Goal: Task Accomplishment & Management: Manage account settings

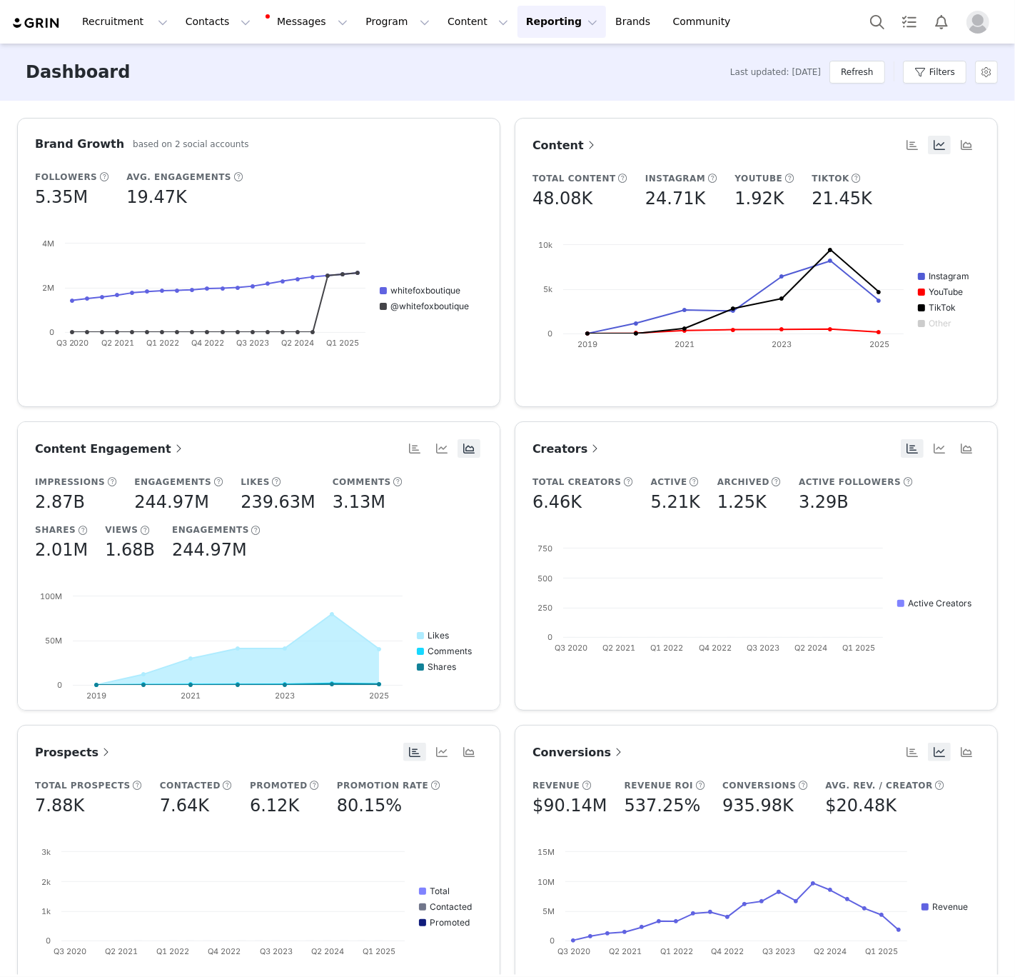
click at [961, 125] on article "Content Total Content 48.08K Instagram 24.71K YouTube 1.92K TikTok 21.45K Creat…" at bounding box center [756, 262] width 483 height 289
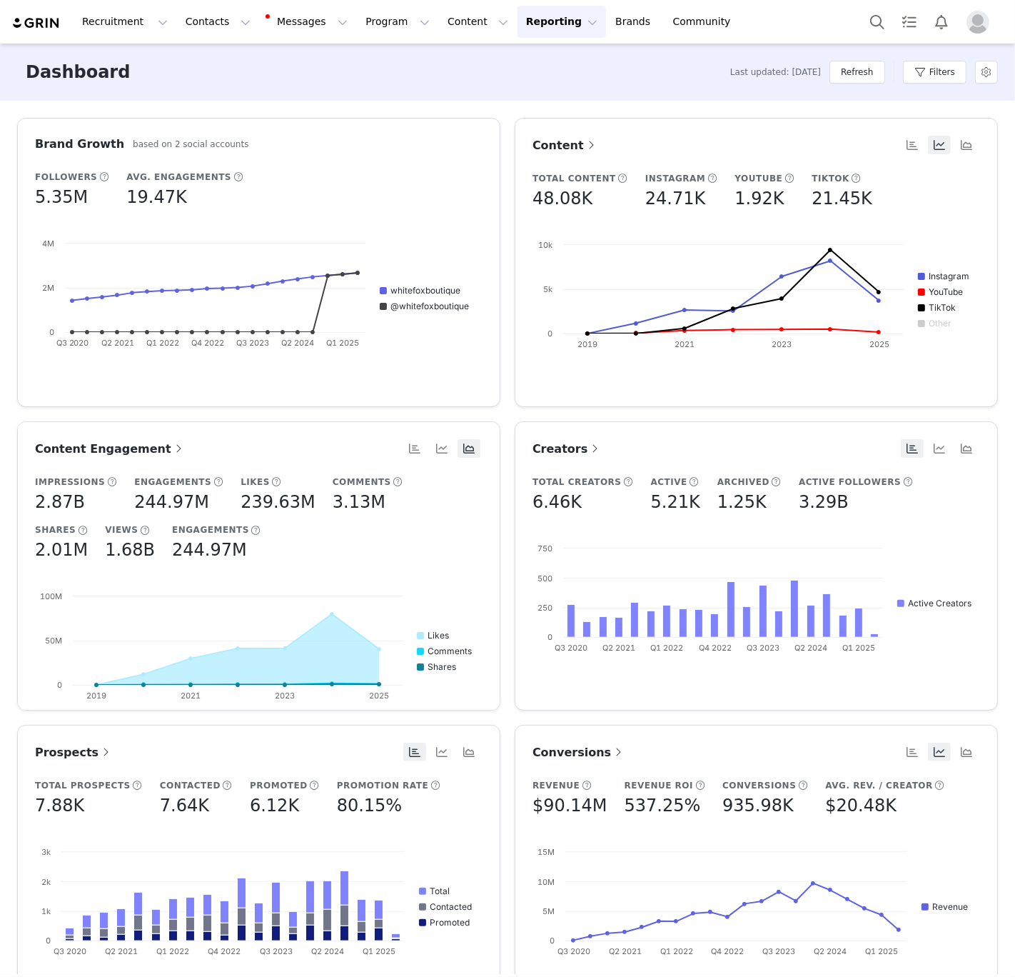
click at [974, 131] on article "Content Total Content 48.08K Instagram 24.71K YouTube 1.92K TikTok 21.45K Creat…" at bounding box center [756, 262] width 483 height 289
click at [185, 23] on button "Contacts Contacts" at bounding box center [218, 22] width 82 height 32
click at [186, 68] on p "Creators" at bounding box center [199, 63] width 43 height 15
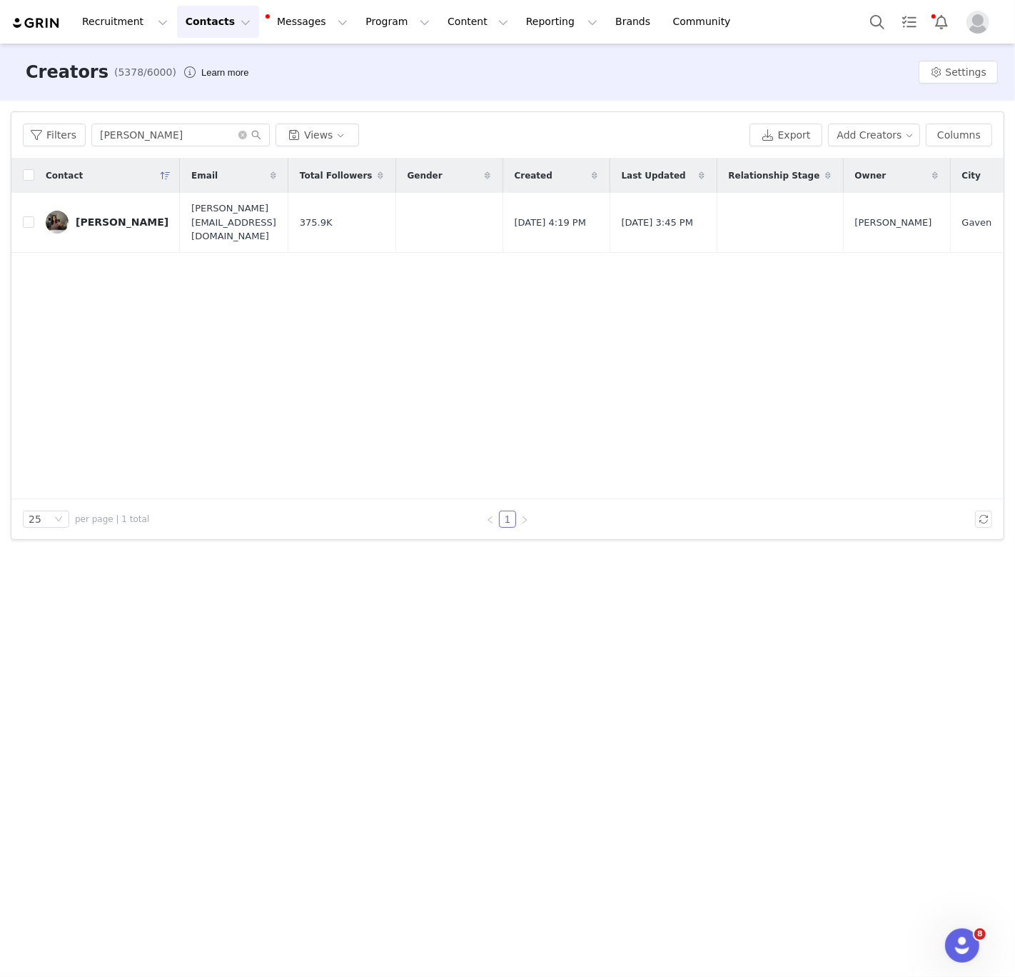
click at [110, 121] on div "Filters Aaliyah Steedman Views Export Add Creators Columns" at bounding box center [507, 135] width 992 height 46
click at [110, 124] on input "[PERSON_NAME]" at bounding box center [180, 135] width 178 height 23
click at [135, 156] on div "Filters Aaliyah Steedman Views Export Add Creators Columns" at bounding box center [507, 135] width 992 height 46
click at [134, 137] on input "[PERSON_NAME]" at bounding box center [180, 135] width 178 height 23
click at [134, 136] on input "[PERSON_NAME]" at bounding box center [180, 135] width 178 height 23
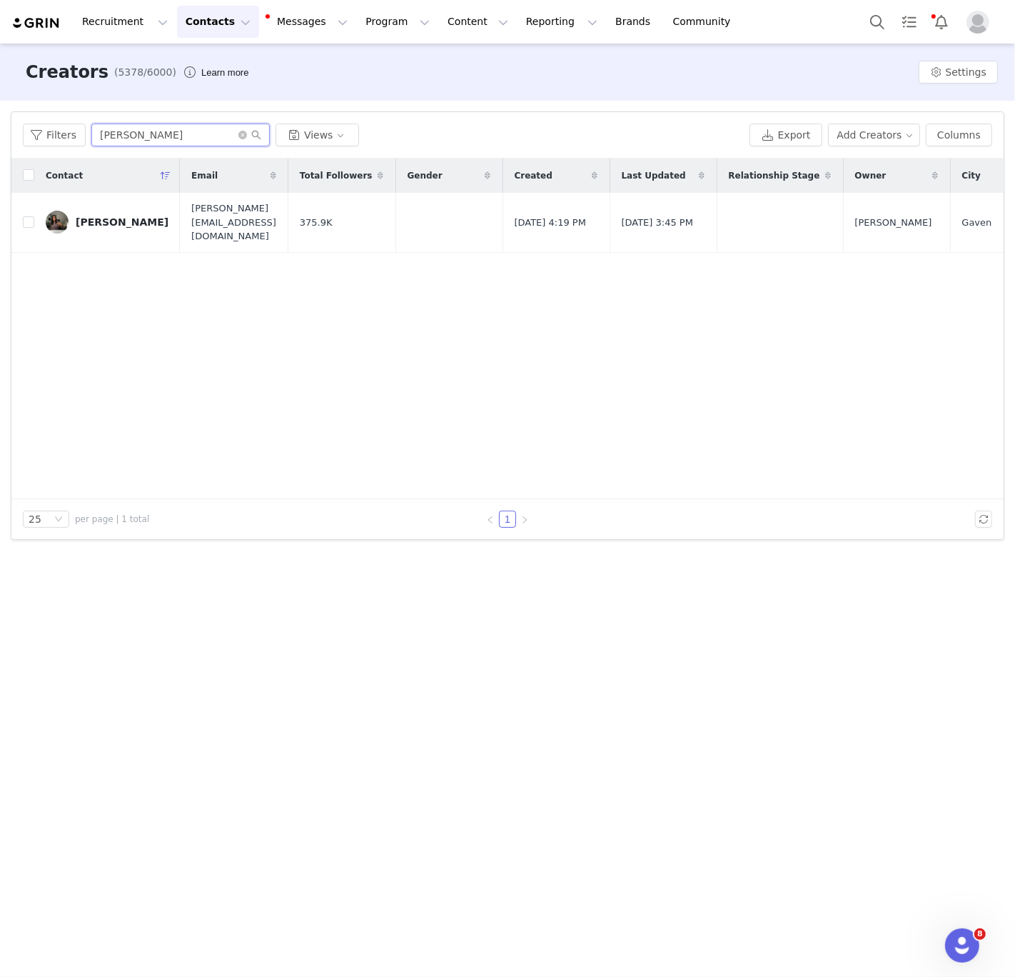
click at [134, 136] on input "[PERSON_NAME]" at bounding box center [180, 135] width 178 height 23
paste input "Tarsha Whitmore"
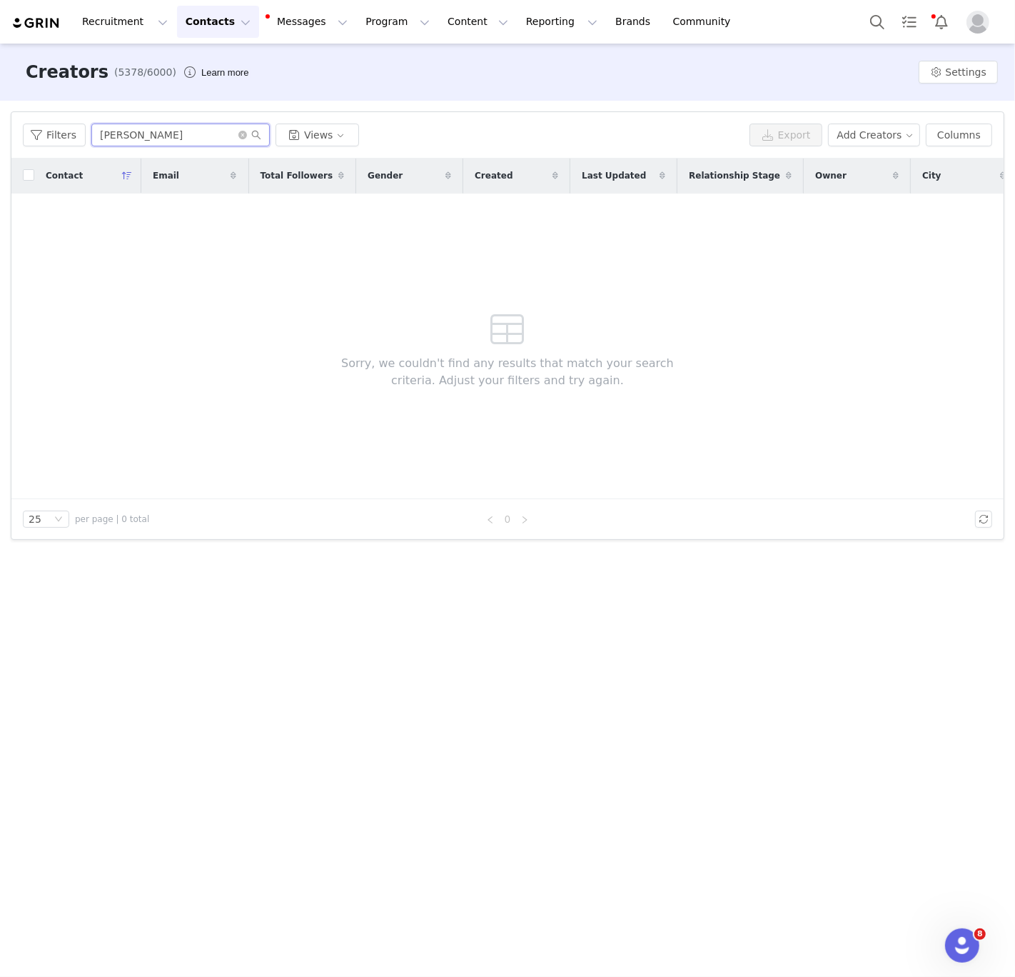
click at [148, 136] on input "Tarsha Whitmore" at bounding box center [180, 135] width 178 height 23
click at [150, 136] on input "Tarsha Whitmore" at bounding box center [180, 135] width 178 height 23
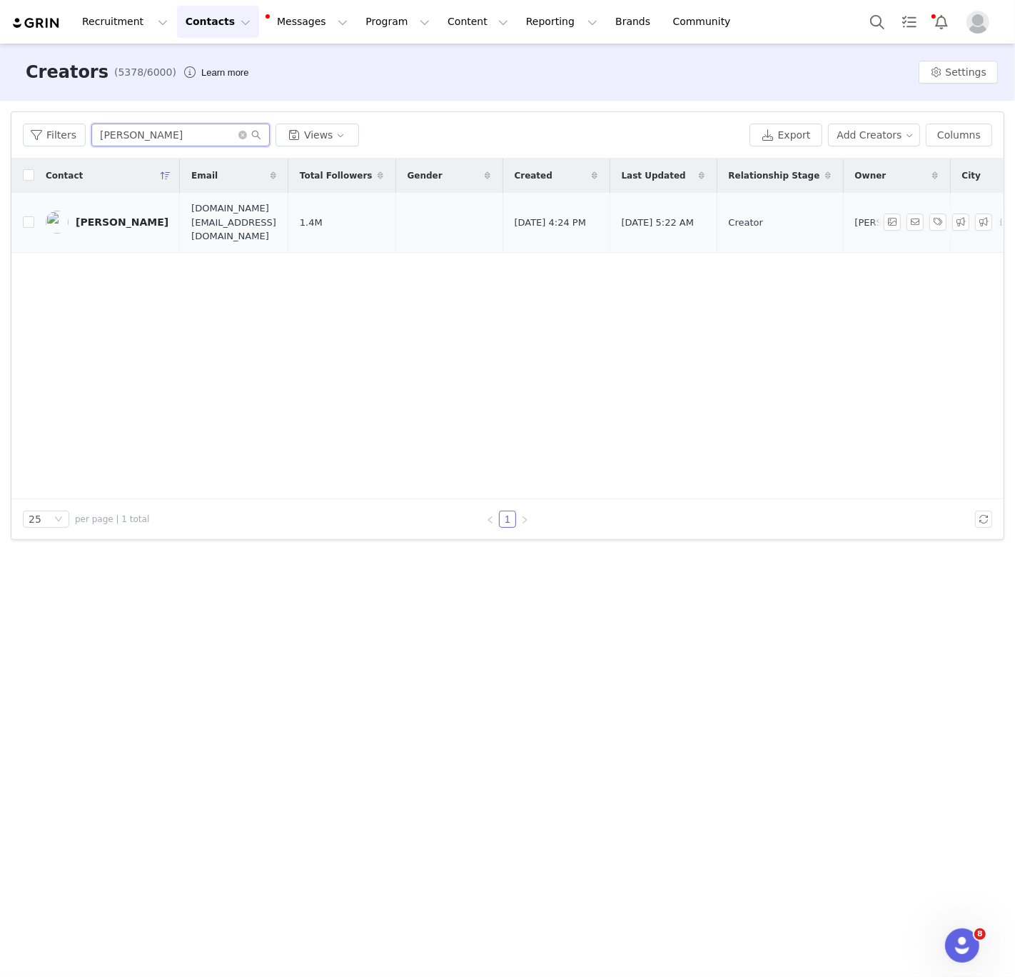
type input "Tarsha"
click at [123, 224] on link "Tarsha Whitmore" at bounding box center [107, 222] width 123 height 23
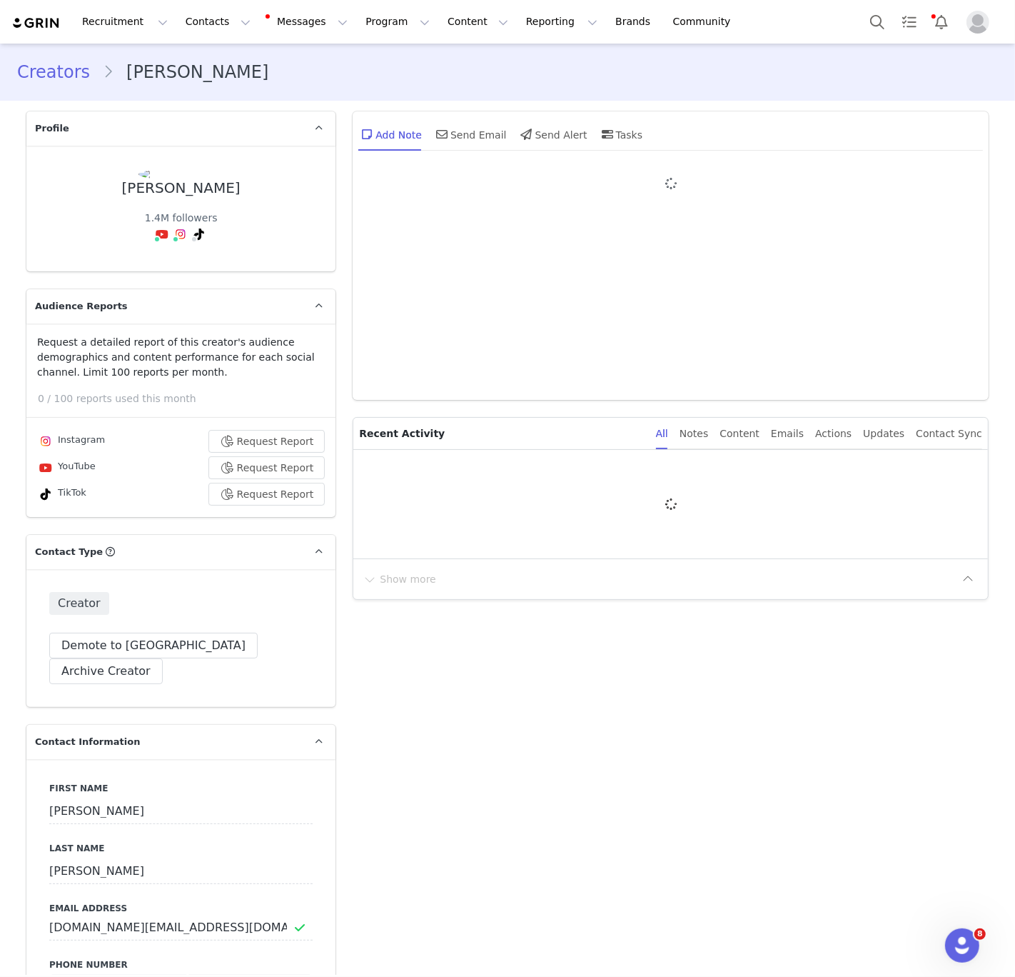
type input "+1 ([GEOGRAPHIC_DATA])"
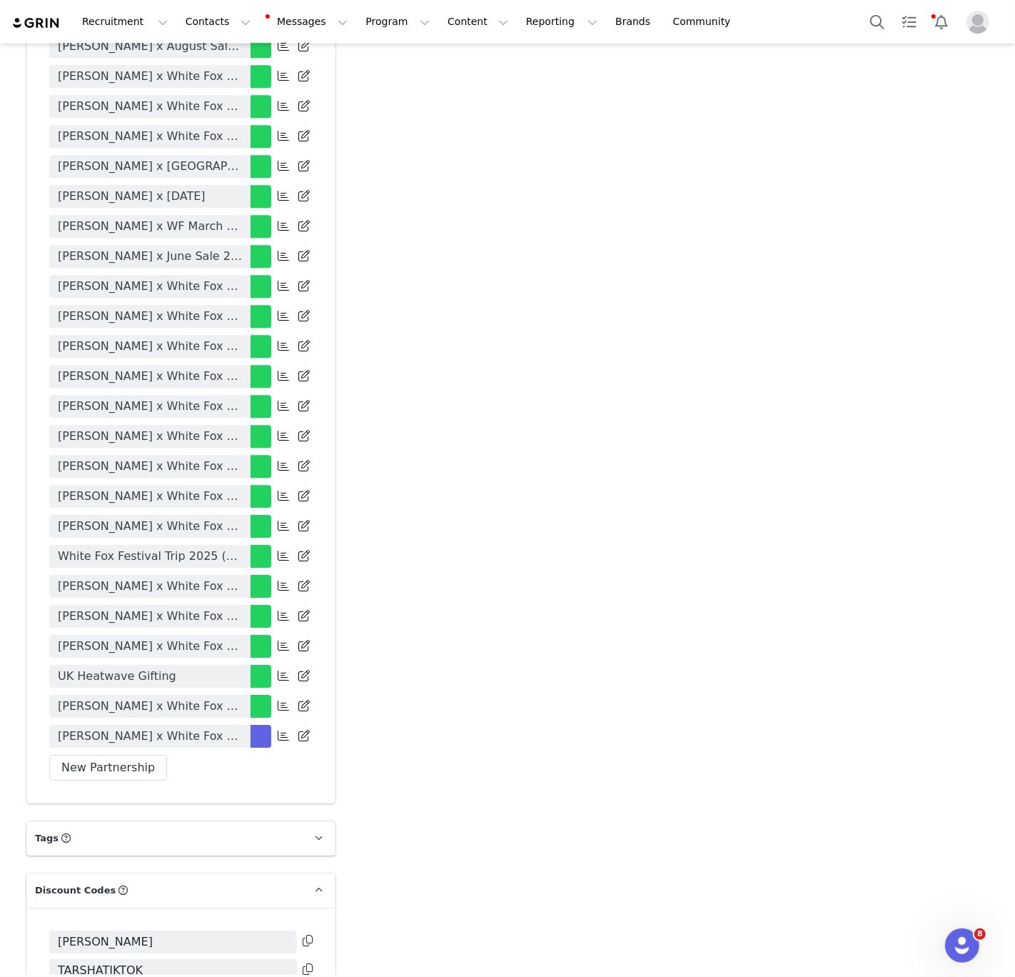
scroll to position [3555, 0]
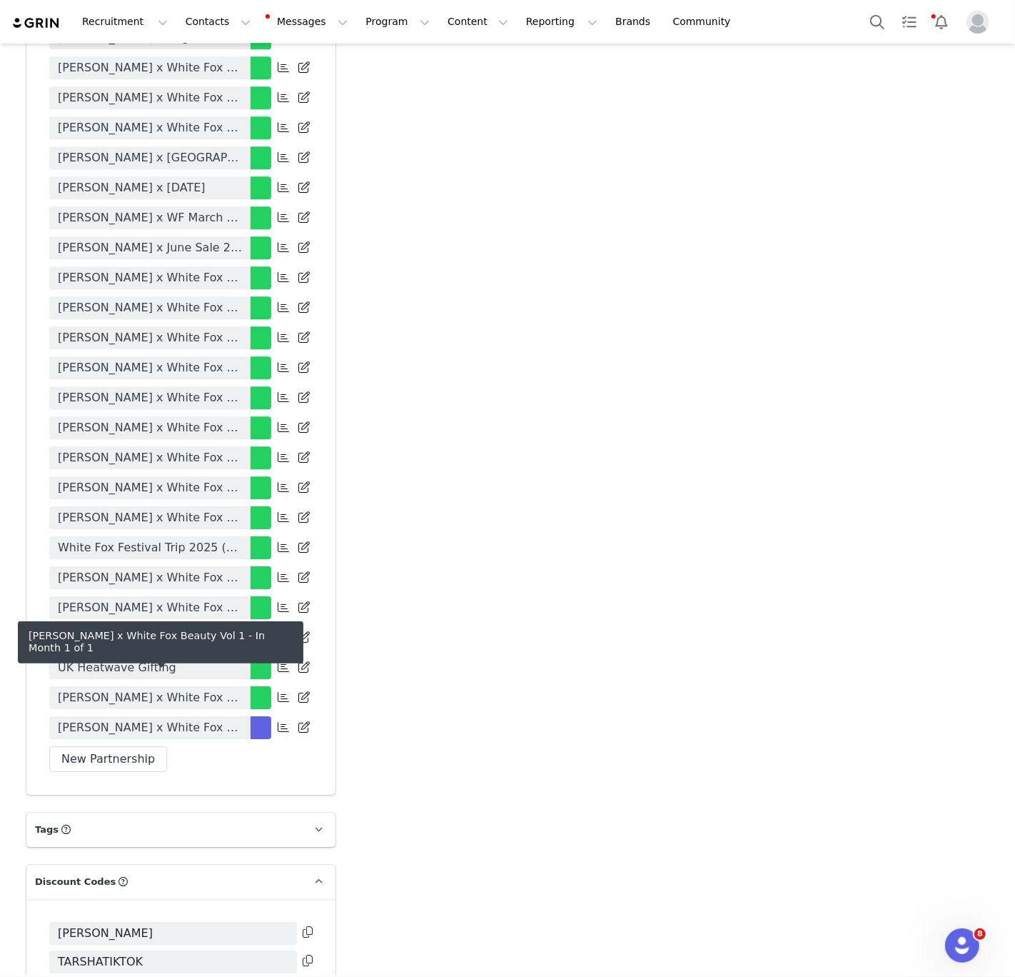
click at [176, 716] on link "Tarsha Whitmore x White Fox Beauty Vol 1" at bounding box center [149, 727] width 201 height 23
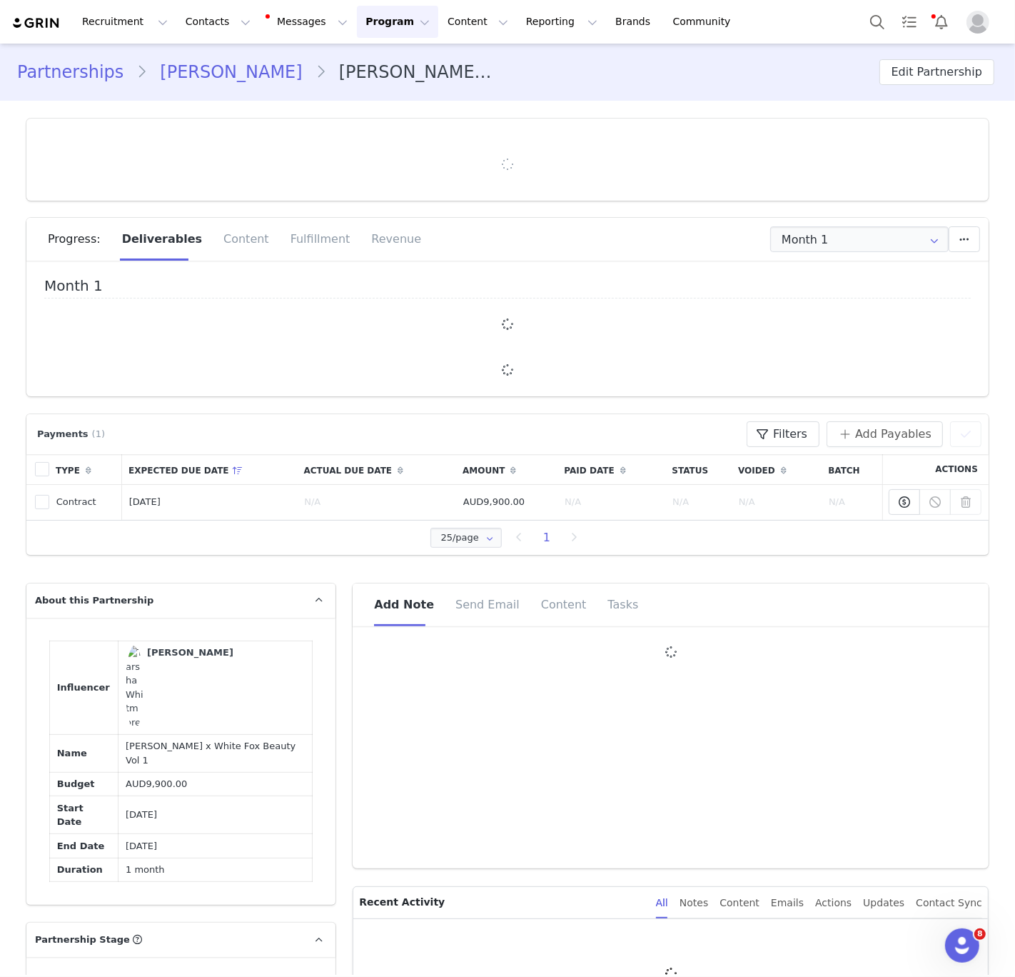
type input "+1 ([GEOGRAPHIC_DATA])"
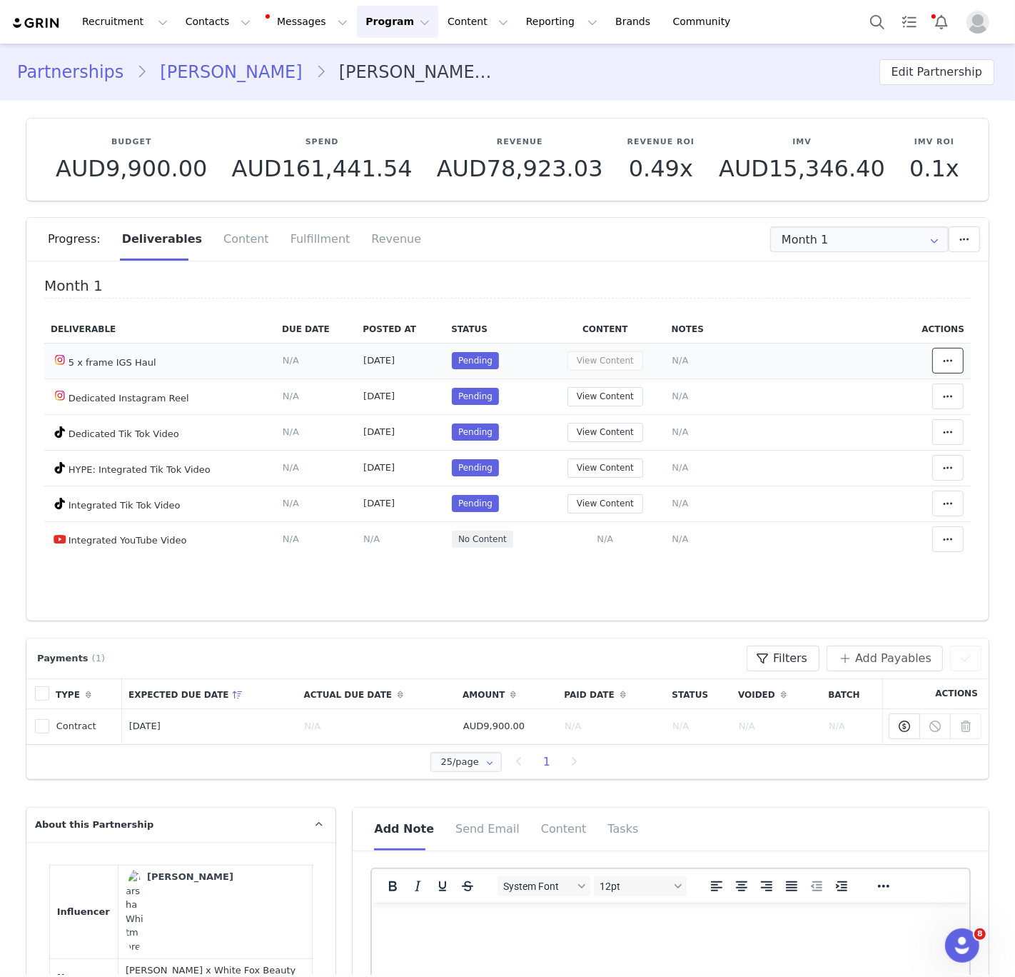
click at [951, 361] on icon at bounding box center [948, 360] width 10 height 11
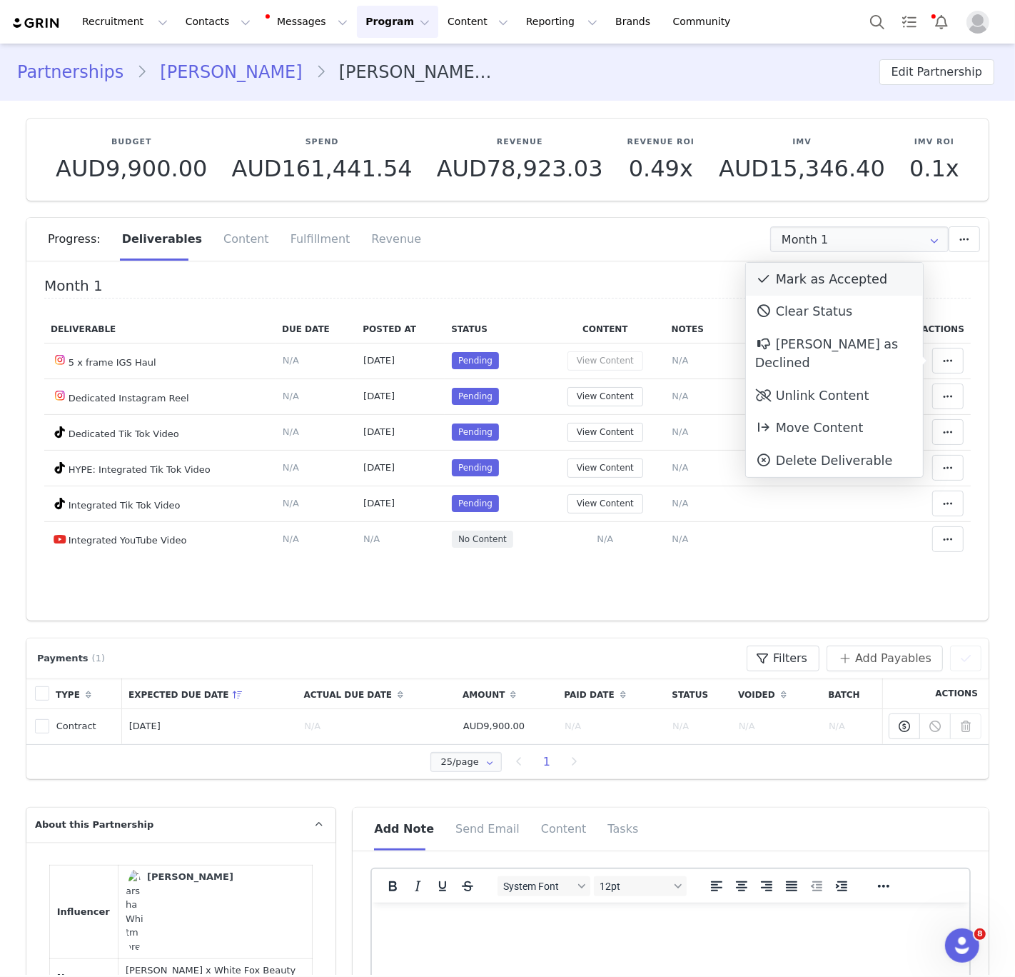
click at [845, 278] on div "Mark as Accepted" at bounding box center [834, 279] width 177 height 33
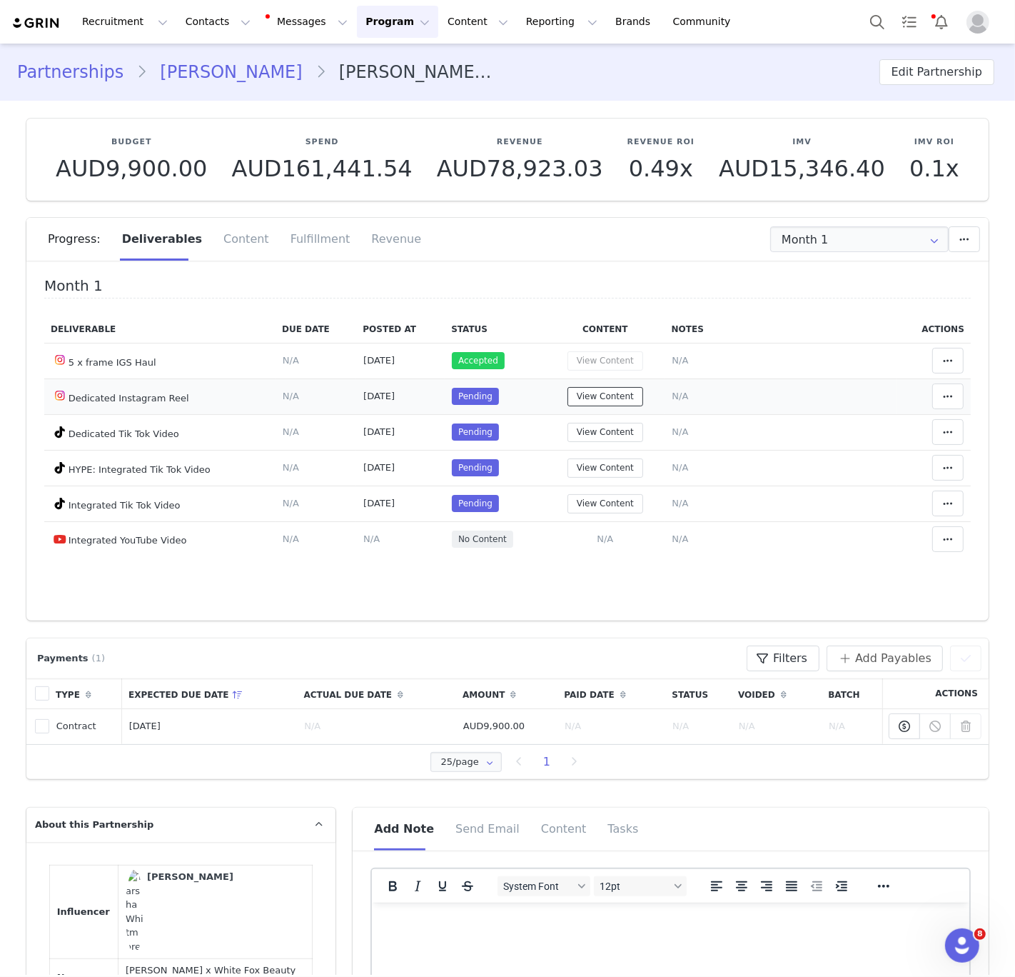
click at [598, 398] on button "View Content" at bounding box center [606, 396] width 76 height 19
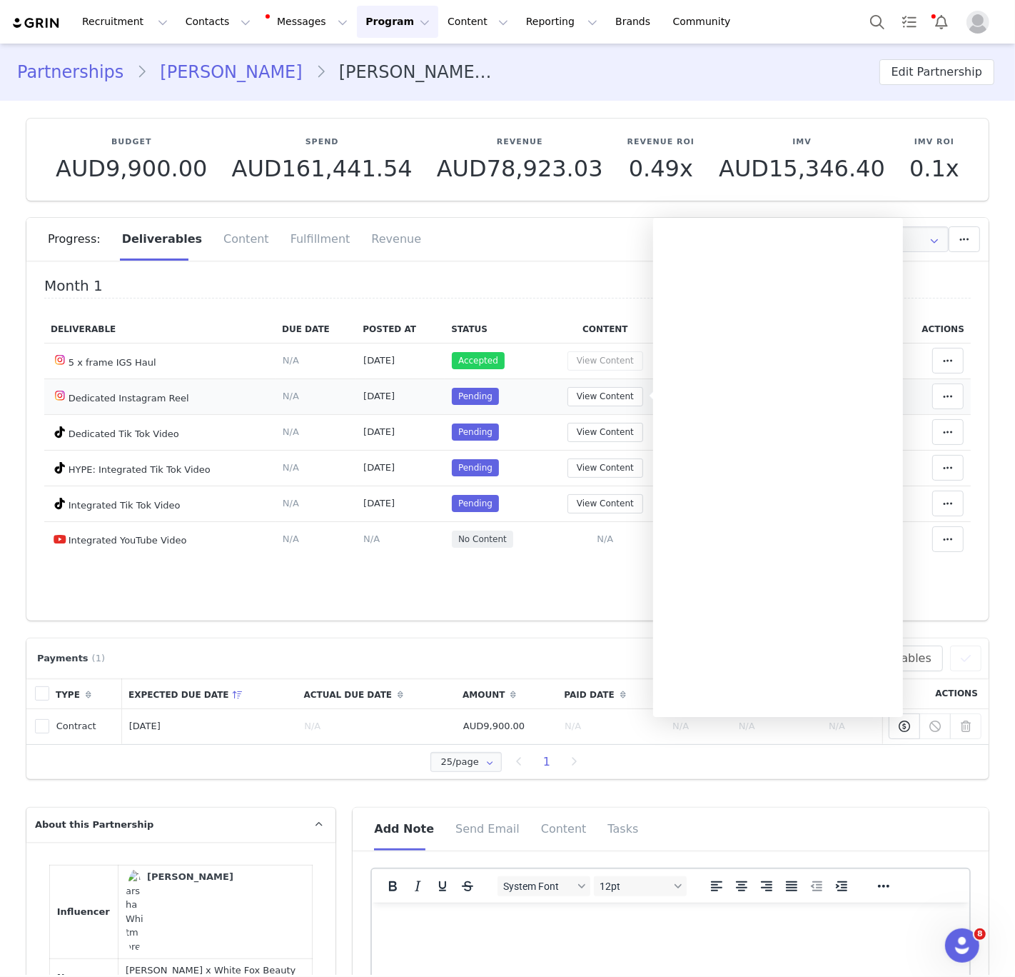
click at [556, 398] on div "View Content" at bounding box center [606, 396] width 106 height 19
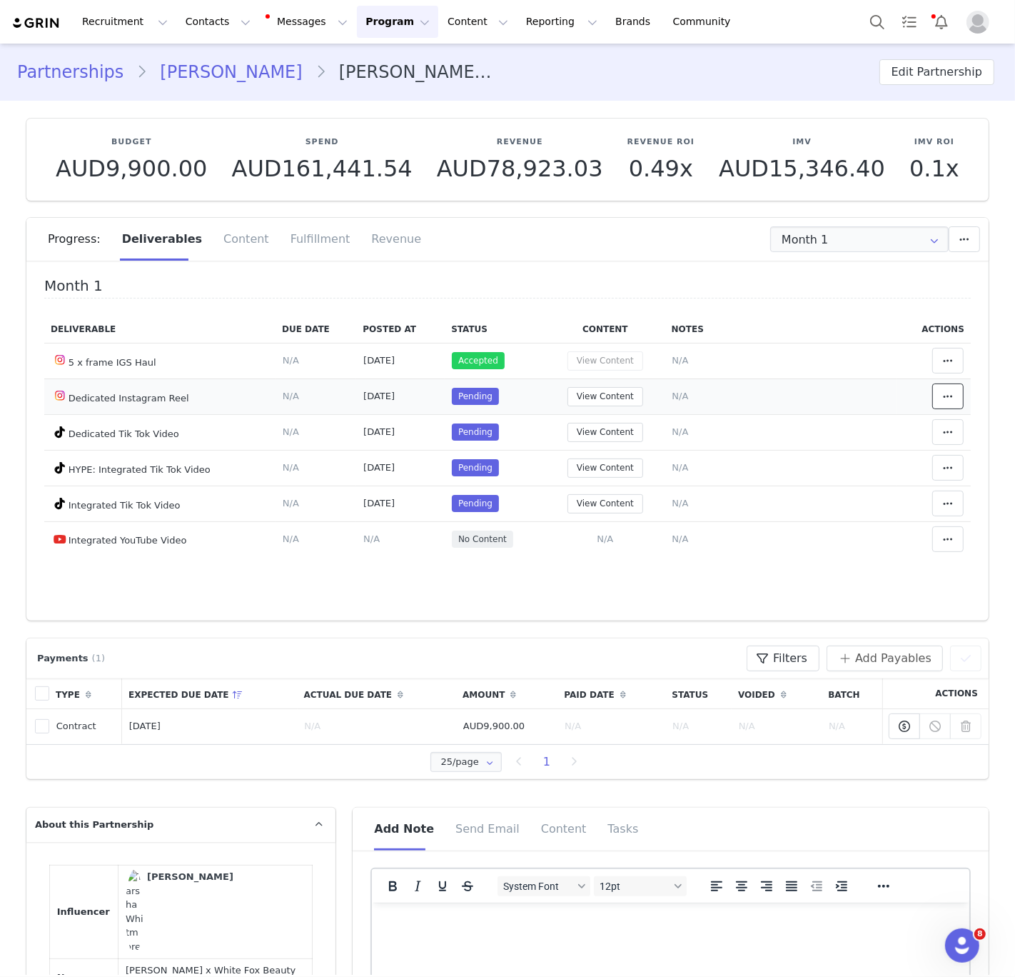
click at [940, 396] on span at bounding box center [948, 396] width 17 height 17
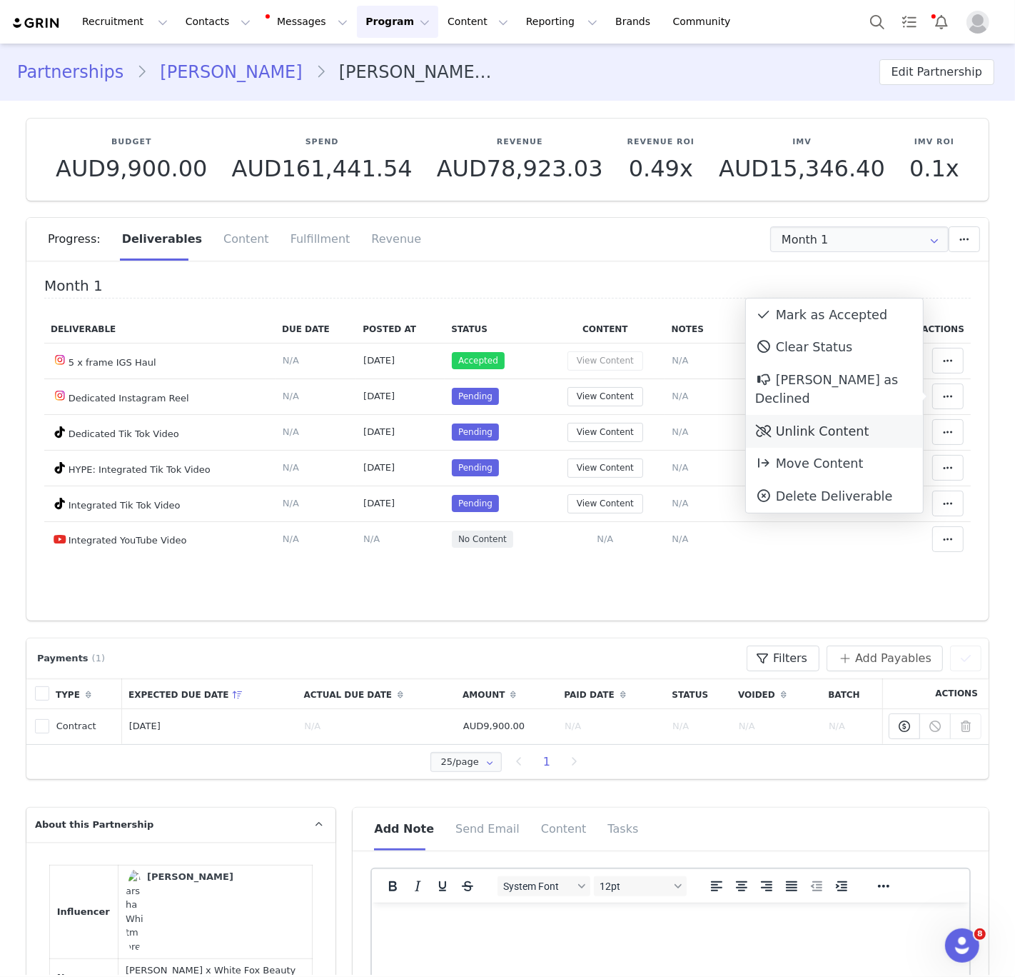
click at [839, 415] on div "Unlink Content" at bounding box center [834, 431] width 177 height 33
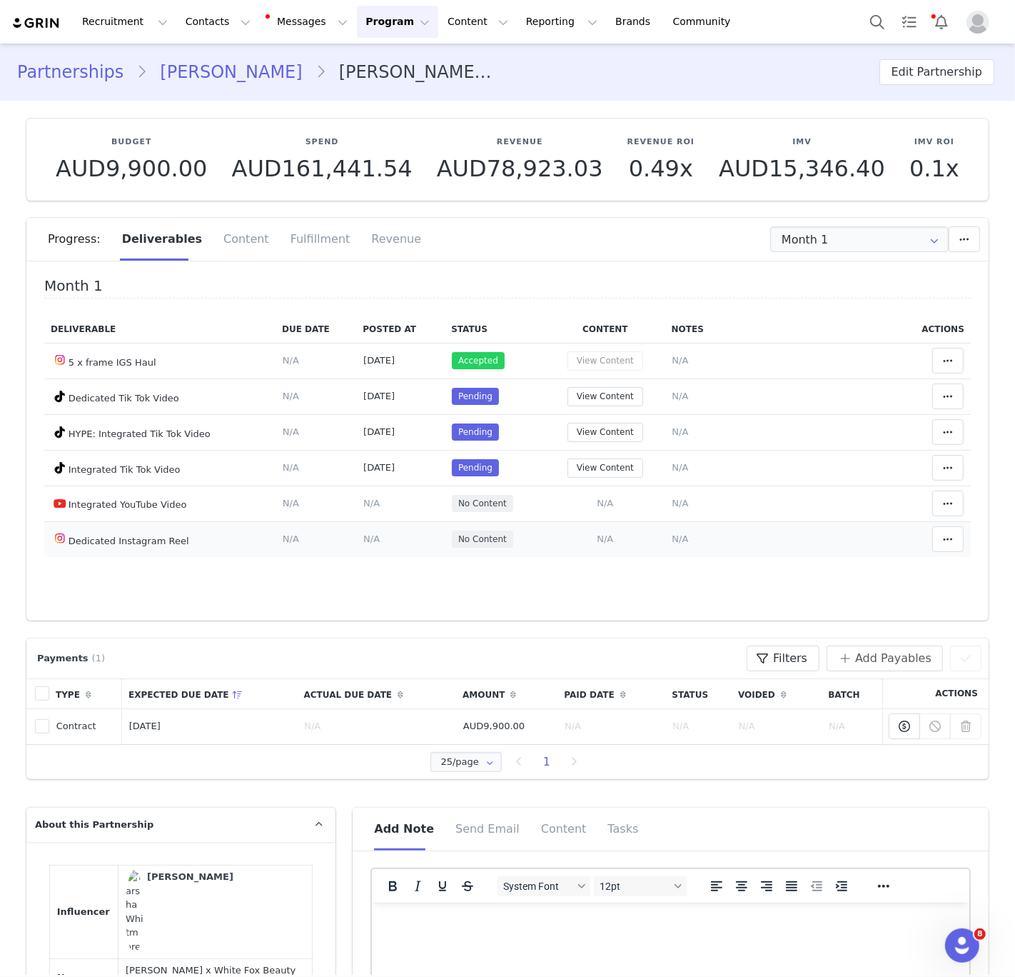
click at [610, 536] on span "N/A" at bounding box center [605, 538] width 16 height 11
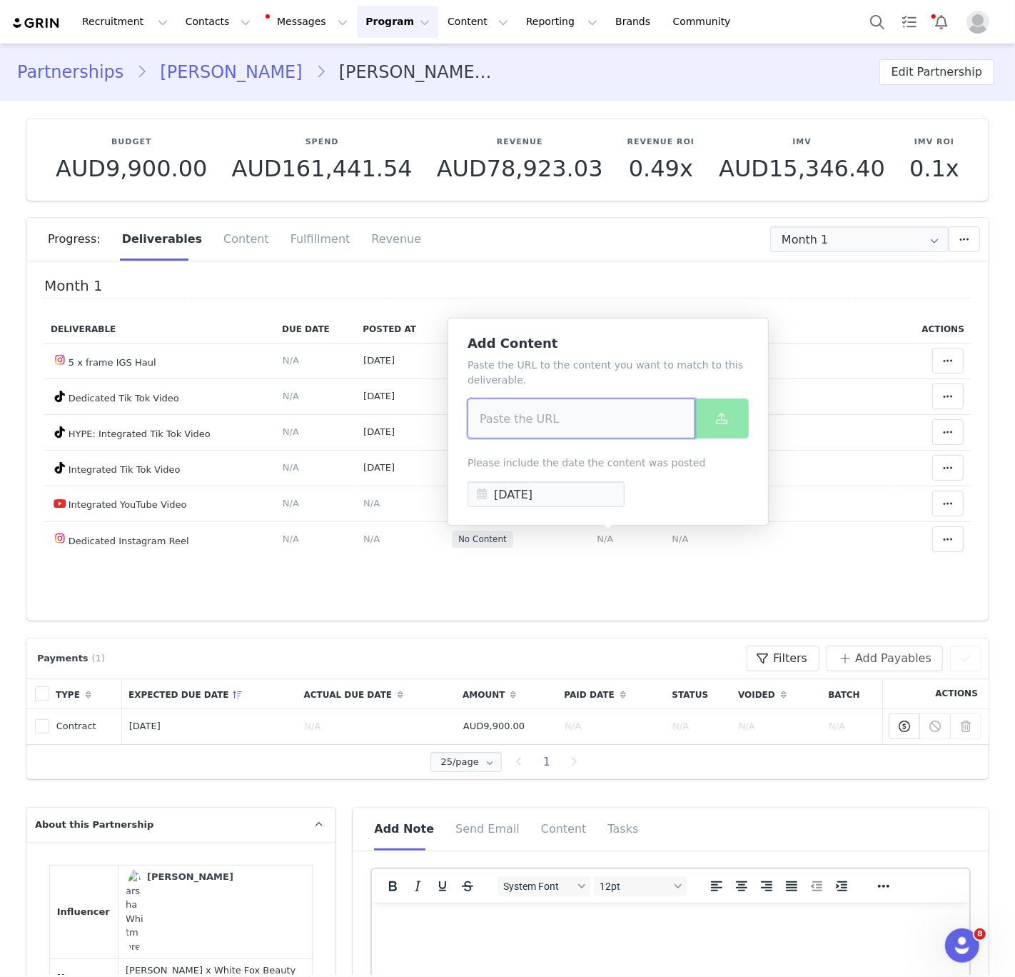
click at [598, 421] on input at bounding box center [582, 418] width 228 height 40
paste input "https://www.instagram.com/reel/DO3ABe8ktOS/"
type input "https://www.instagram.com/reel/DO3ABe8ktOS/"
click at [717, 423] on icon at bounding box center [721, 418] width 11 height 11
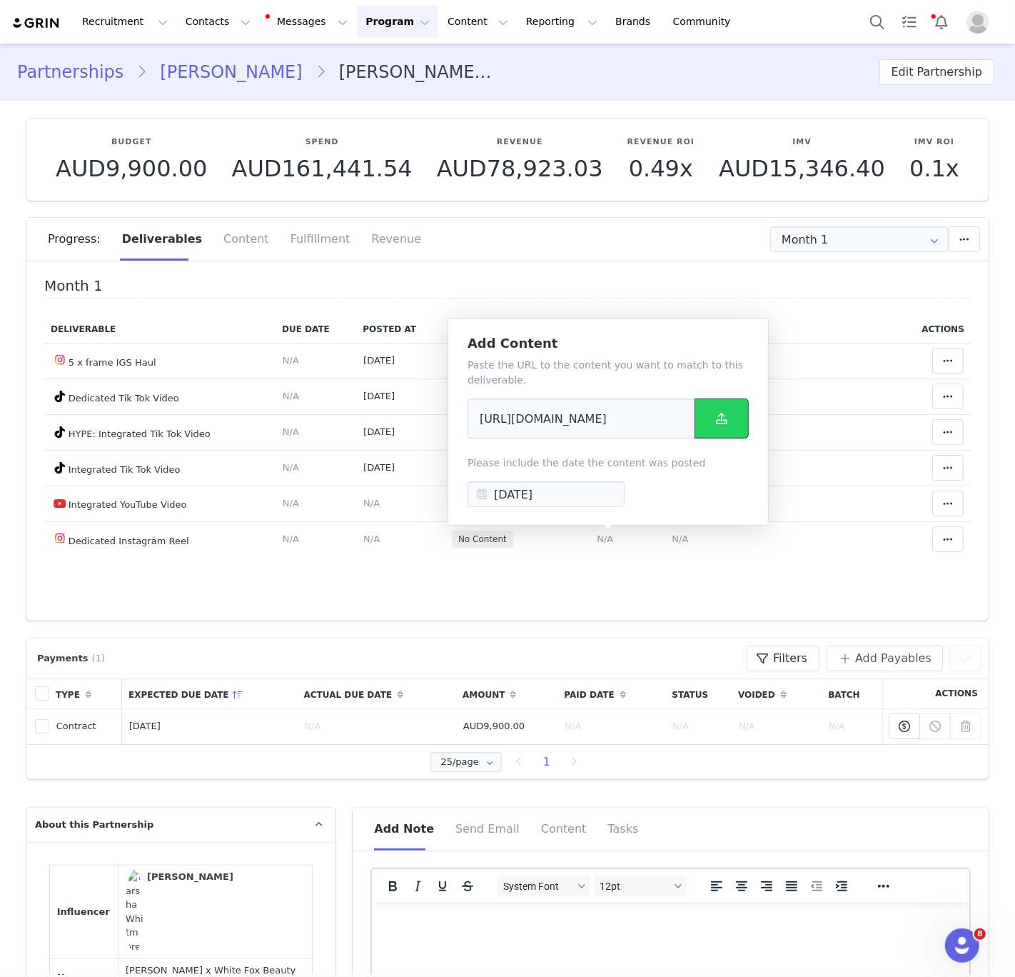
scroll to position [0, 0]
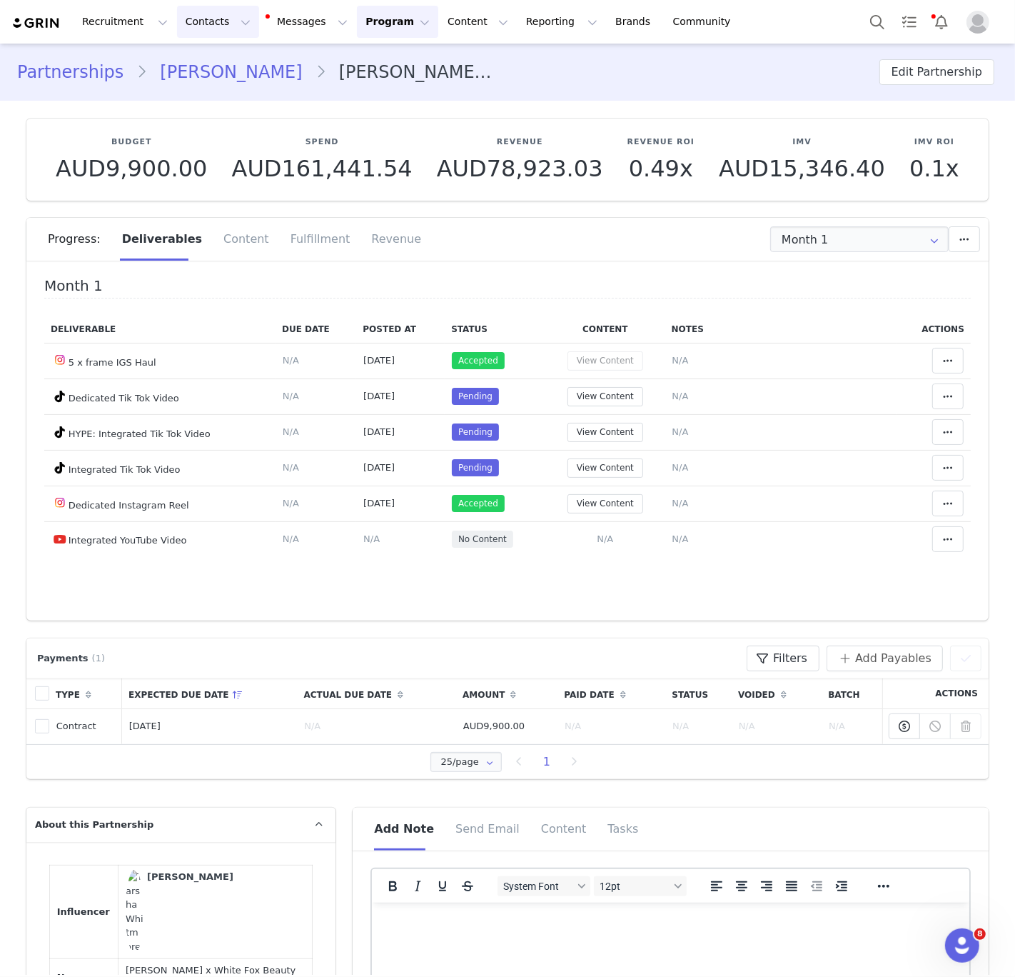
click at [187, 18] on button "Contacts Contacts" at bounding box center [218, 22] width 82 height 32
click at [189, 63] on p "Creators" at bounding box center [199, 63] width 43 height 15
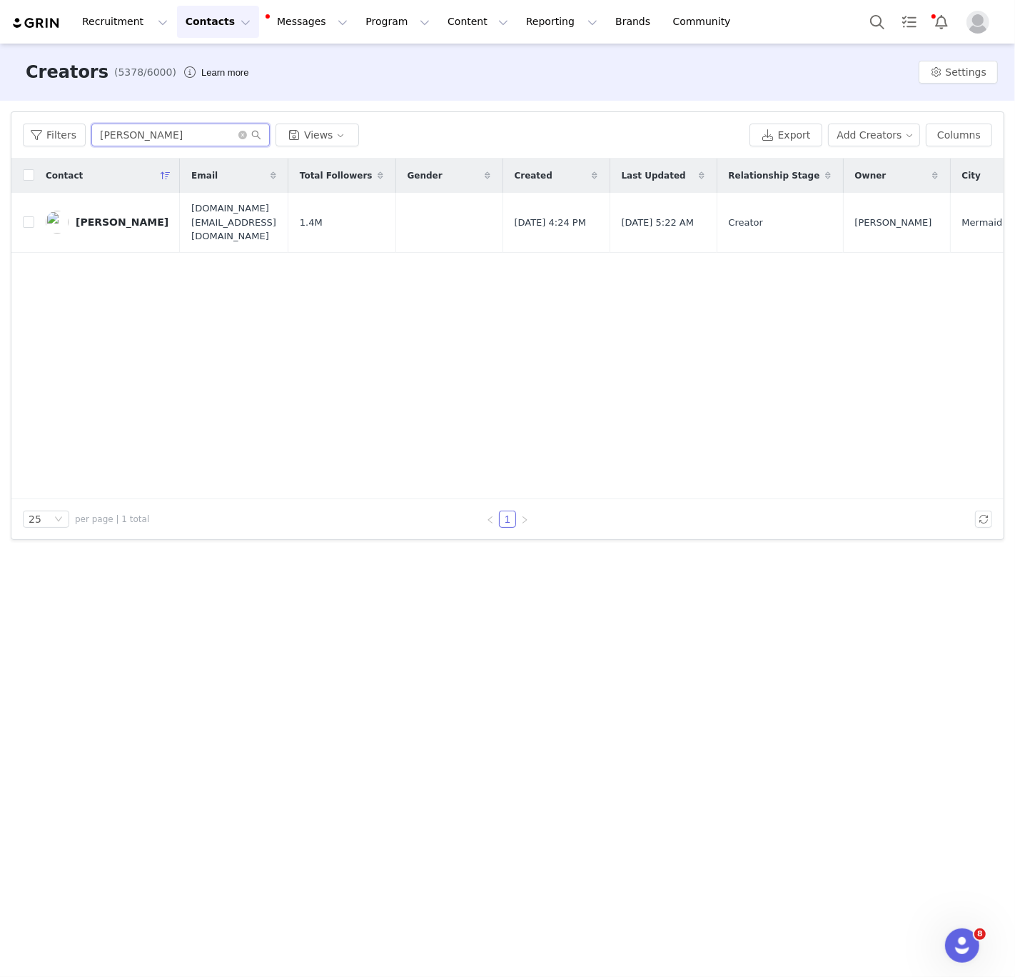
click at [163, 135] on input "Tarsha" at bounding box center [180, 135] width 178 height 23
type input "kat clark"
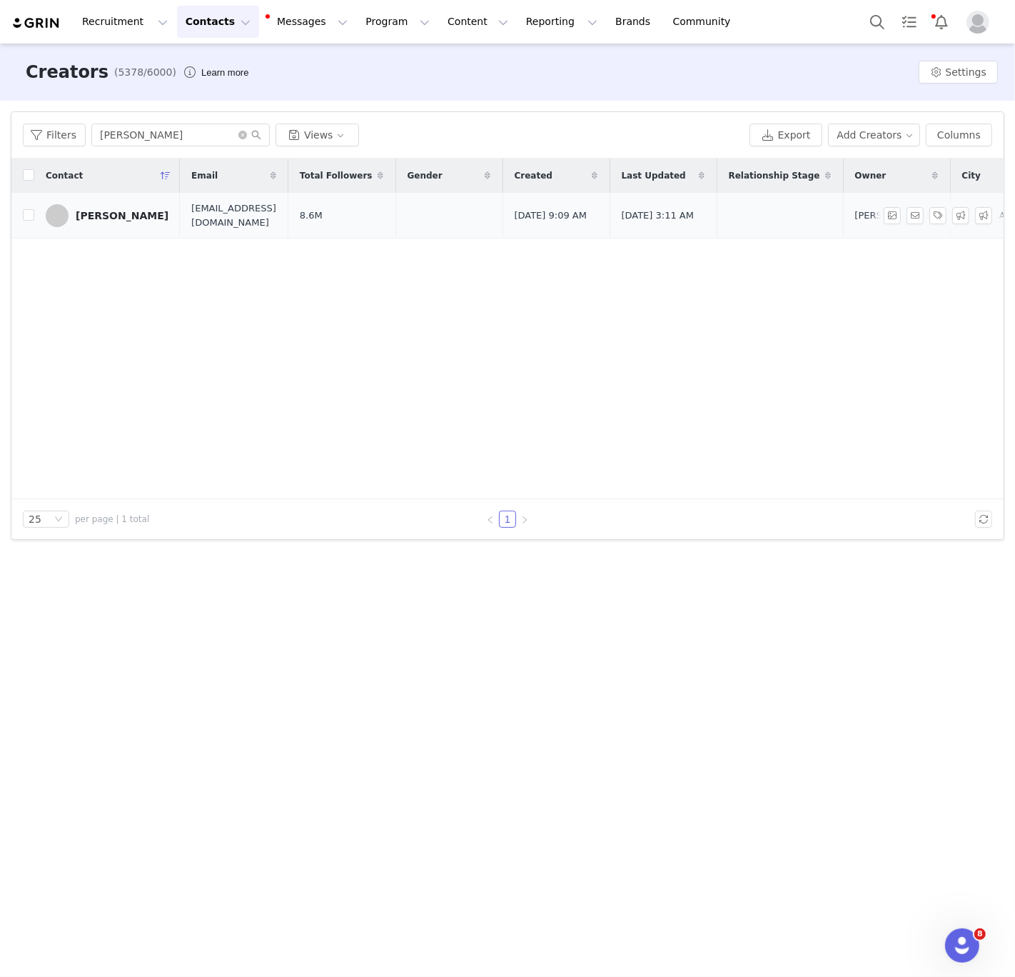
click at [90, 222] on link "Kat Clark" at bounding box center [107, 215] width 123 height 23
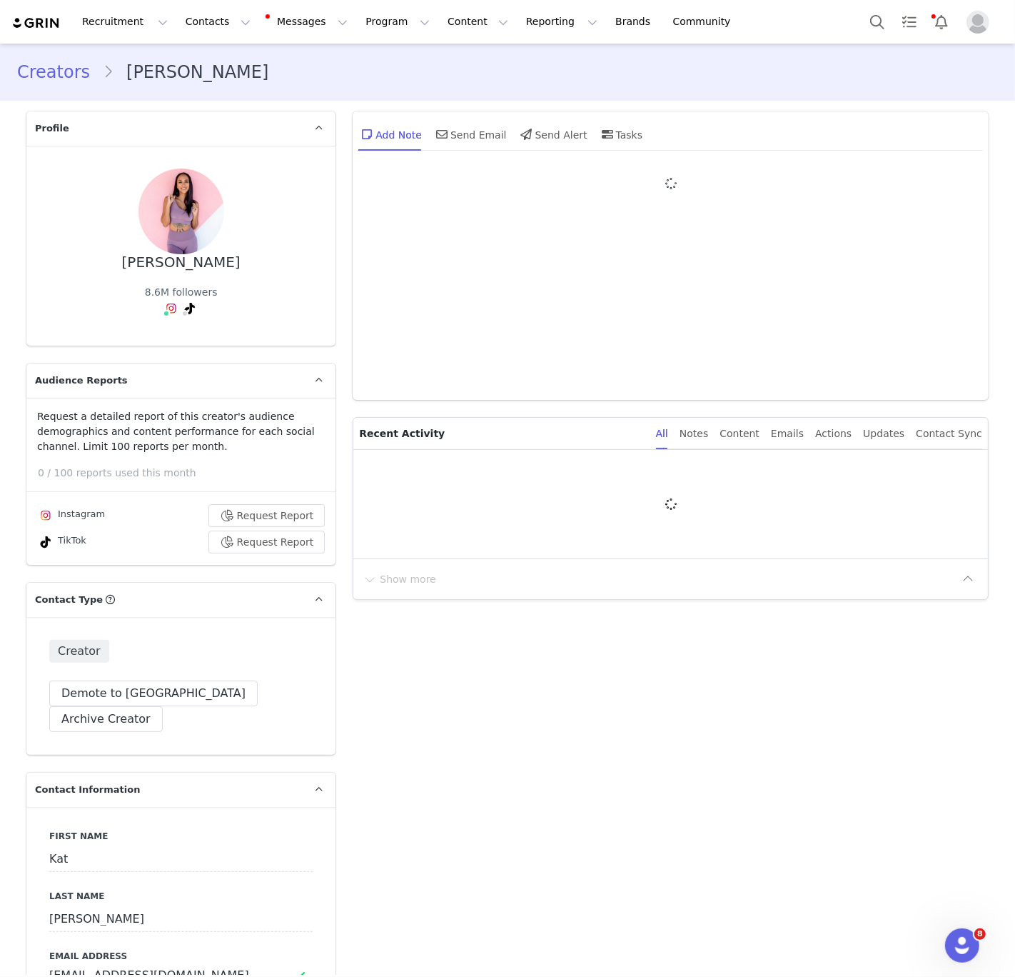
type input "+1 ([GEOGRAPHIC_DATA])"
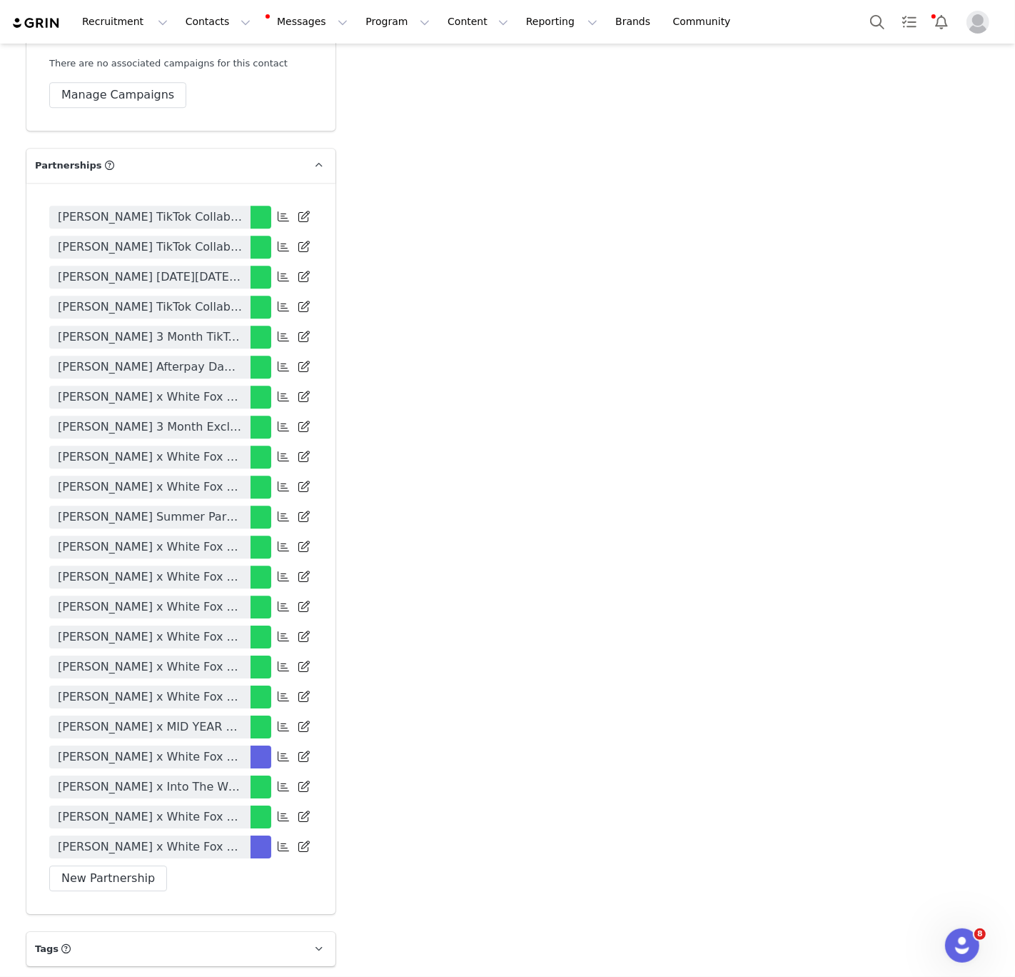
scroll to position [3477, 0]
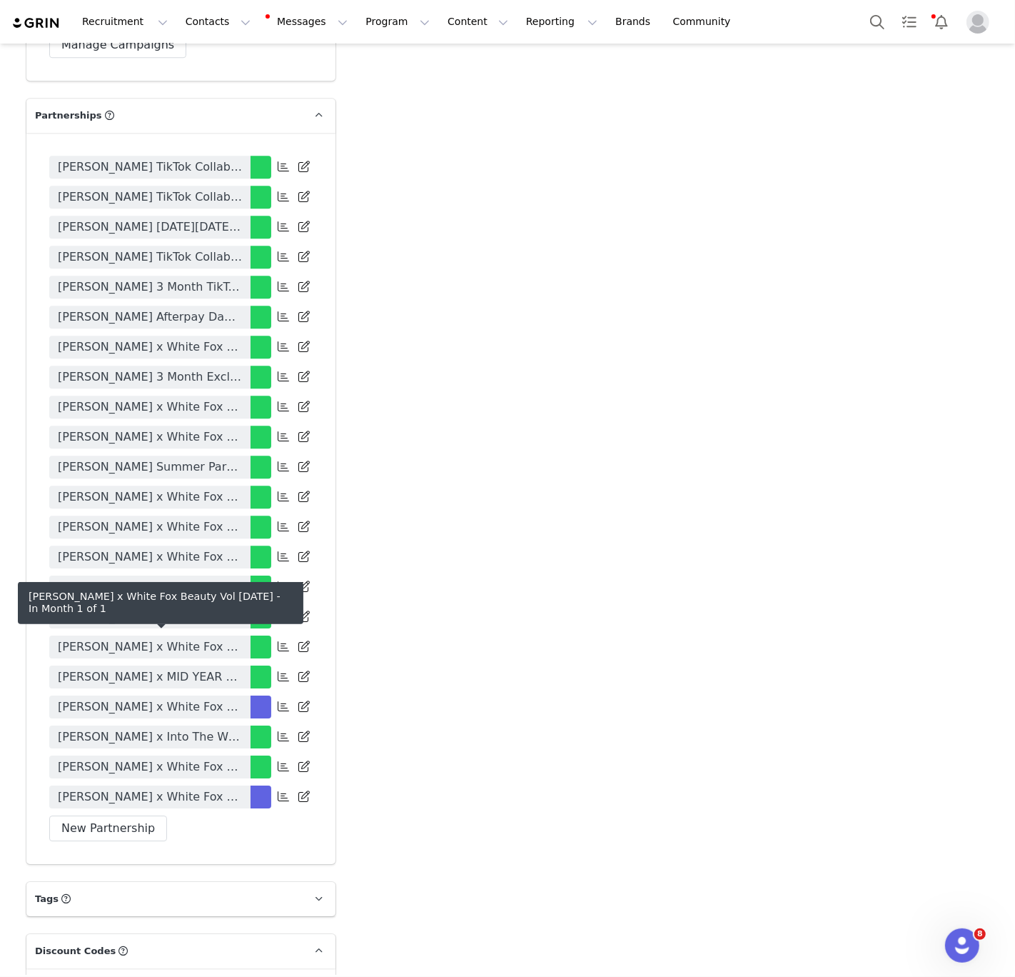
click at [146, 788] on span "Kat Clark x White Fox Beauty Vol 1 September 2025" at bounding box center [150, 796] width 184 height 17
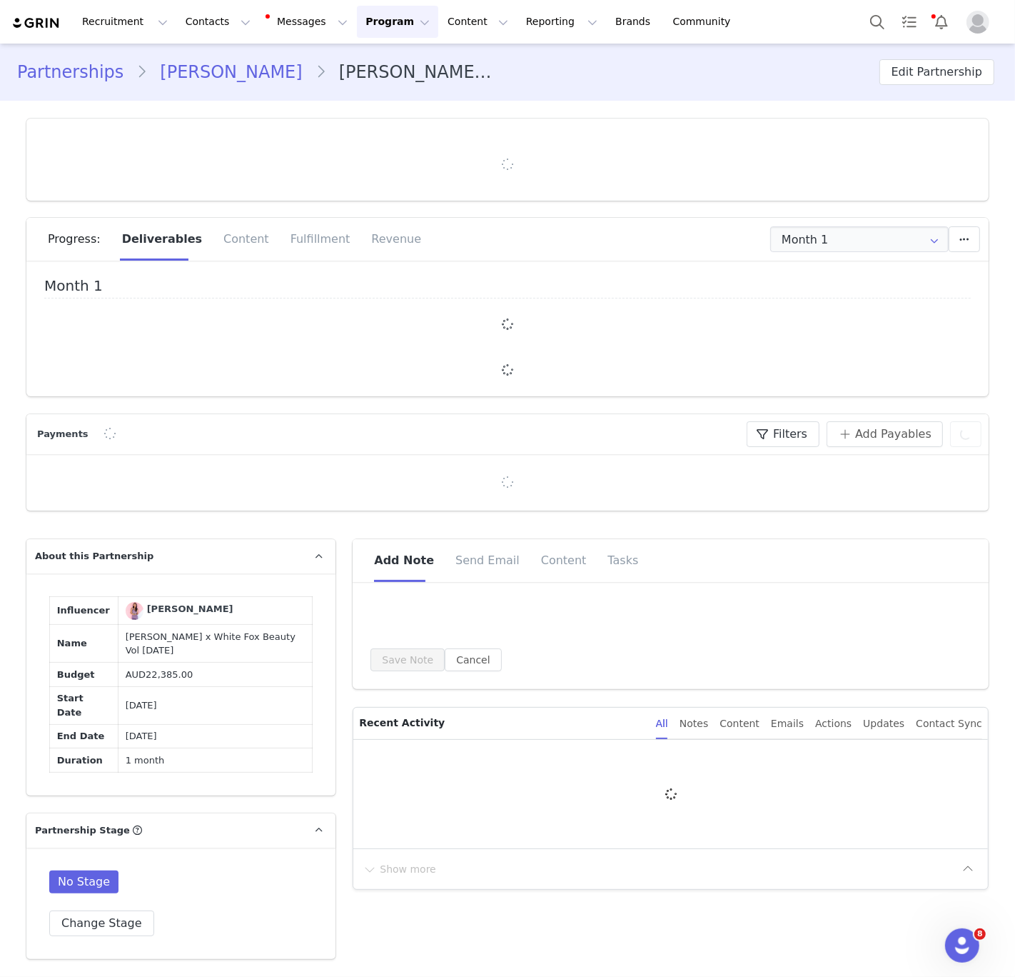
type input "+1 ([GEOGRAPHIC_DATA])"
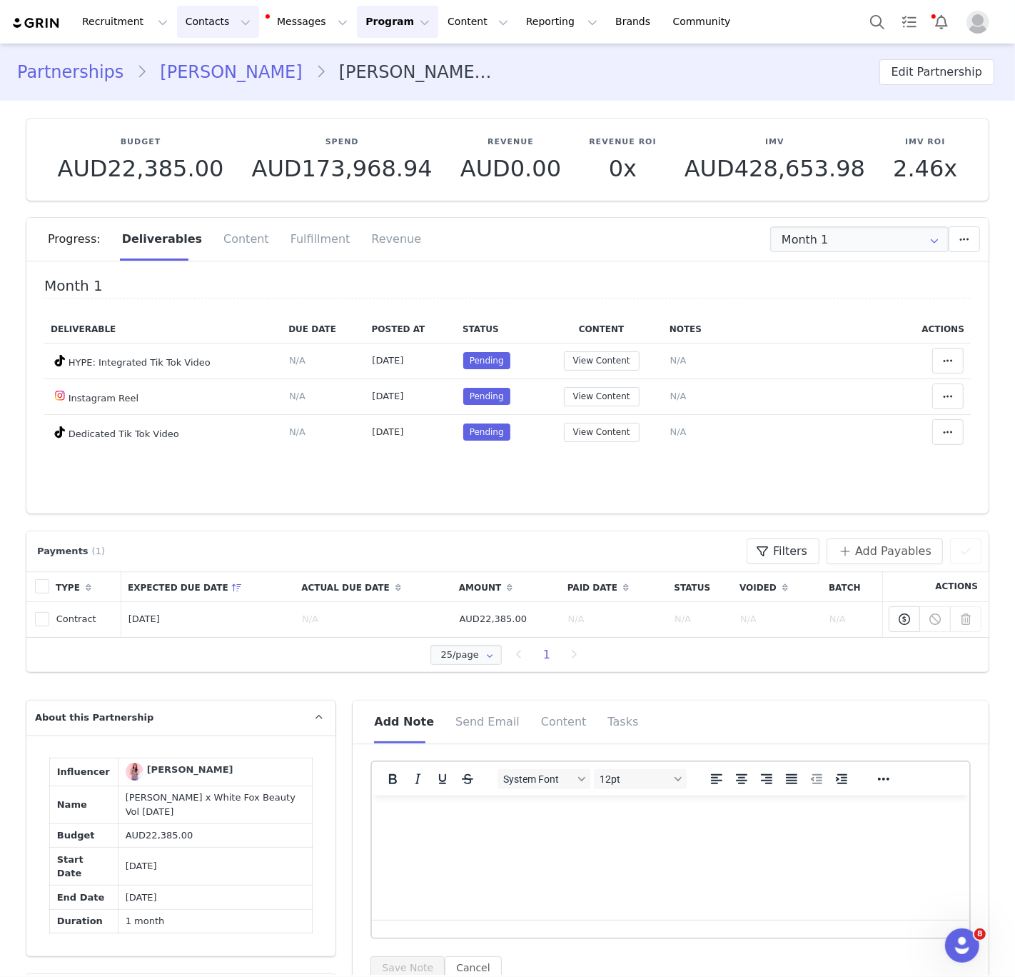
click at [196, 26] on button "Contacts Contacts" at bounding box center [218, 22] width 82 height 32
click at [191, 58] on p "Creators" at bounding box center [199, 63] width 43 height 15
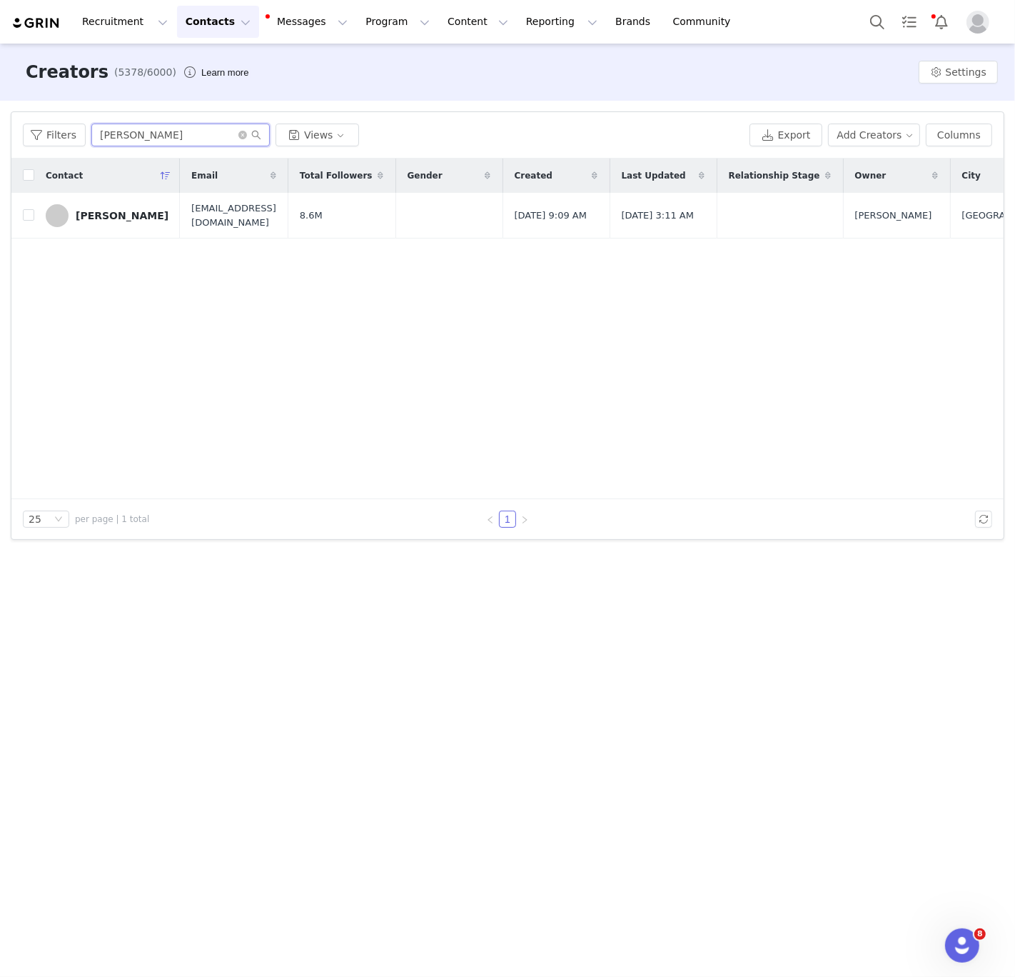
click at [142, 134] on input "kat clark" at bounding box center [180, 135] width 178 height 23
paste input "Deja C"
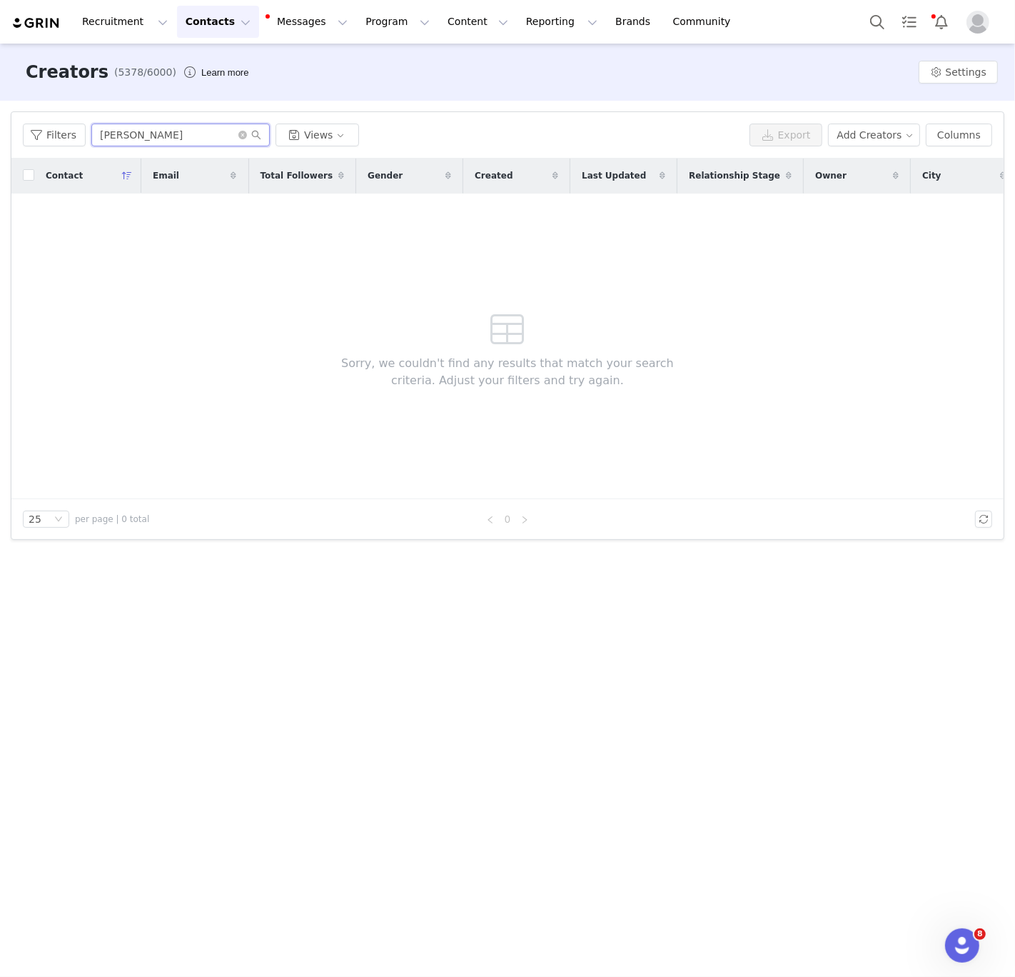
click at [130, 135] on input "Deja Clark" at bounding box center [180, 135] width 178 height 23
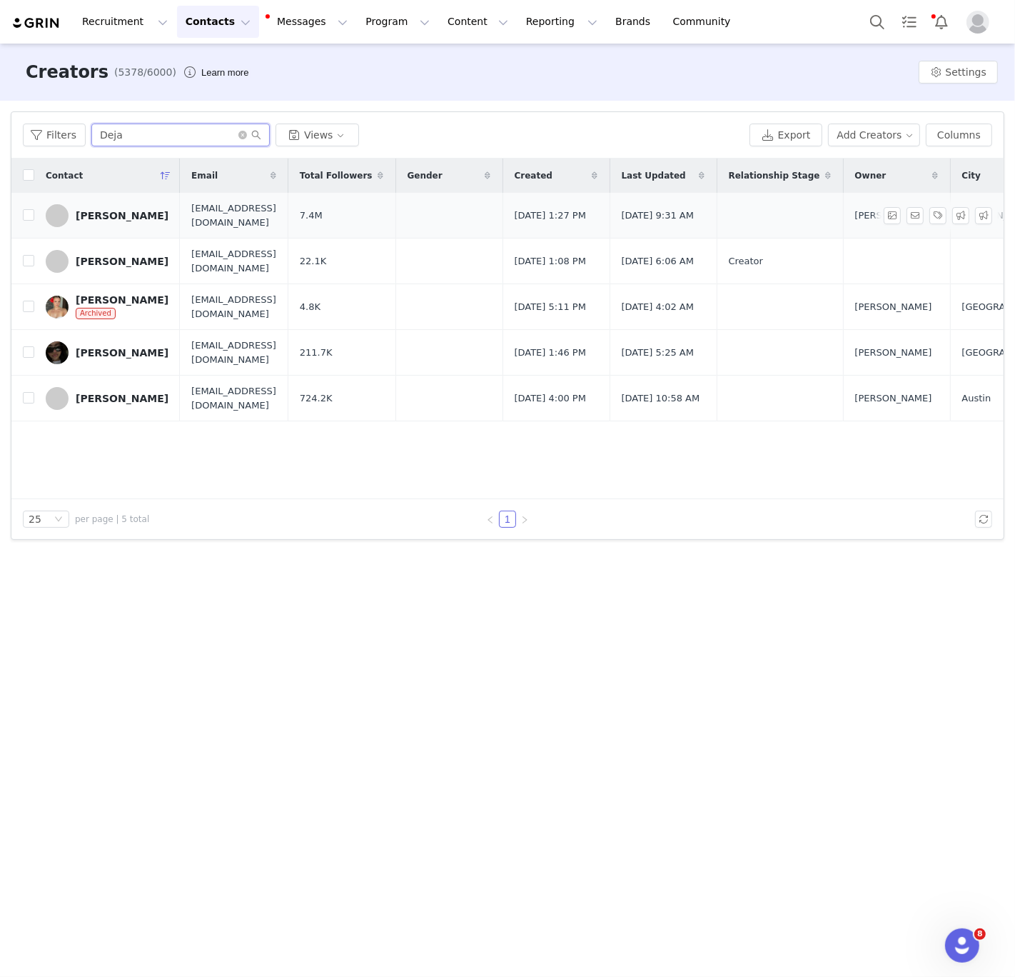
type input "Deja"
click at [107, 216] on div "[PERSON_NAME]" at bounding box center [122, 215] width 93 height 11
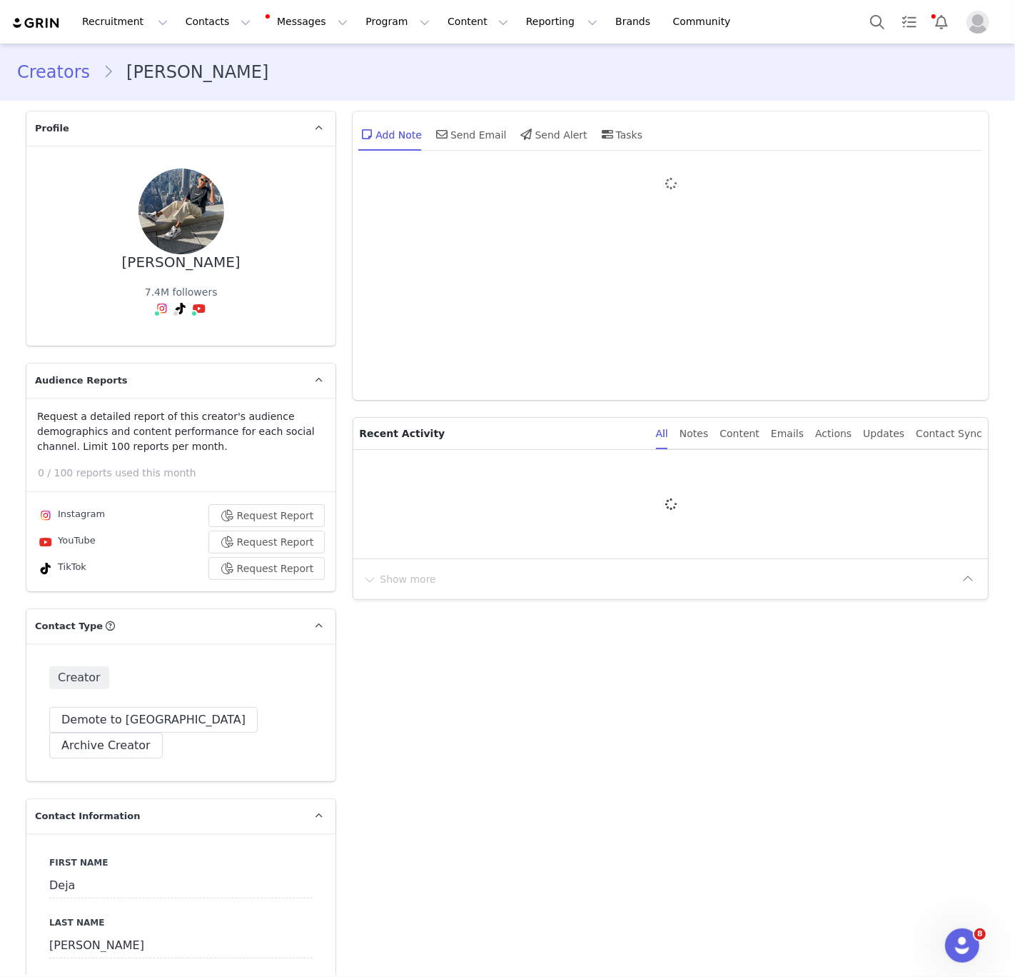
type input "+1 ([GEOGRAPHIC_DATA])"
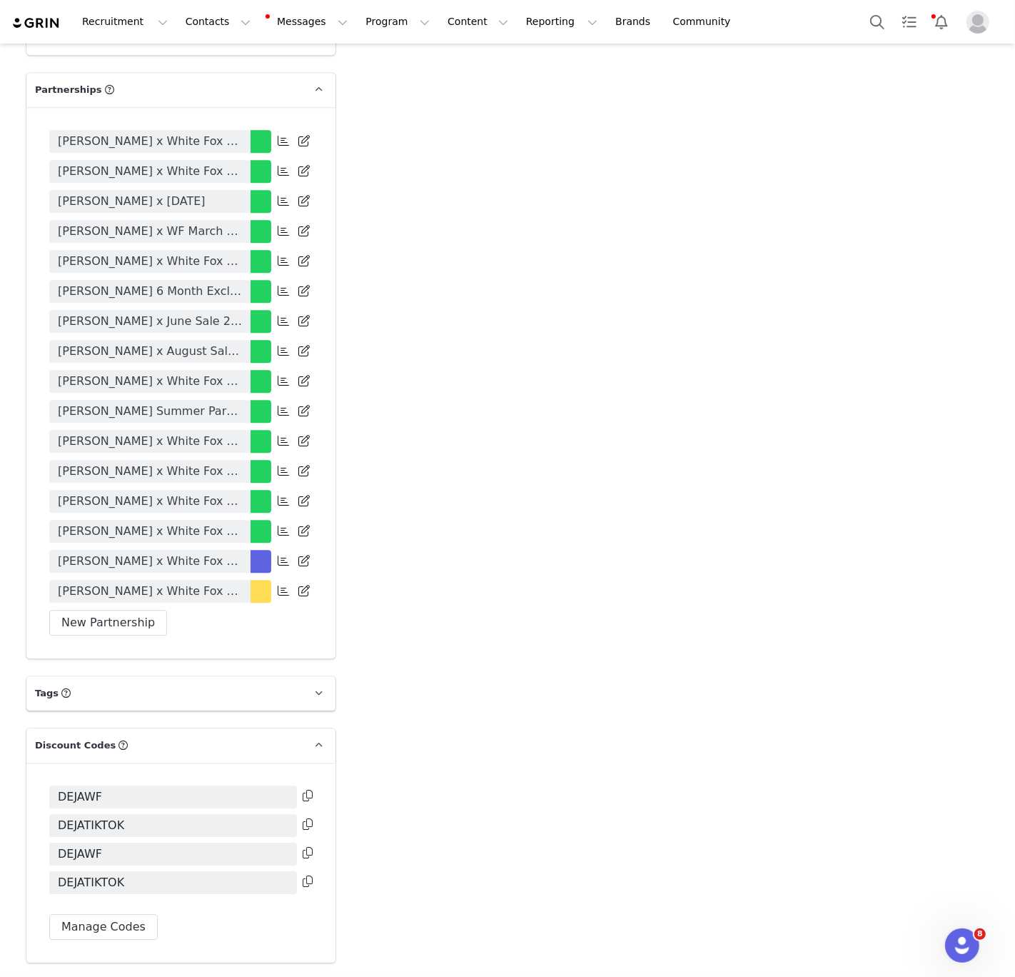
scroll to position [3234, 0]
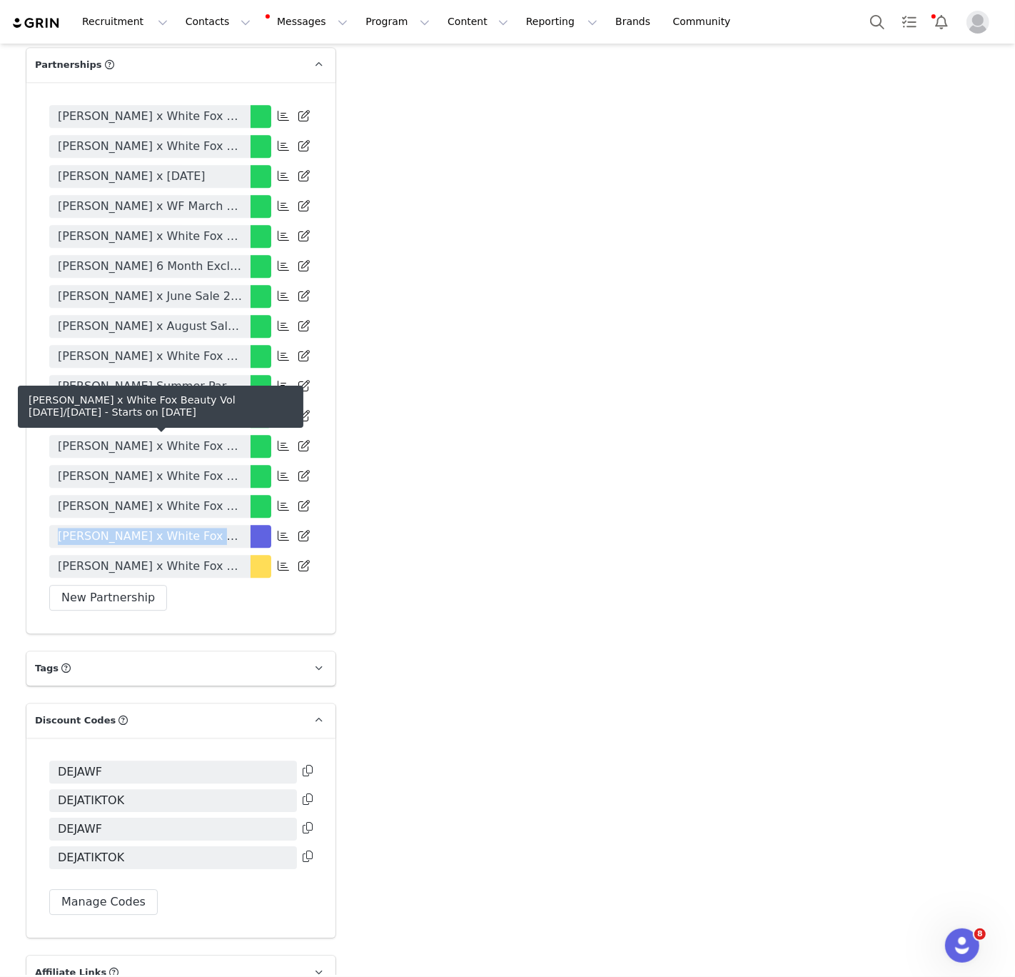
click at [207, 558] on span "Deja Clark x White Fox Beauty Vol 1 OCT/NOV 2025" at bounding box center [150, 566] width 184 height 17
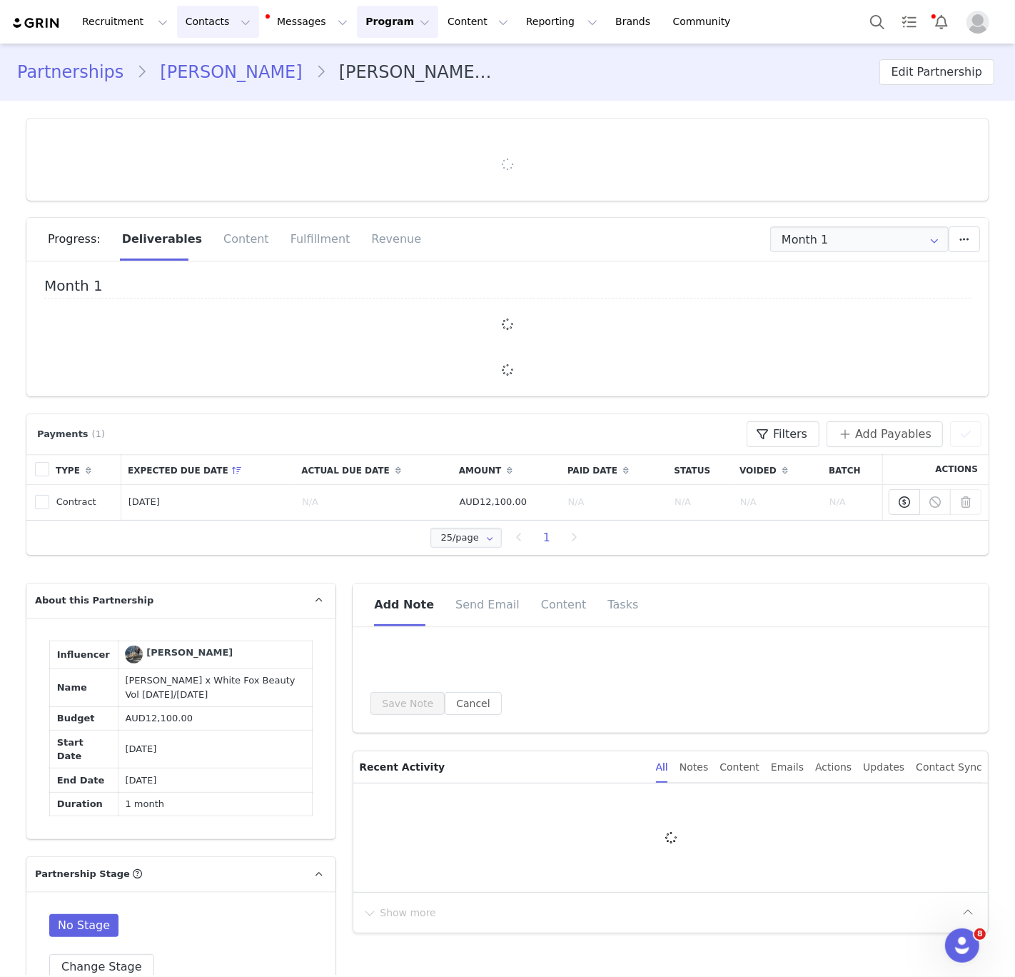
type input "+1 ([GEOGRAPHIC_DATA])"
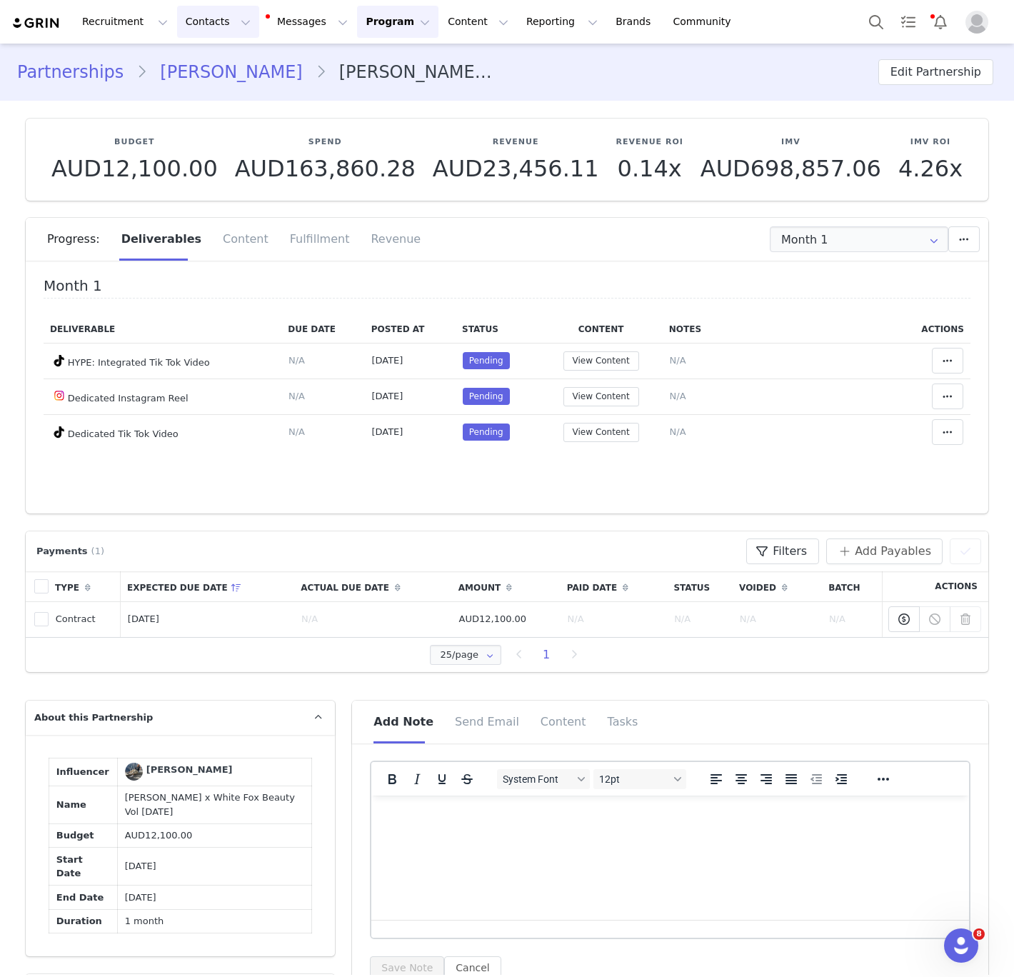
click at [193, 27] on button "Contacts Contacts" at bounding box center [218, 22] width 82 height 32
click at [194, 61] on p "Creators" at bounding box center [199, 63] width 43 height 15
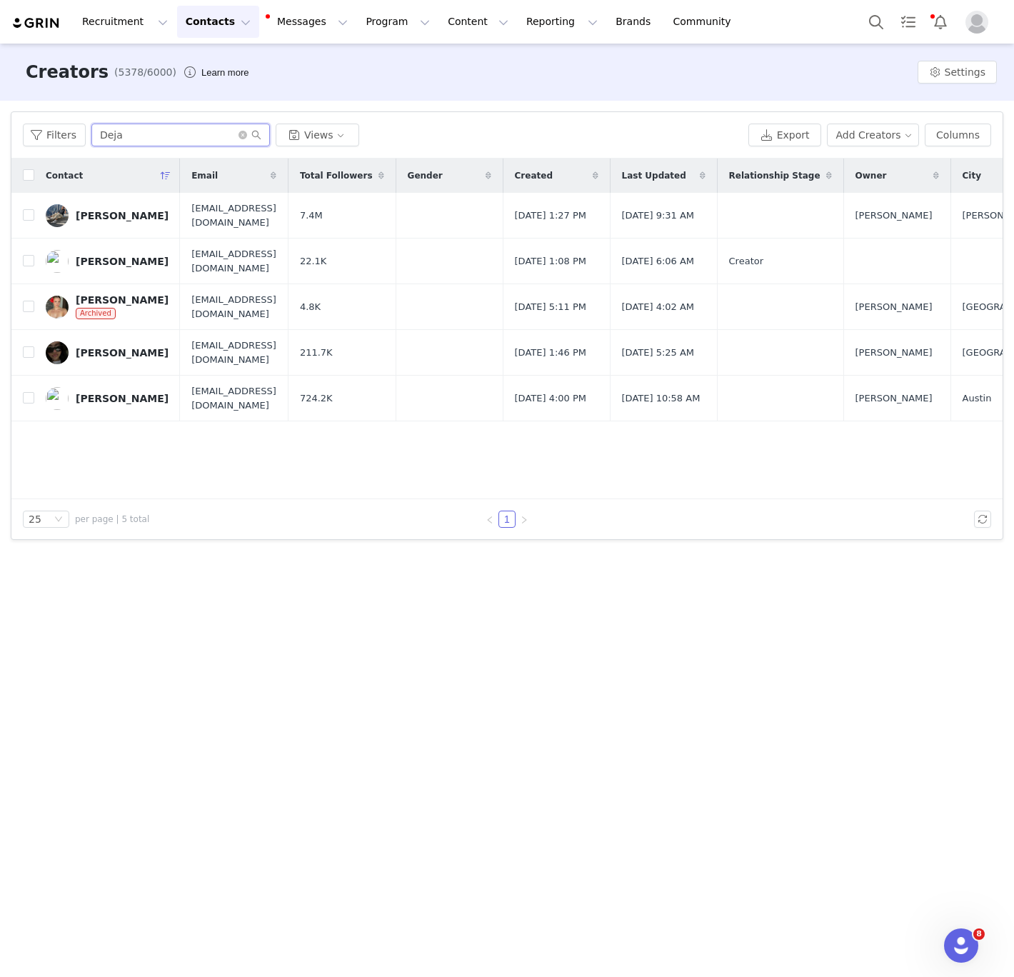
click at [141, 125] on input "Deja" at bounding box center [180, 135] width 178 height 23
paste input "[PERSON_NAME]"
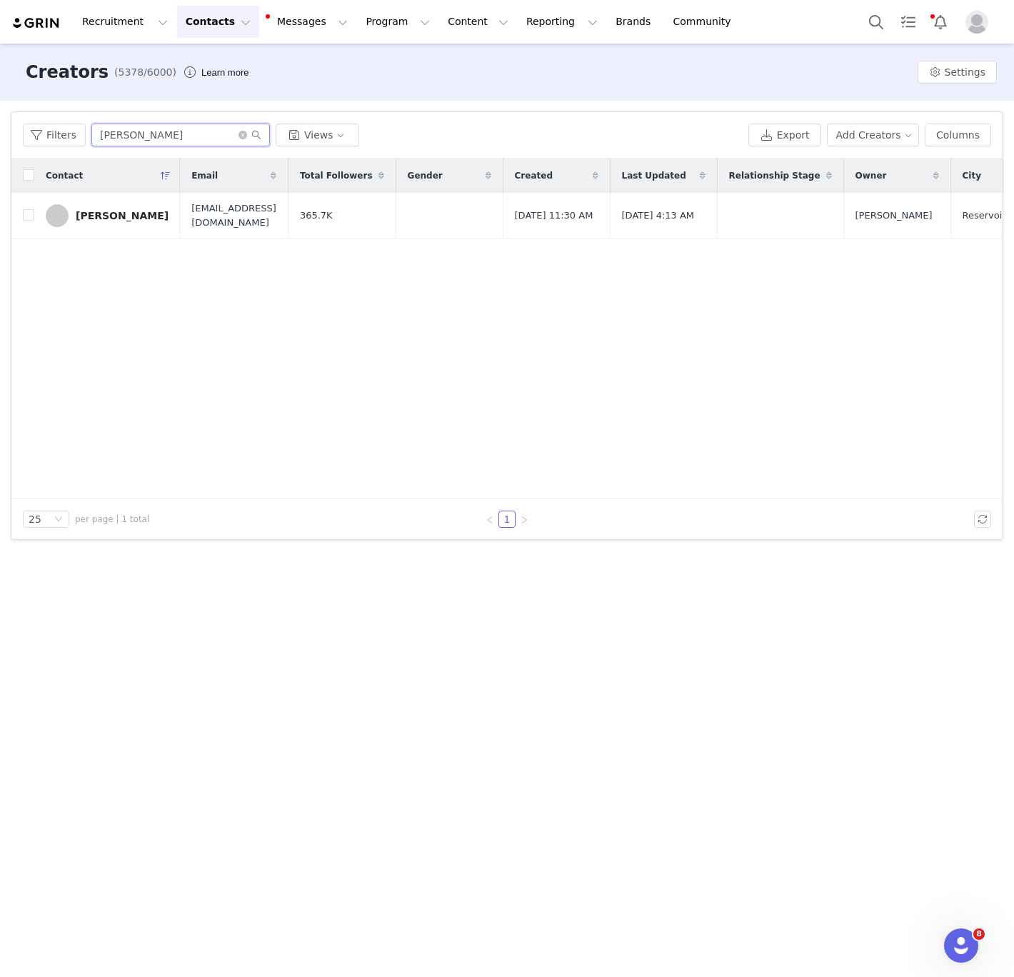
type input "[PERSON_NAME]"
click at [95, 206] on link "[PERSON_NAME]" at bounding box center [107, 215] width 123 height 23
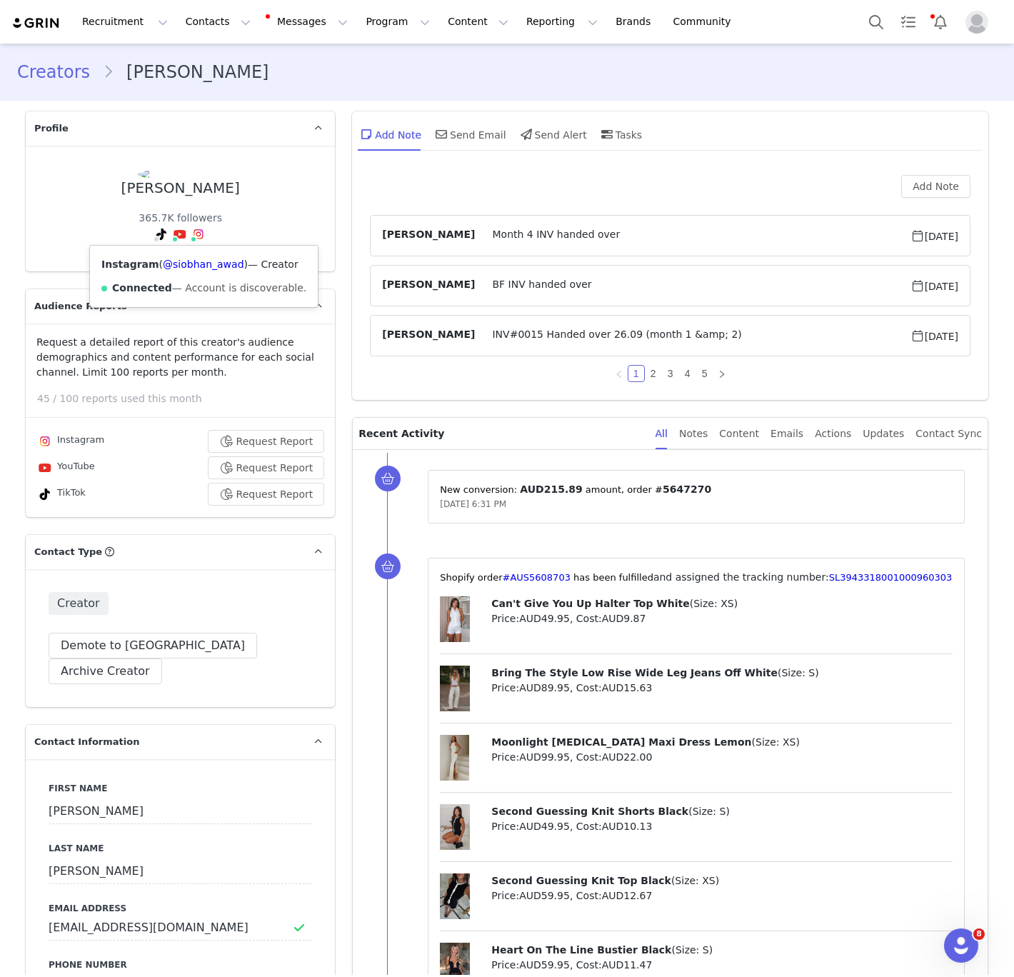
click at [203, 229] on span at bounding box center [198, 234] width 17 height 17
click at [198, 265] on link "@siobhan_awad" at bounding box center [203, 263] width 81 height 11
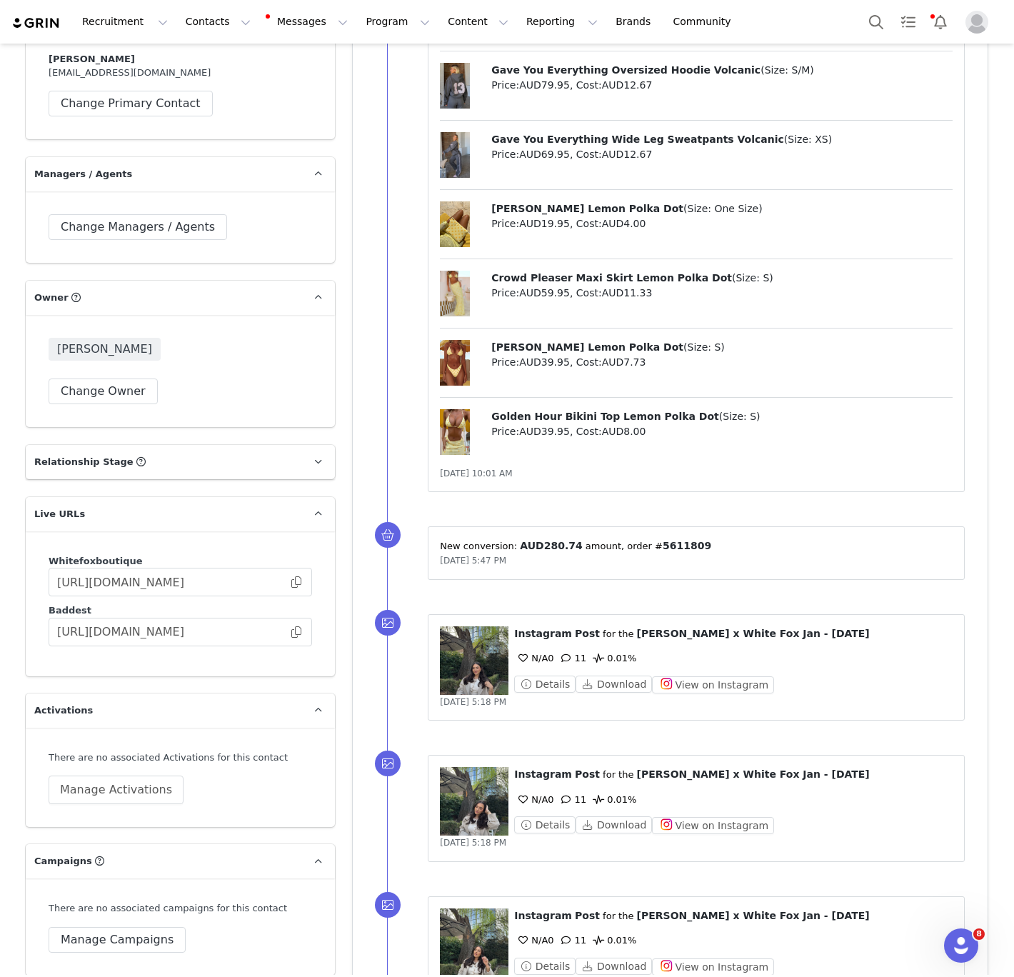
scroll to position [2101, 0]
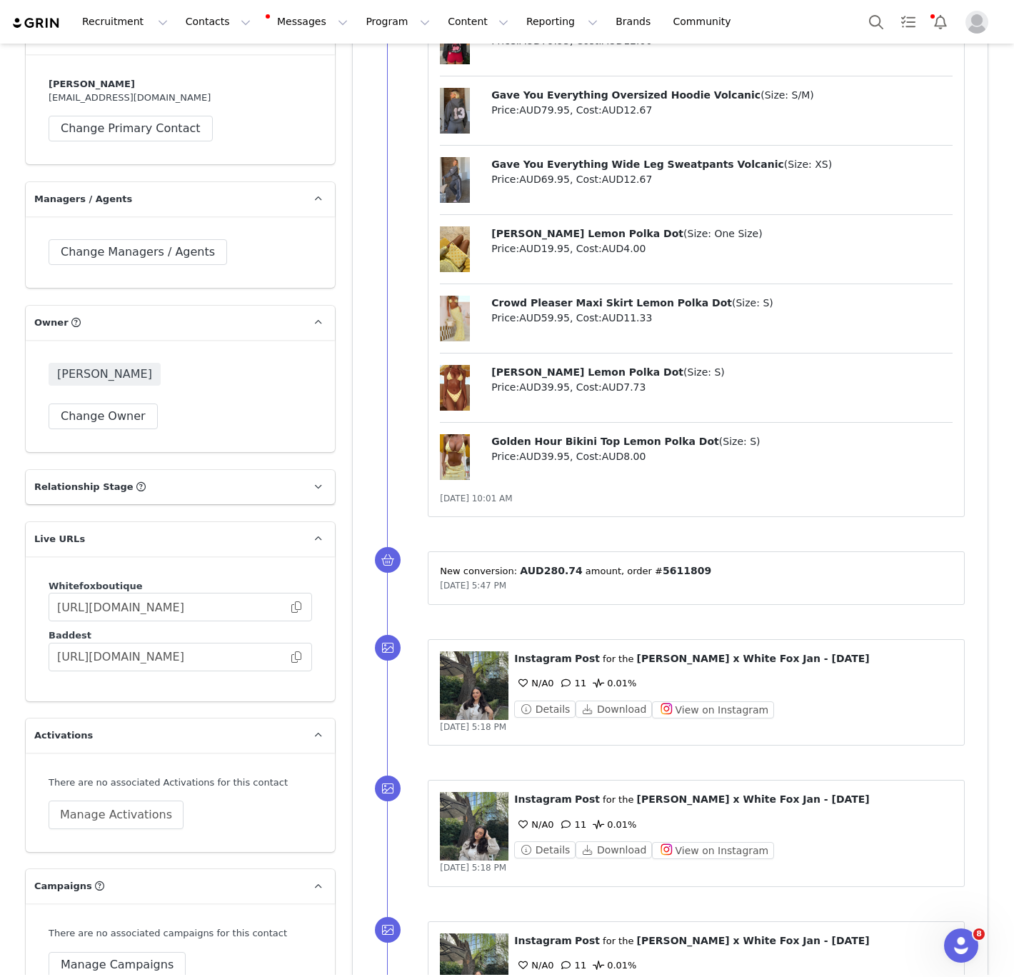
click at [118, 403] on div "[PERSON_NAME] Change Owner" at bounding box center [180, 396] width 309 height 112
click at [118, 403] on button "Change Owner" at bounding box center [103, 416] width 109 height 26
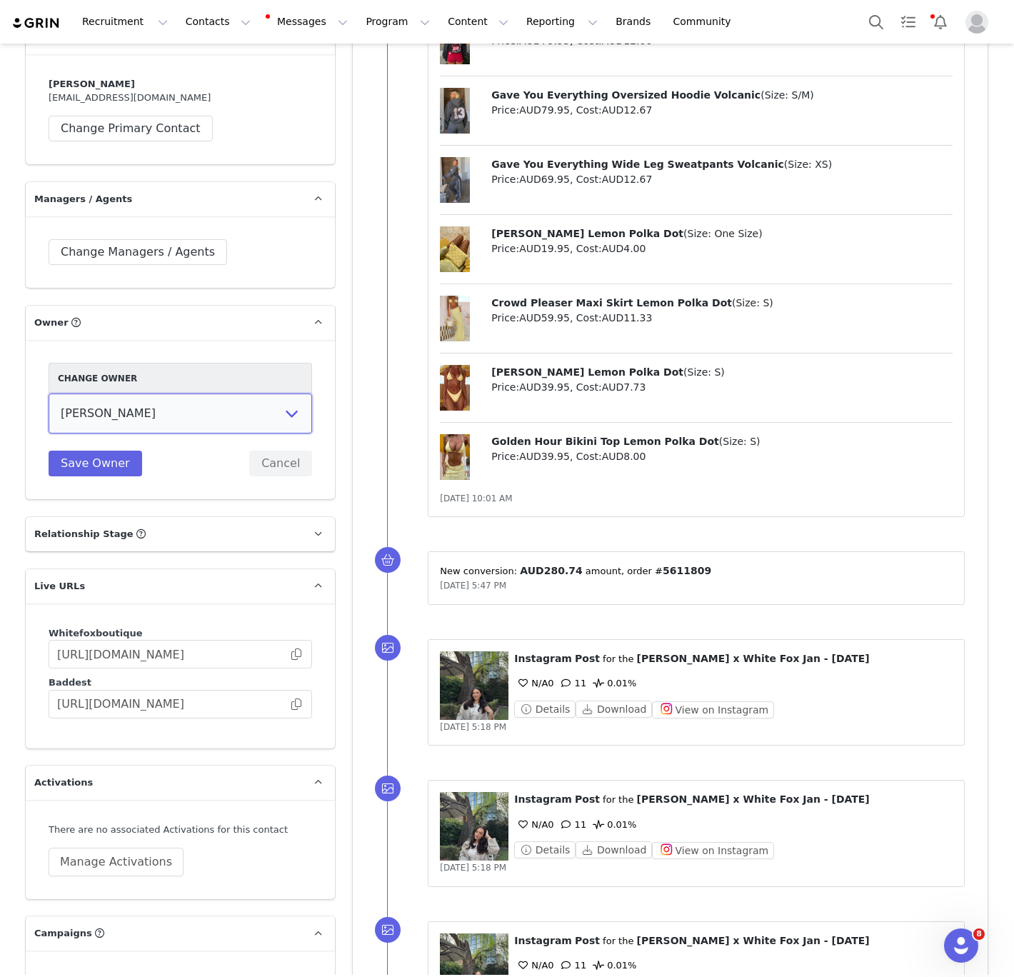
click at [129, 393] on select "[PERSON_NAME] Jaz Yap [PERSON_NAME] [PERSON_NAME] [PERSON_NAME] [PERSON_NAME] […" at bounding box center [180, 413] width 263 height 40
select select "64c45316-8e56-44f2-bbcb-602f3105b5fc"
click at [49, 393] on select "[PERSON_NAME] Jaz Yap [PERSON_NAME] [PERSON_NAME] [PERSON_NAME] [PERSON_NAME] […" at bounding box center [180, 413] width 263 height 40
click at [101, 450] on button "Save Owner" at bounding box center [96, 463] width 94 height 26
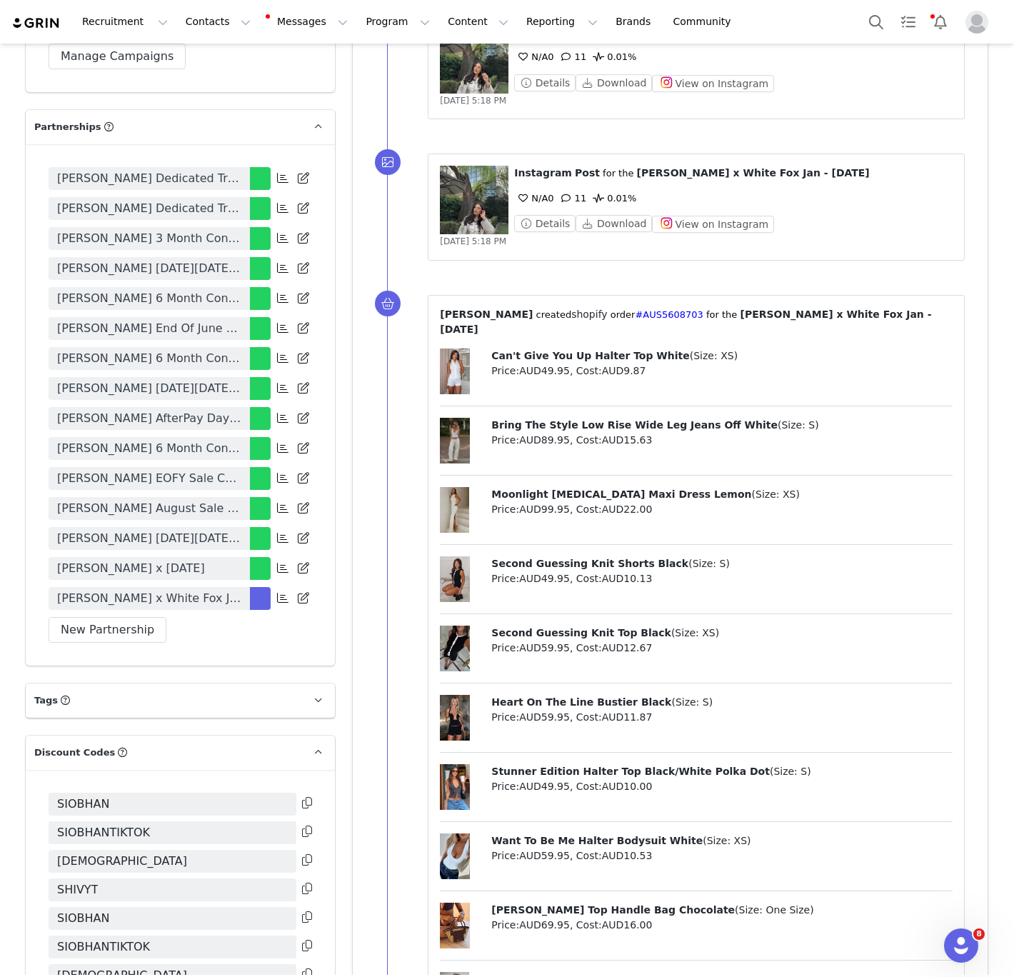
scroll to position [3013, 0]
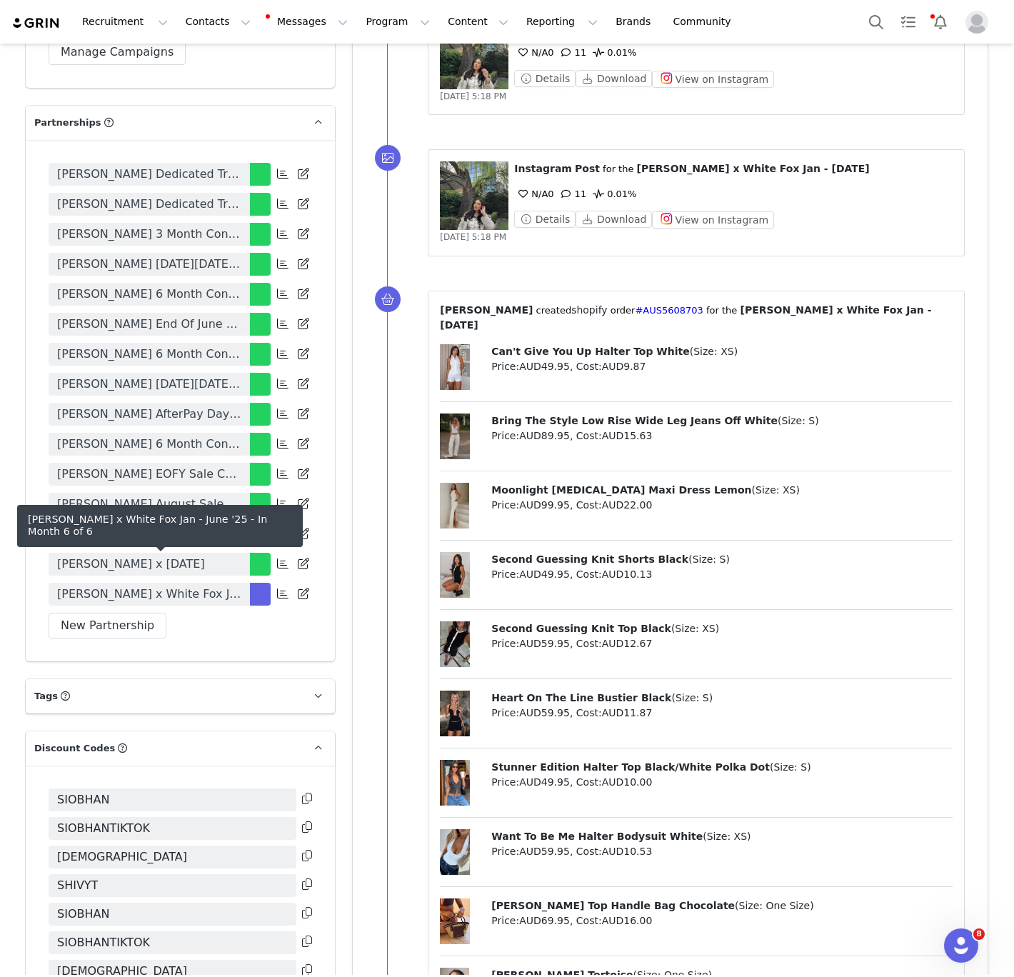
click at [169, 585] on span "[PERSON_NAME] x White Fox Jan - [DATE]" at bounding box center [149, 593] width 184 height 17
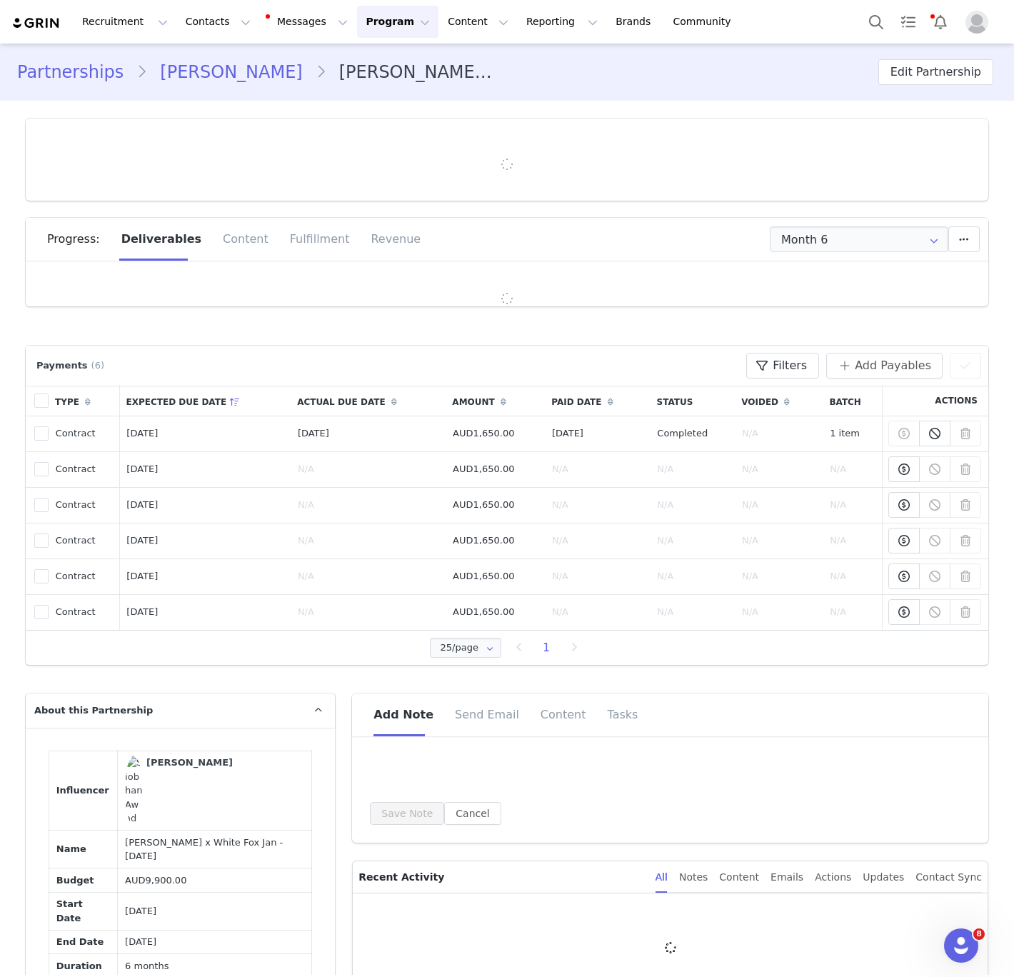
type input "+1 ([GEOGRAPHIC_DATA])"
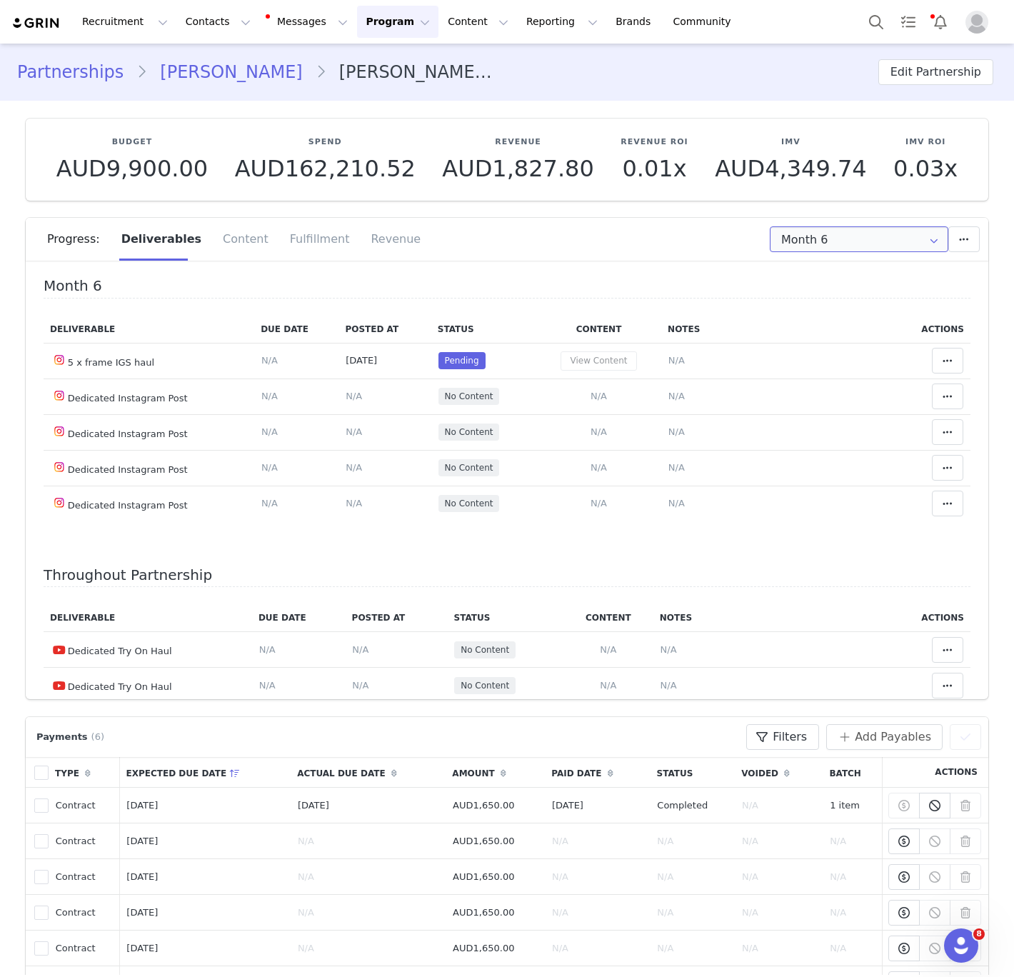
click at [825, 246] on input "Month 6" at bounding box center [859, 239] width 178 height 26
click at [837, 281] on li "Month [DATE] 1st - [DATE]" at bounding box center [858, 277] width 177 height 24
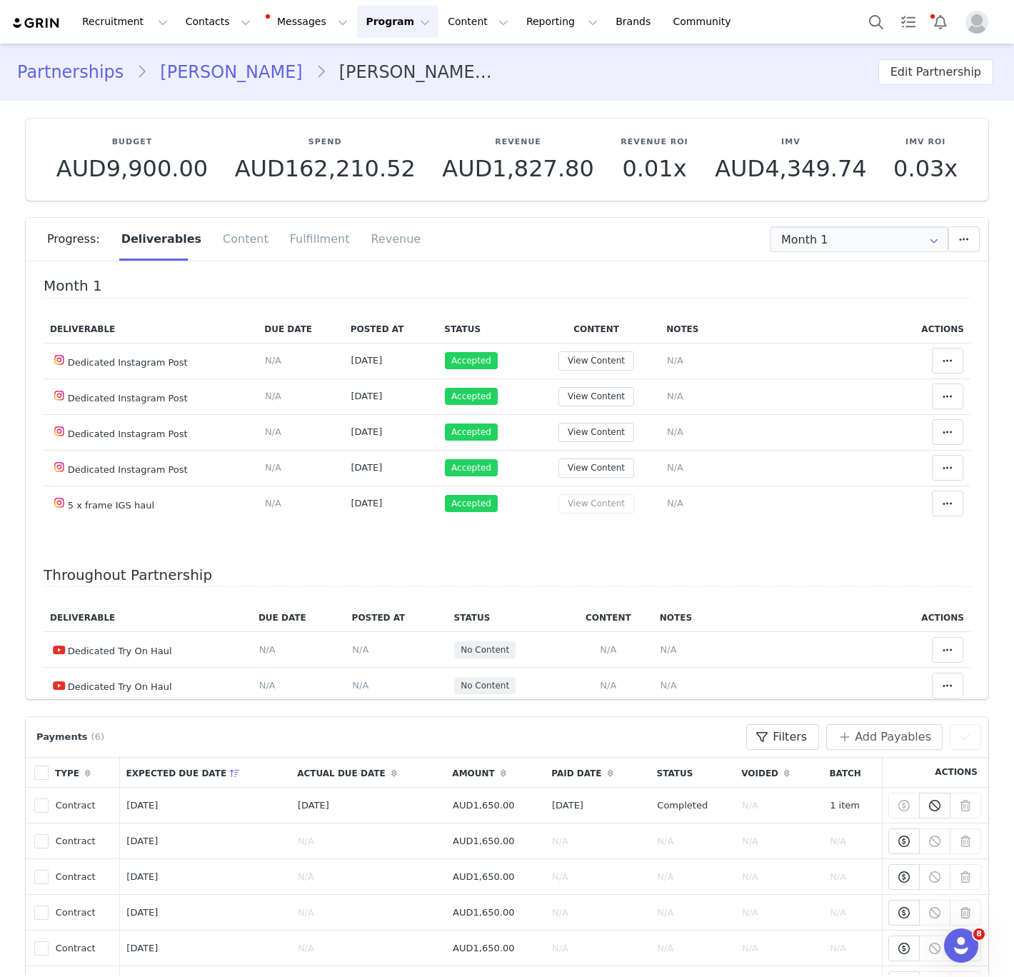
click at [569, 266] on div "Progress: Deliverables Content Fulfillment Revenue" at bounding box center [507, 244] width 962 height 53
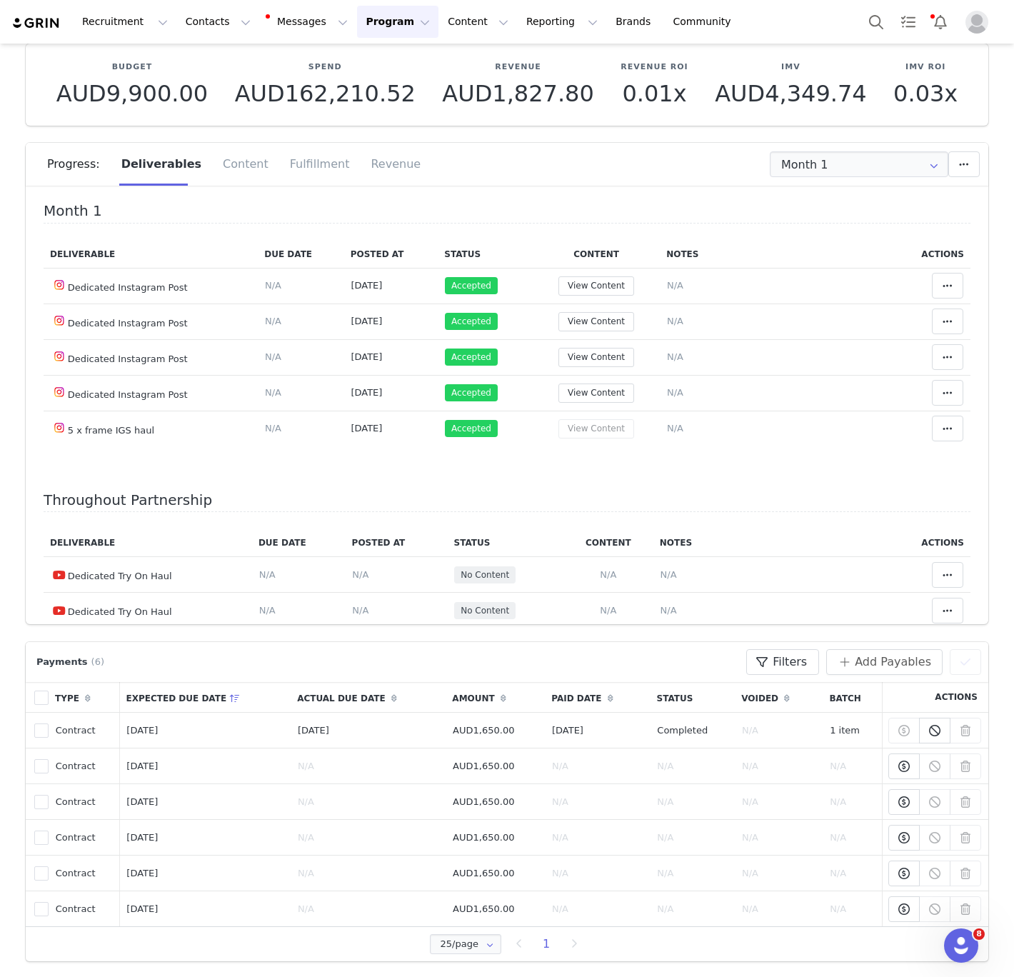
scroll to position [94, 0]
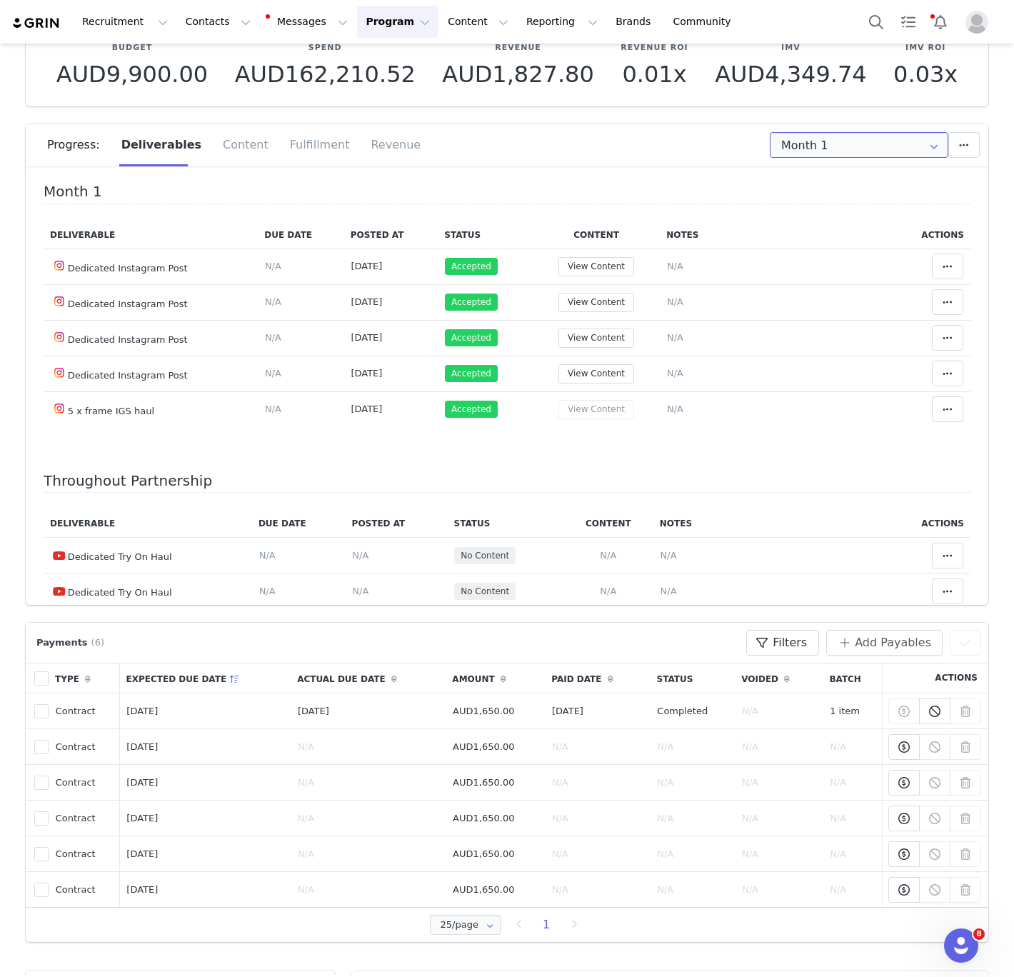
click at [818, 148] on input "Month 1" at bounding box center [859, 145] width 178 height 26
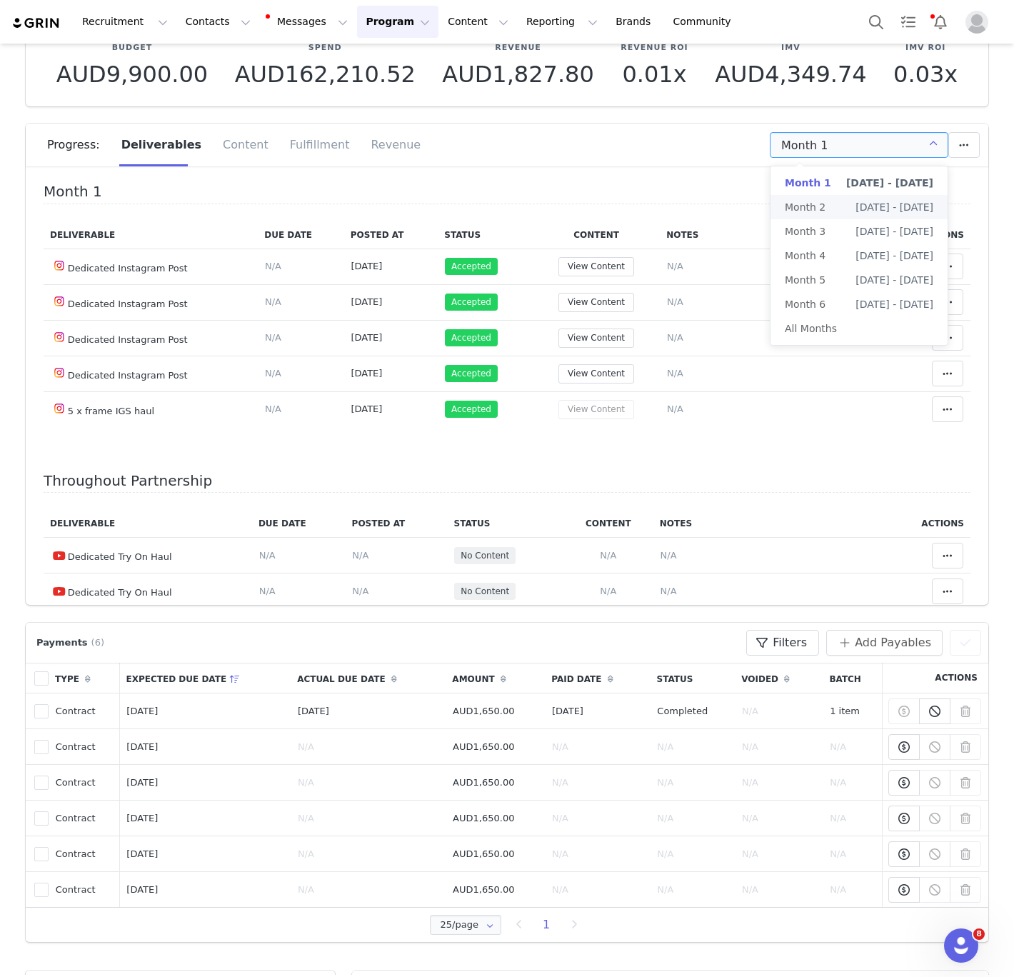
click at [820, 201] on span "Month 2" at bounding box center [805, 207] width 41 height 24
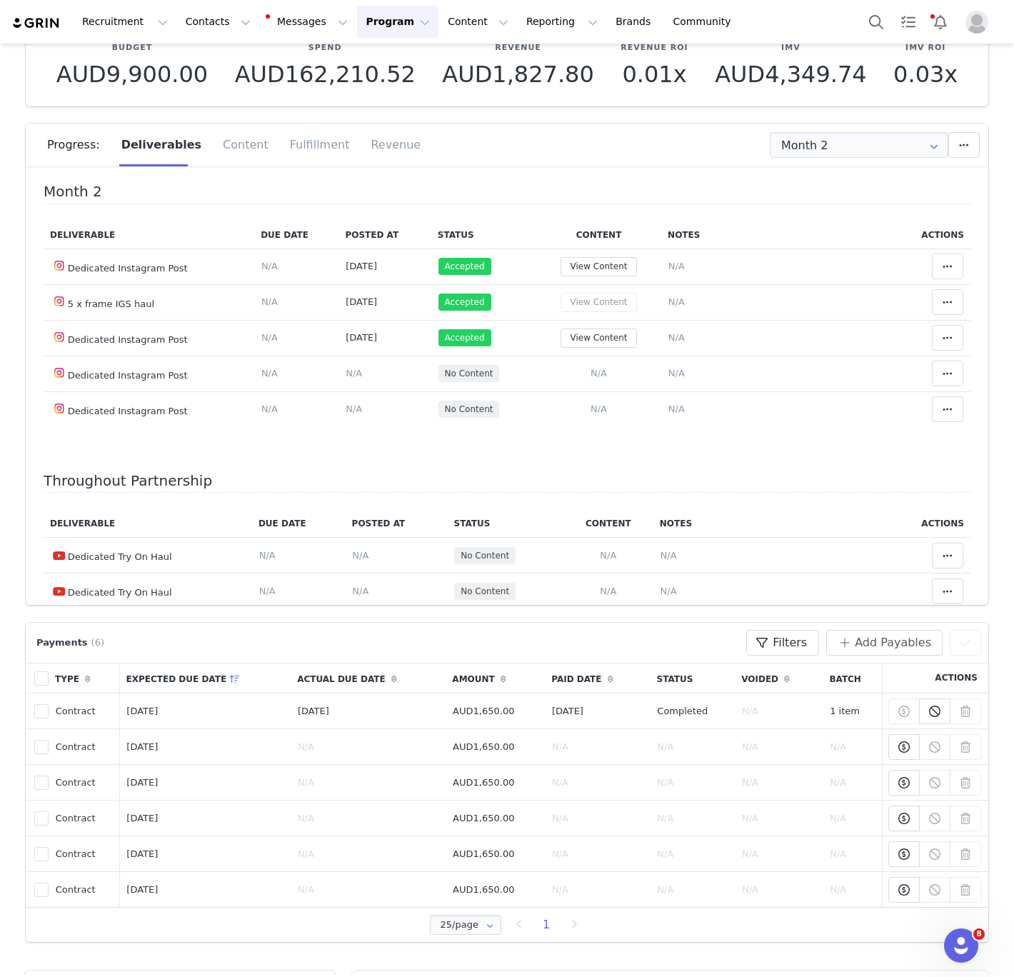
click at [398, 436] on div "Deliverable Due Date Posted At Status Content Notes Actions Dedicated Instagram…" at bounding box center [507, 332] width 927 height 223
click at [806, 149] on input "Month 2" at bounding box center [859, 145] width 178 height 26
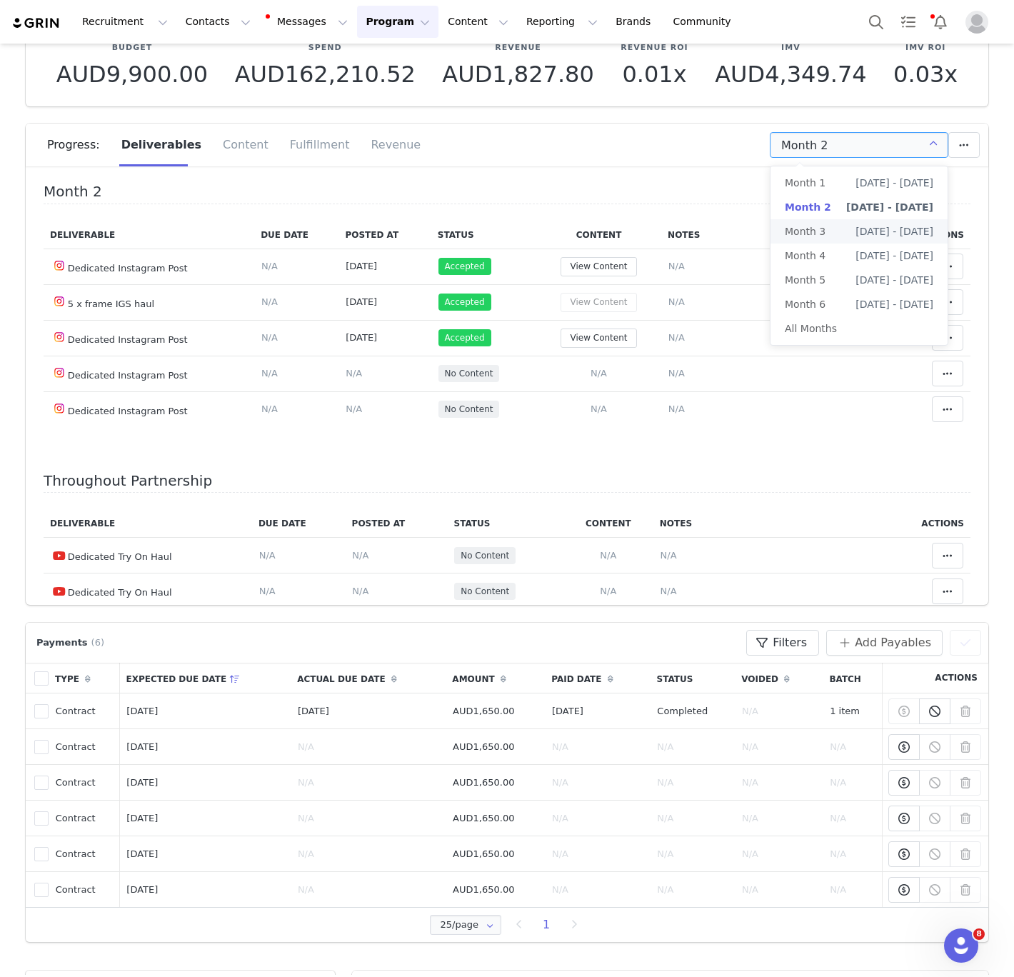
click at [797, 219] on span "Month 3" at bounding box center [805, 231] width 41 height 24
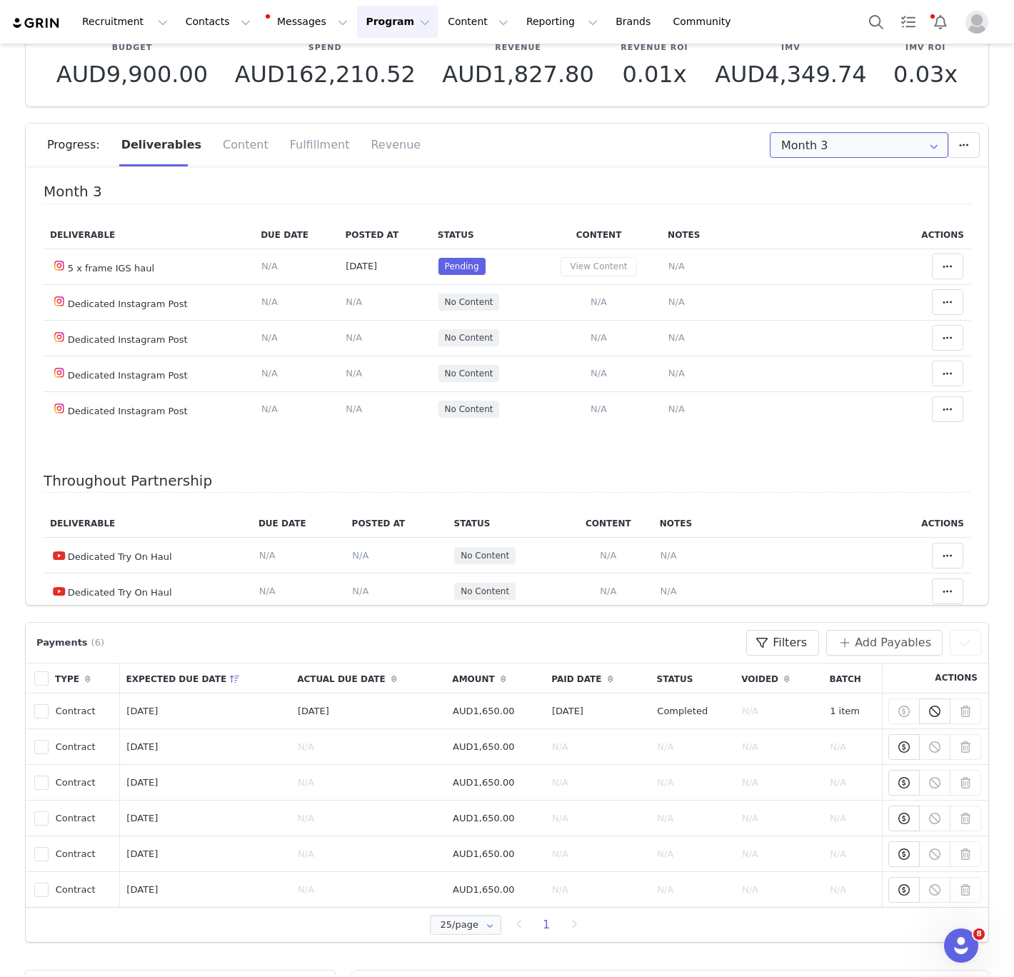
click at [829, 141] on input "Month 3" at bounding box center [859, 145] width 178 height 26
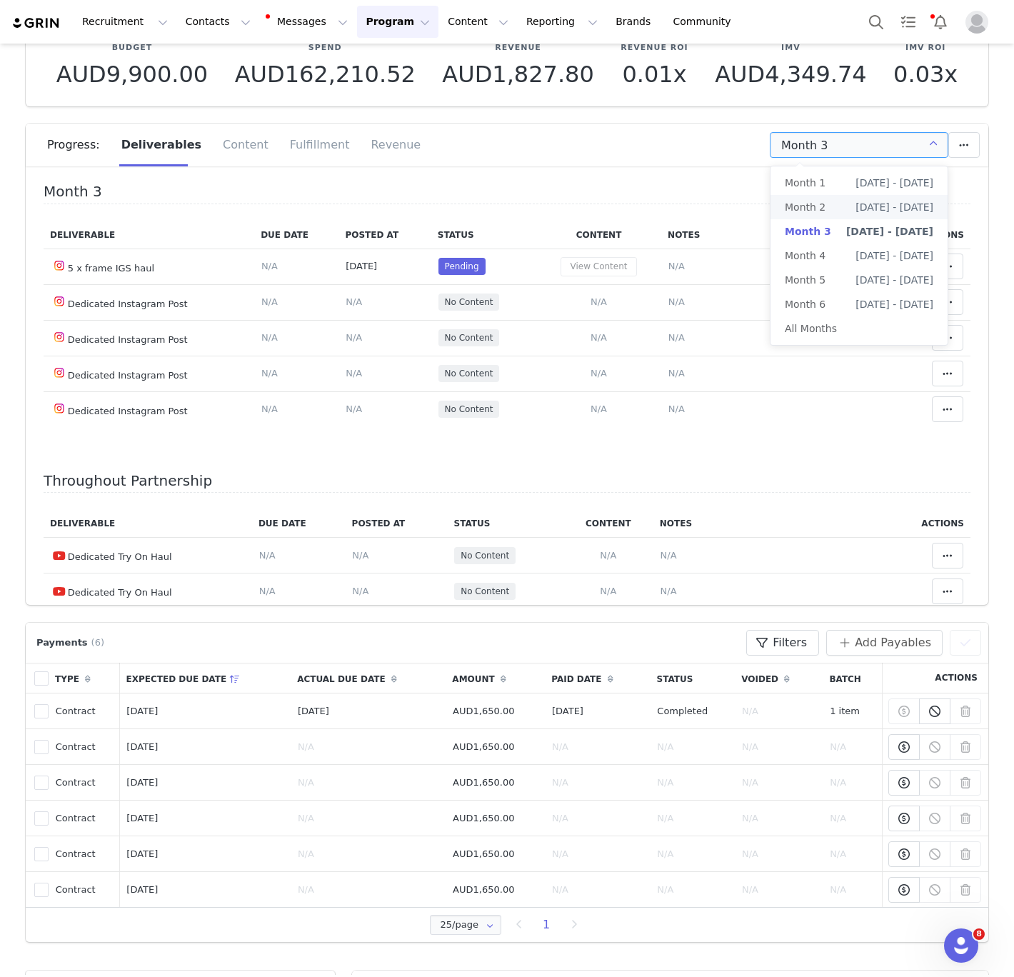
click at [807, 207] on span "Month 2" at bounding box center [805, 207] width 41 height 24
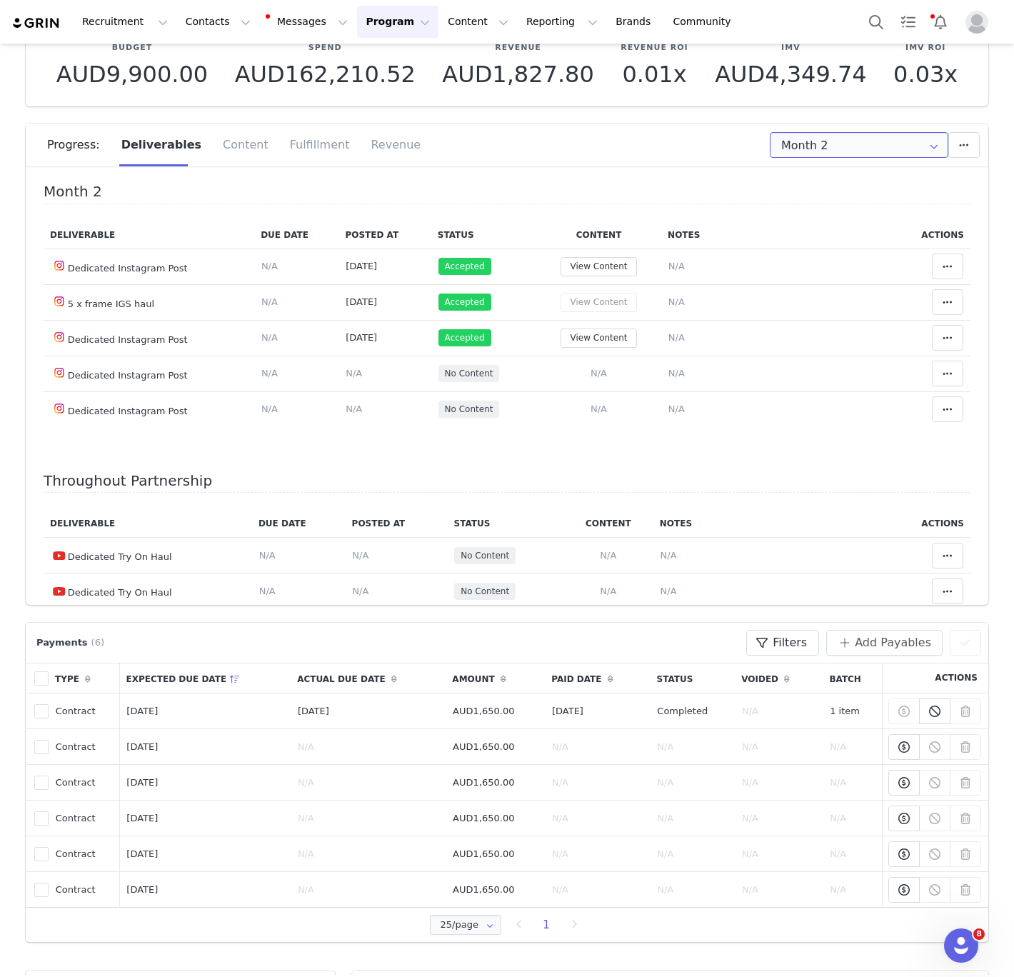
click at [827, 145] on input "Month 2" at bounding box center [859, 145] width 178 height 26
click at [827, 187] on li "Month [DATE] 1st - [DATE]" at bounding box center [858, 183] width 177 height 24
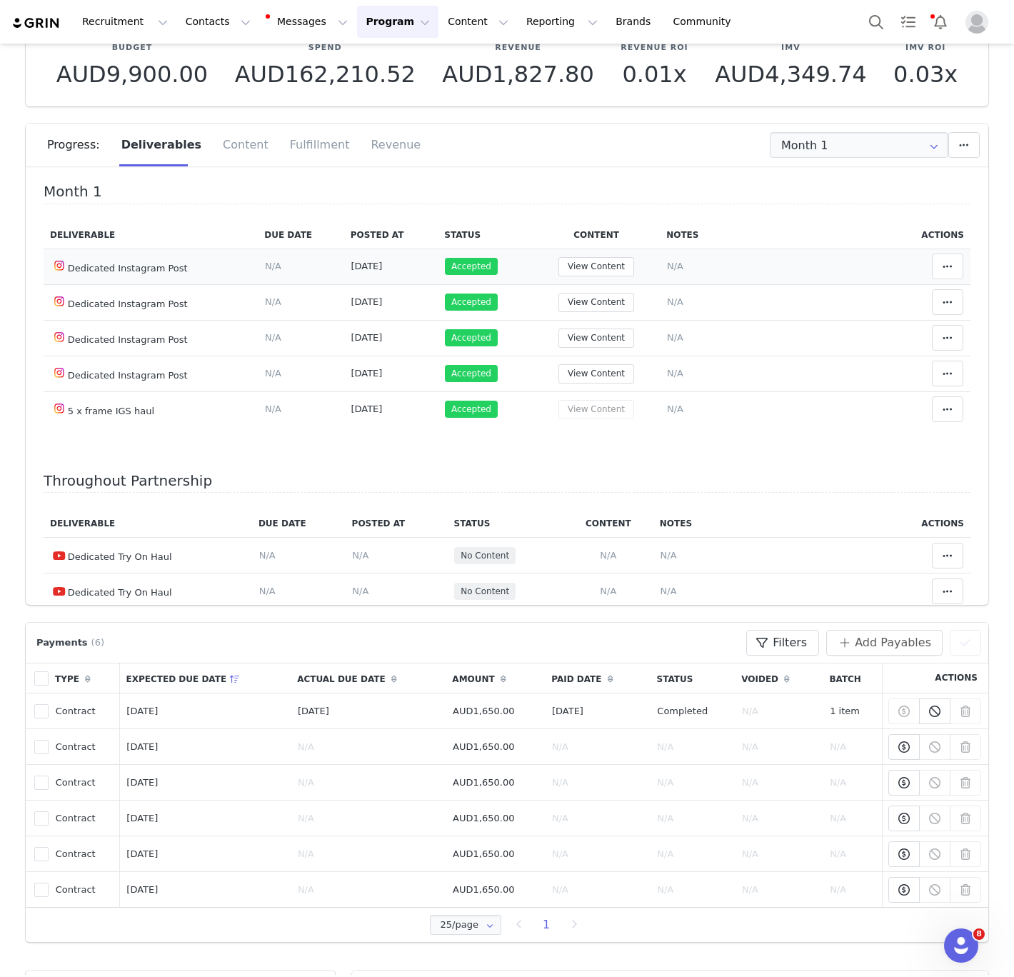
drag, startPoint x: 385, startPoint y: 274, endPoint x: 327, endPoint y: 271, distance: 57.9
click at [327, 271] on tr "Dedicated Instagram Post Deliverable Due Date Set the date you expect this cont…" at bounding box center [507, 266] width 927 height 36
click at [326, 271] on td "Deliverable Due Date Set the date you expect this content to go live. Save Canc…" at bounding box center [301, 266] width 86 height 36
click at [820, 132] on input "Month 1" at bounding box center [859, 145] width 178 height 26
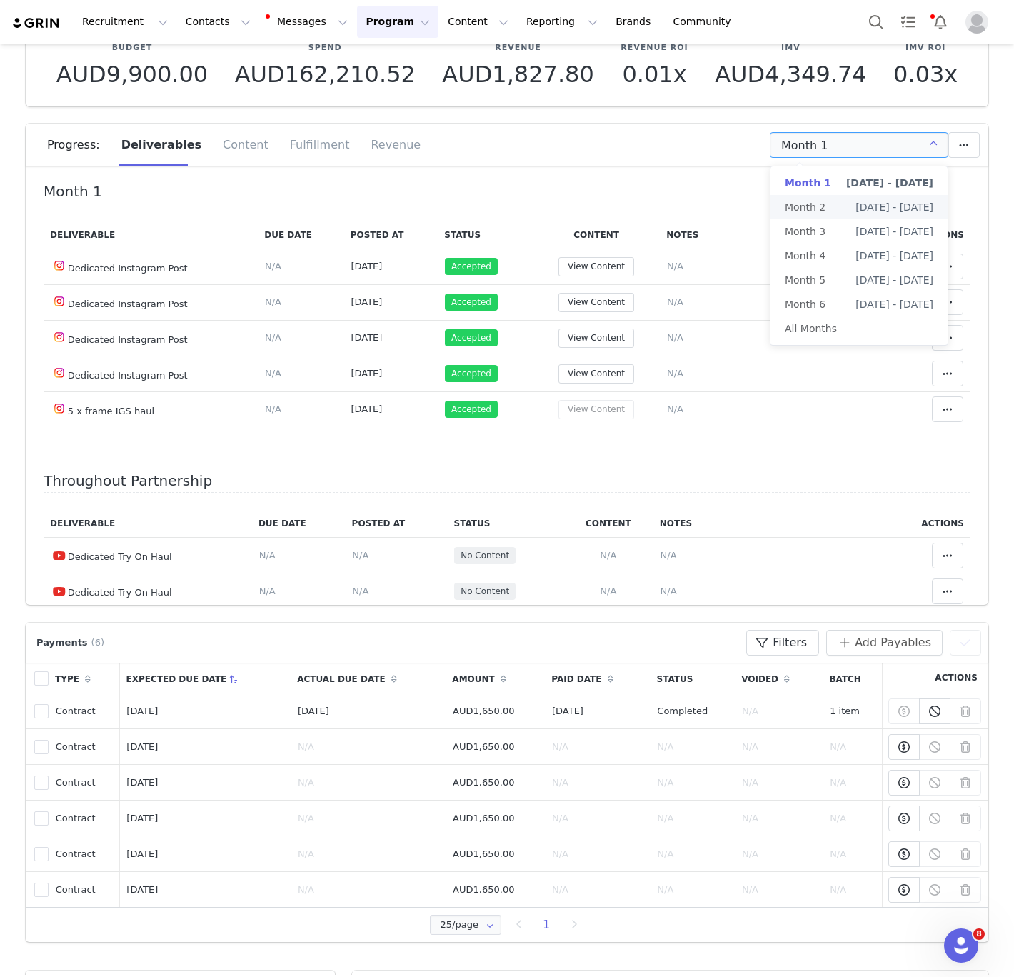
click at [815, 203] on span "Month 2" at bounding box center [805, 207] width 41 height 24
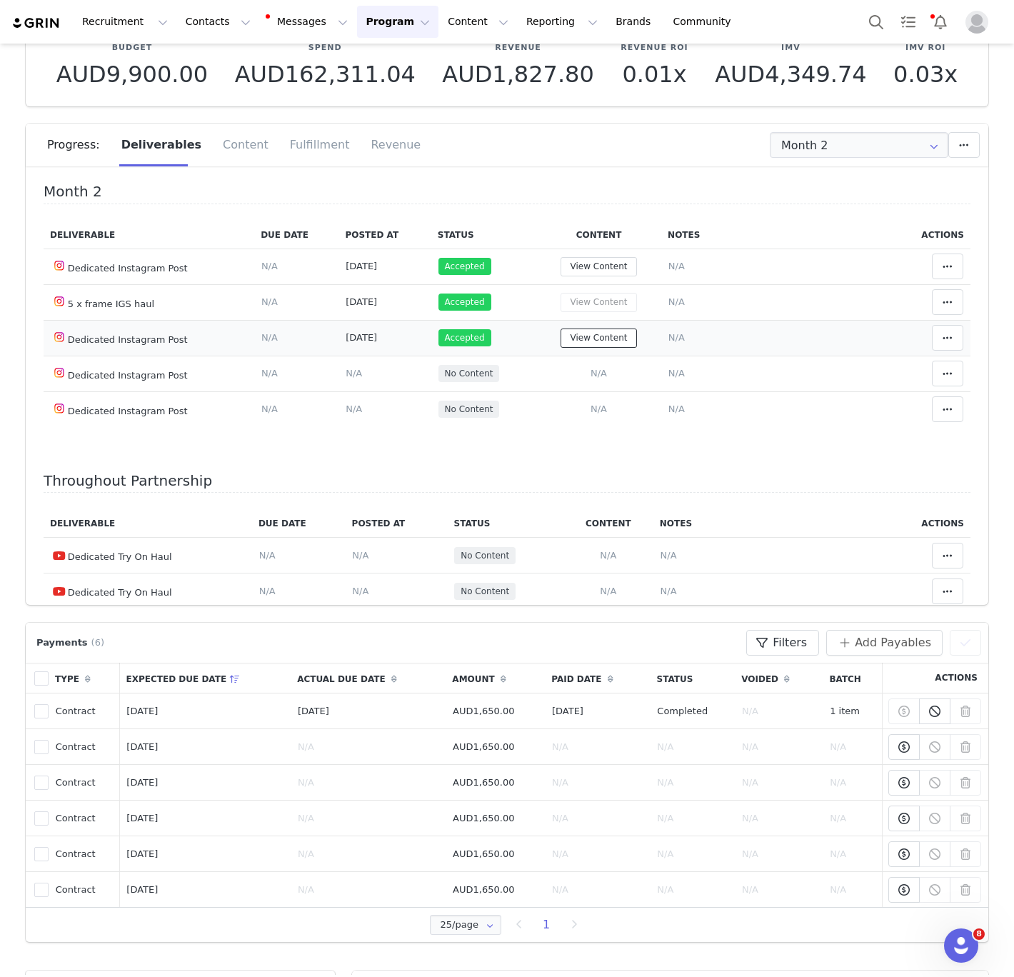
click at [593, 342] on button "View Content" at bounding box center [598, 337] width 76 height 19
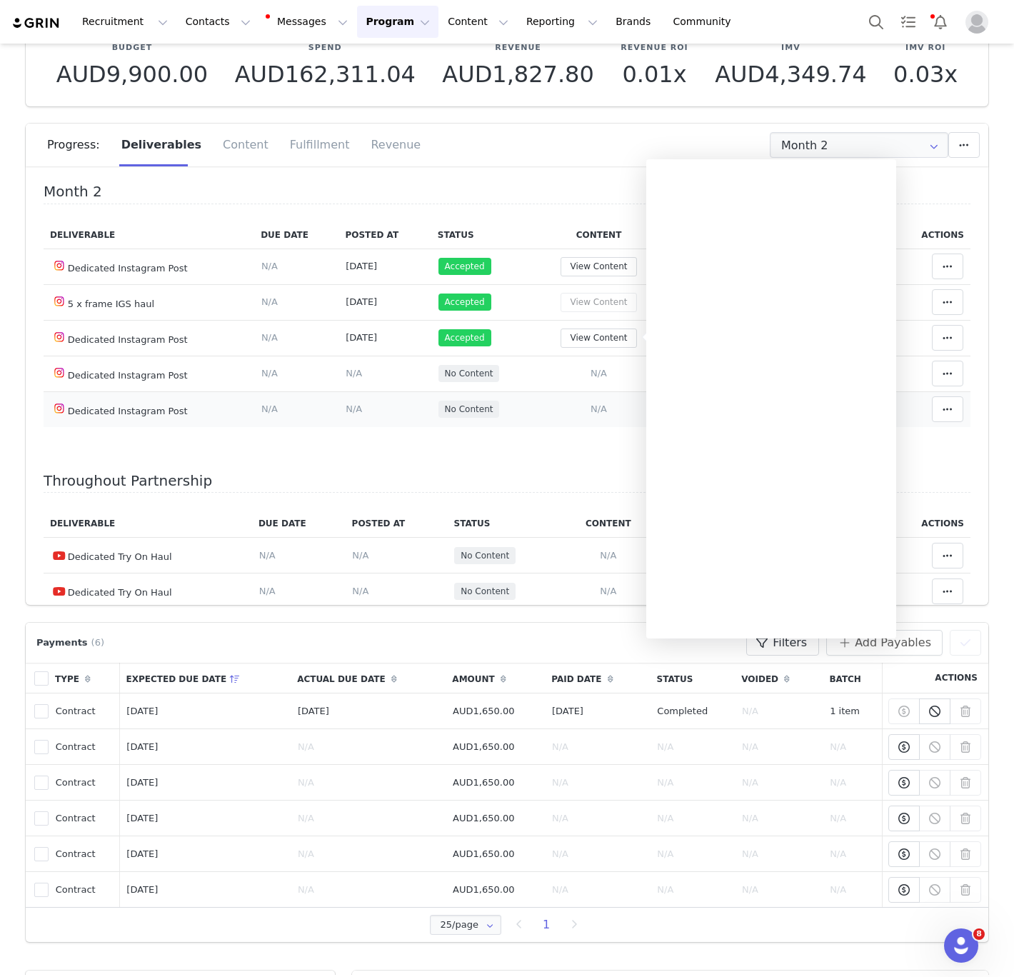
click at [552, 400] on td "Add Content Paste the URL to the content you want to match to this deliverable.…" at bounding box center [598, 409] width 125 height 36
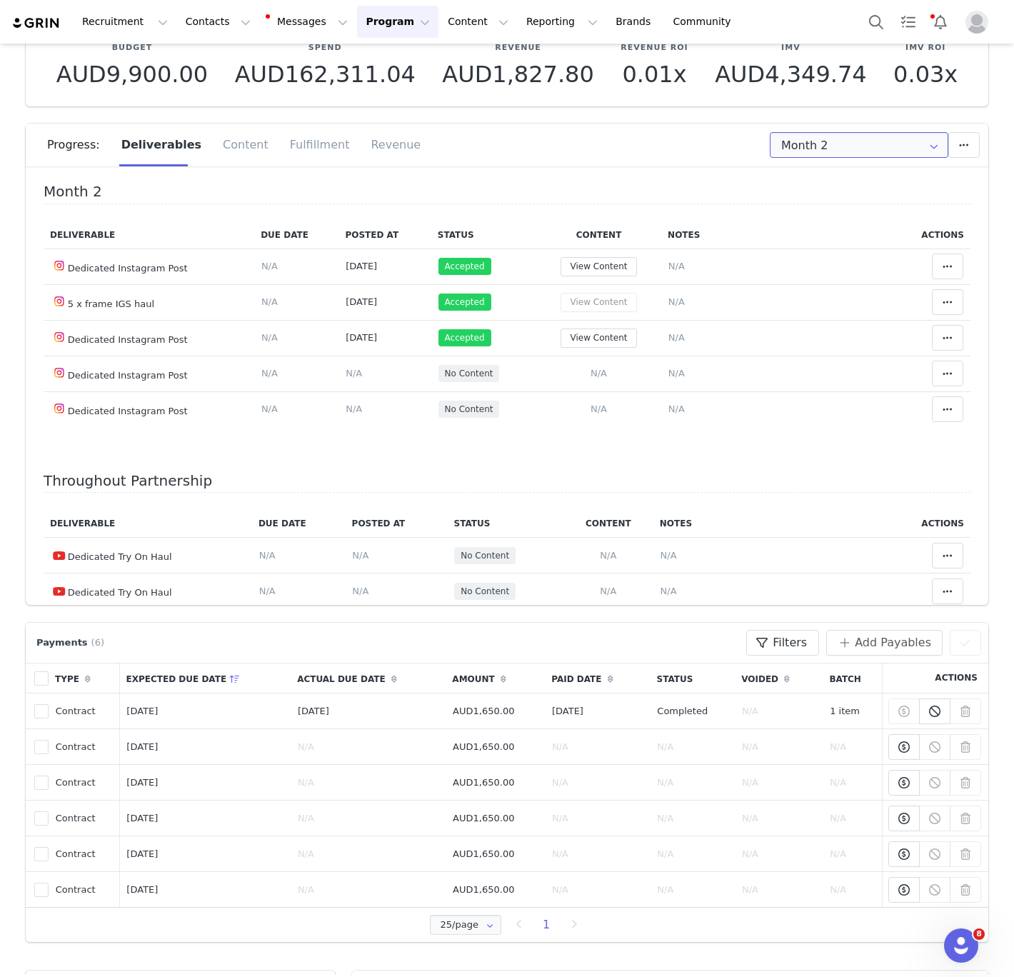
click at [872, 143] on input "Month 2" at bounding box center [859, 145] width 178 height 26
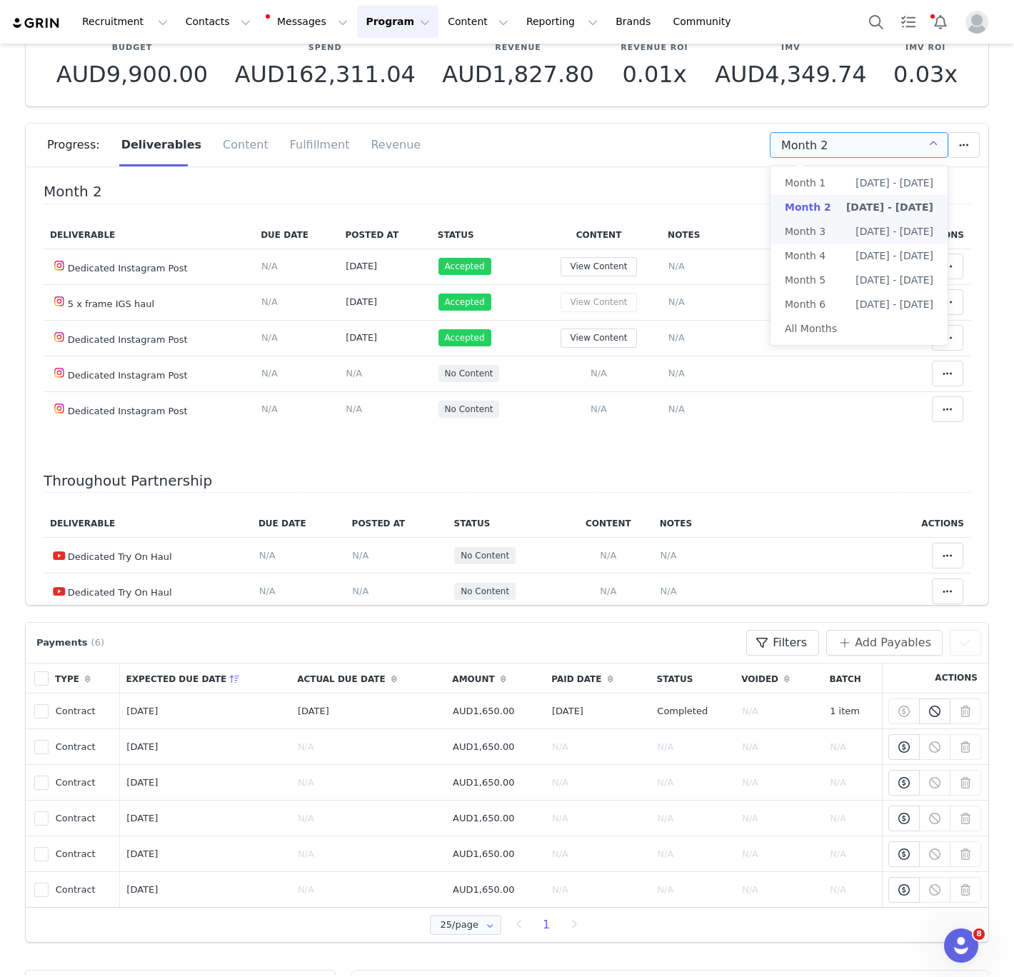
click at [841, 230] on li "Month 3 [DATE] - [DATE]" at bounding box center [858, 231] width 177 height 24
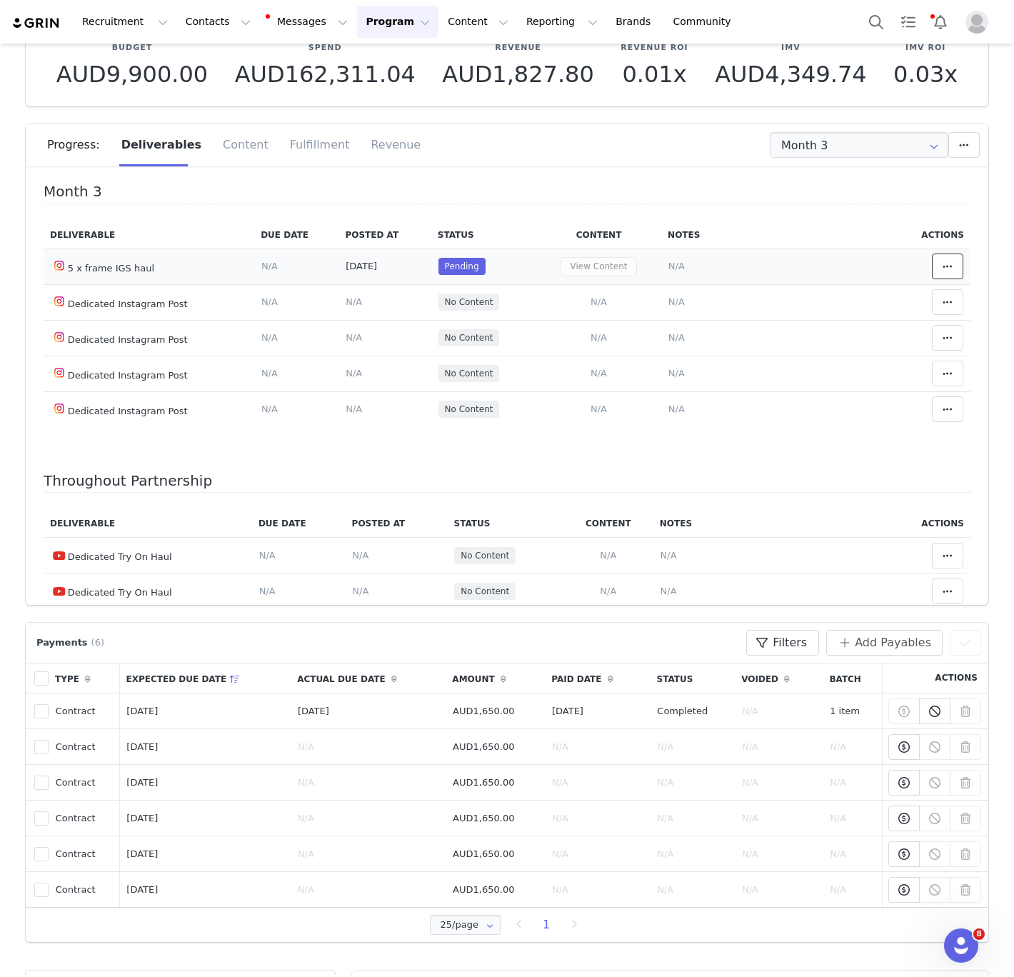
click at [959, 271] on button at bounding box center [947, 266] width 31 height 26
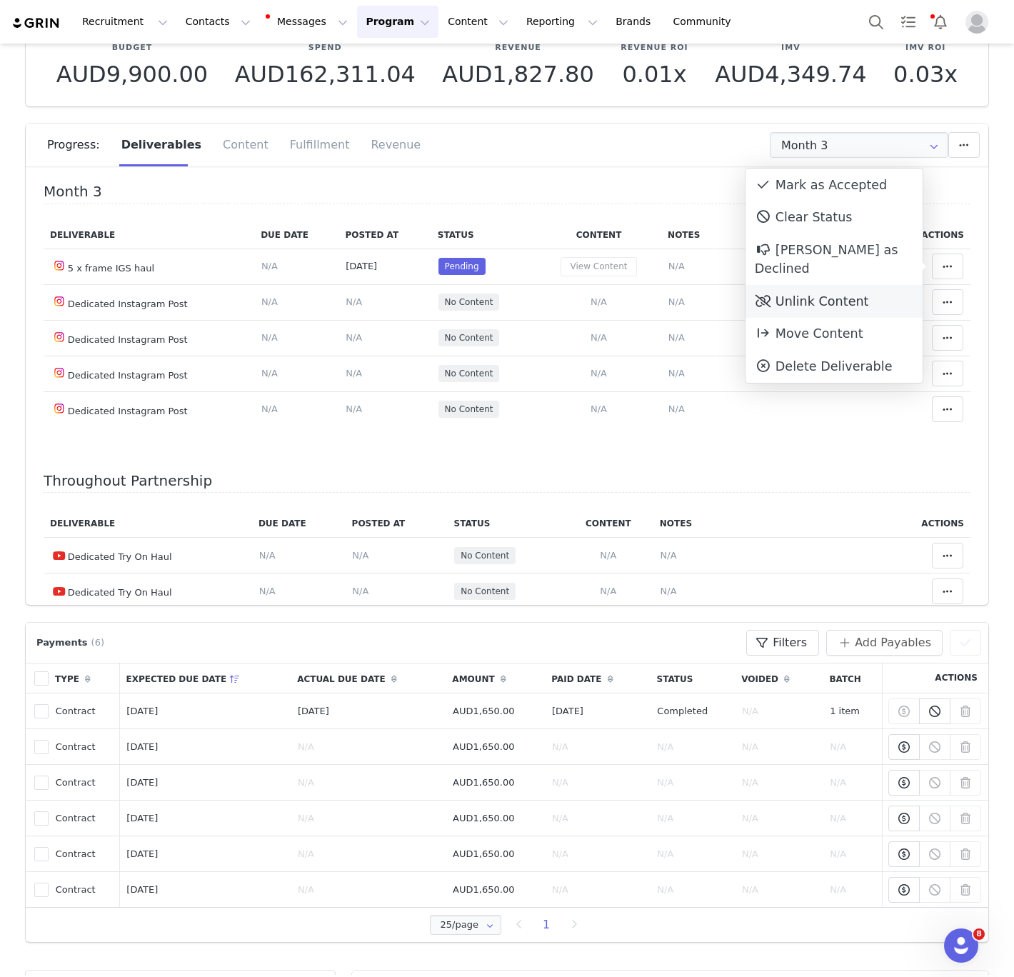
click at [852, 285] on div "Unlink Content" at bounding box center [833, 301] width 177 height 33
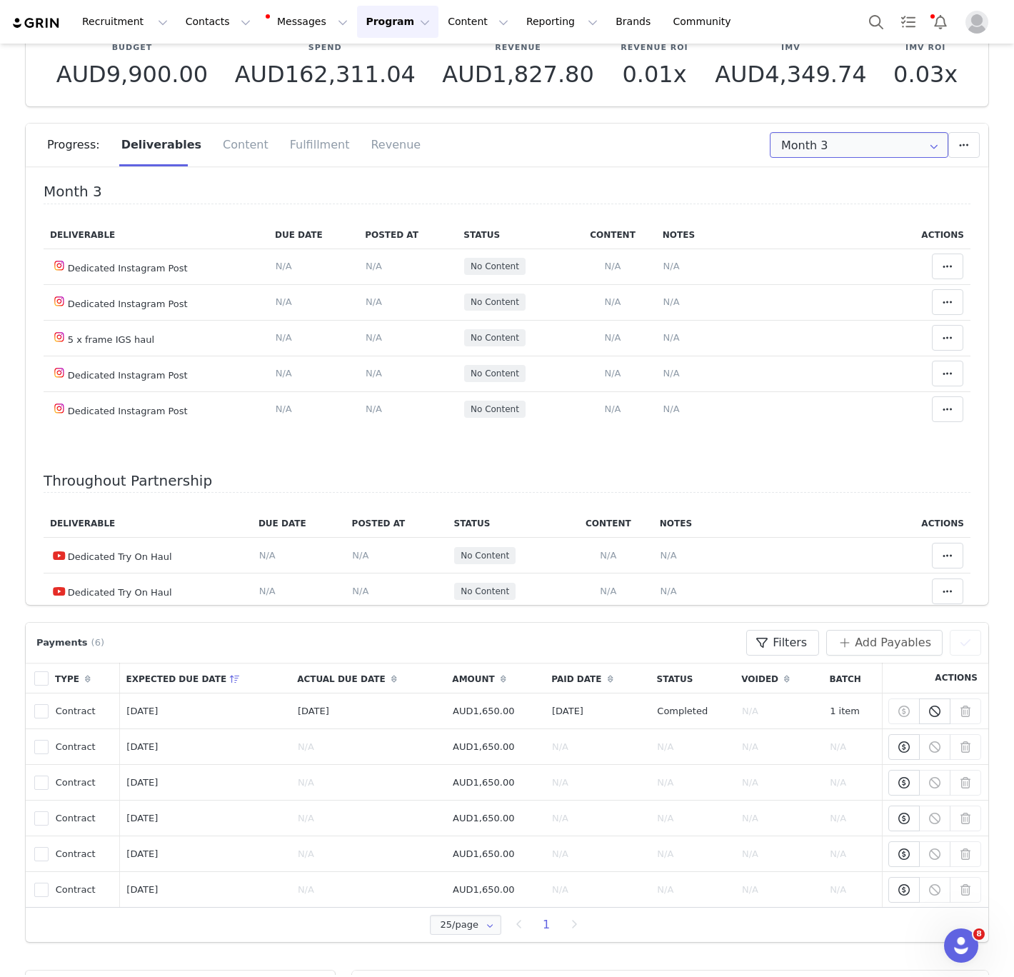
click at [866, 147] on input "Month 3" at bounding box center [859, 145] width 178 height 26
click at [845, 245] on li "Month 4 [DATE] - [DATE]" at bounding box center [858, 255] width 177 height 24
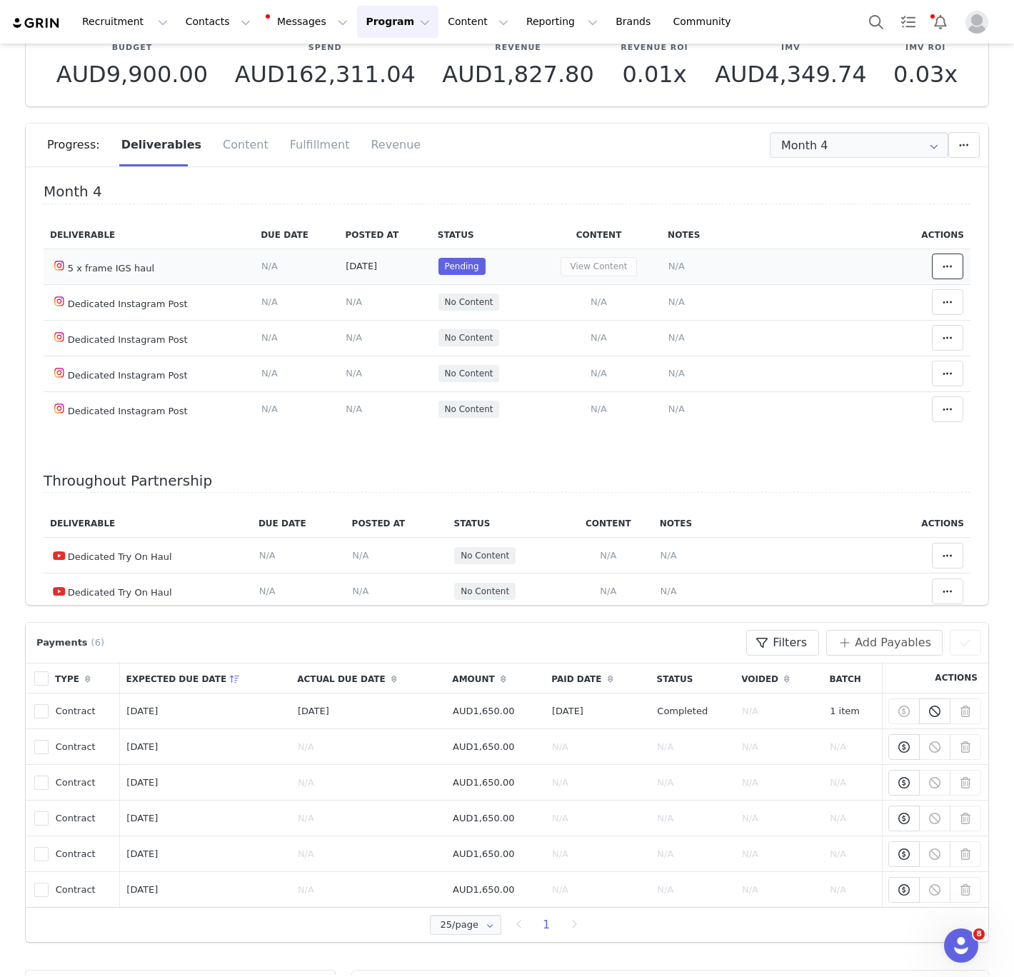
click at [936, 265] on button at bounding box center [947, 266] width 31 height 26
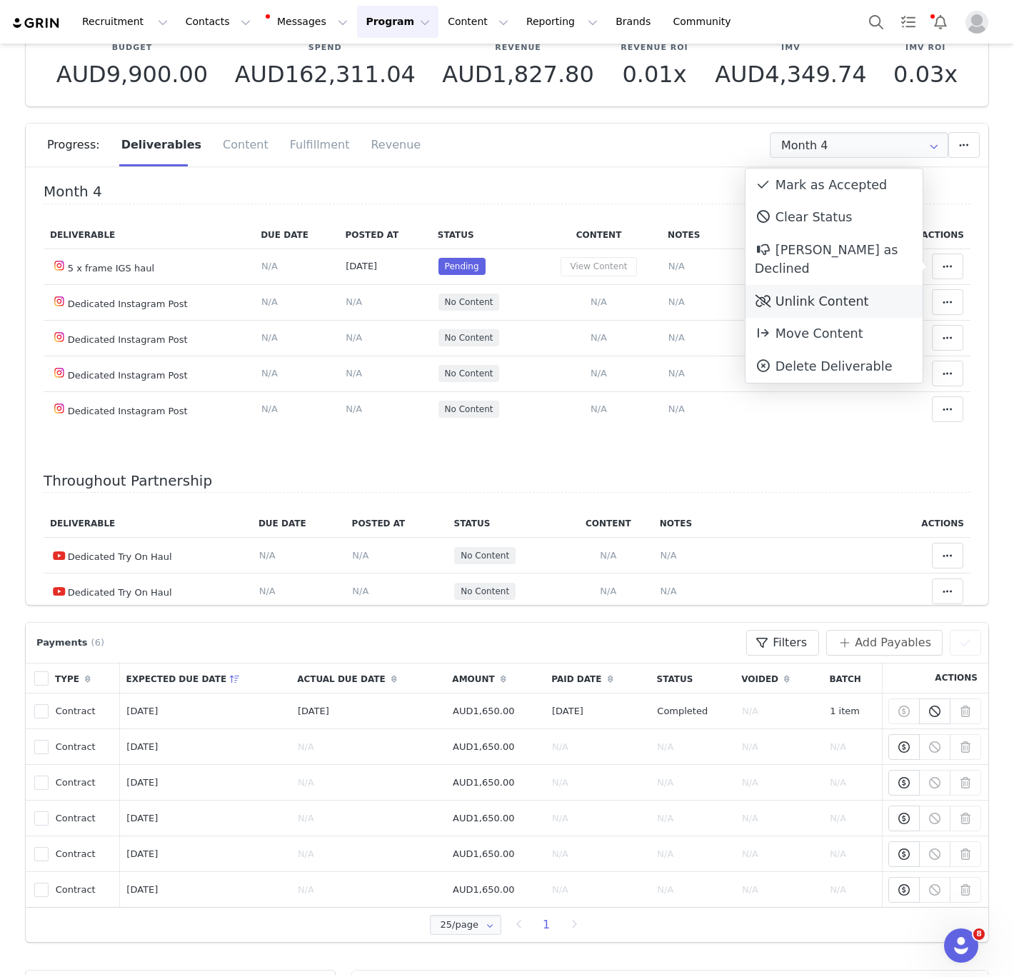
click at [872, 285] on div "Unlink Content" at bounding box center [833, 301] width 177 height 33
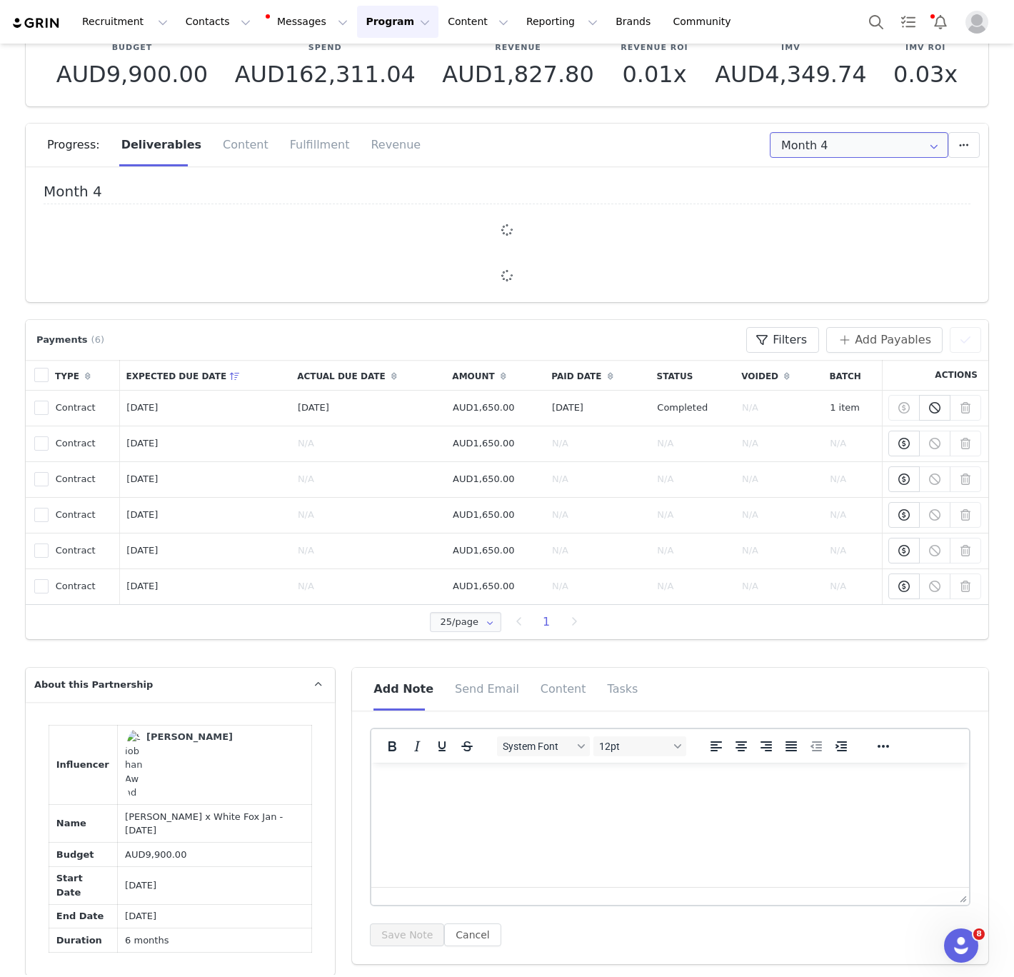
click at [868, 139] on input "Month 4" at bounding box center [859, 145] width 178 height 26
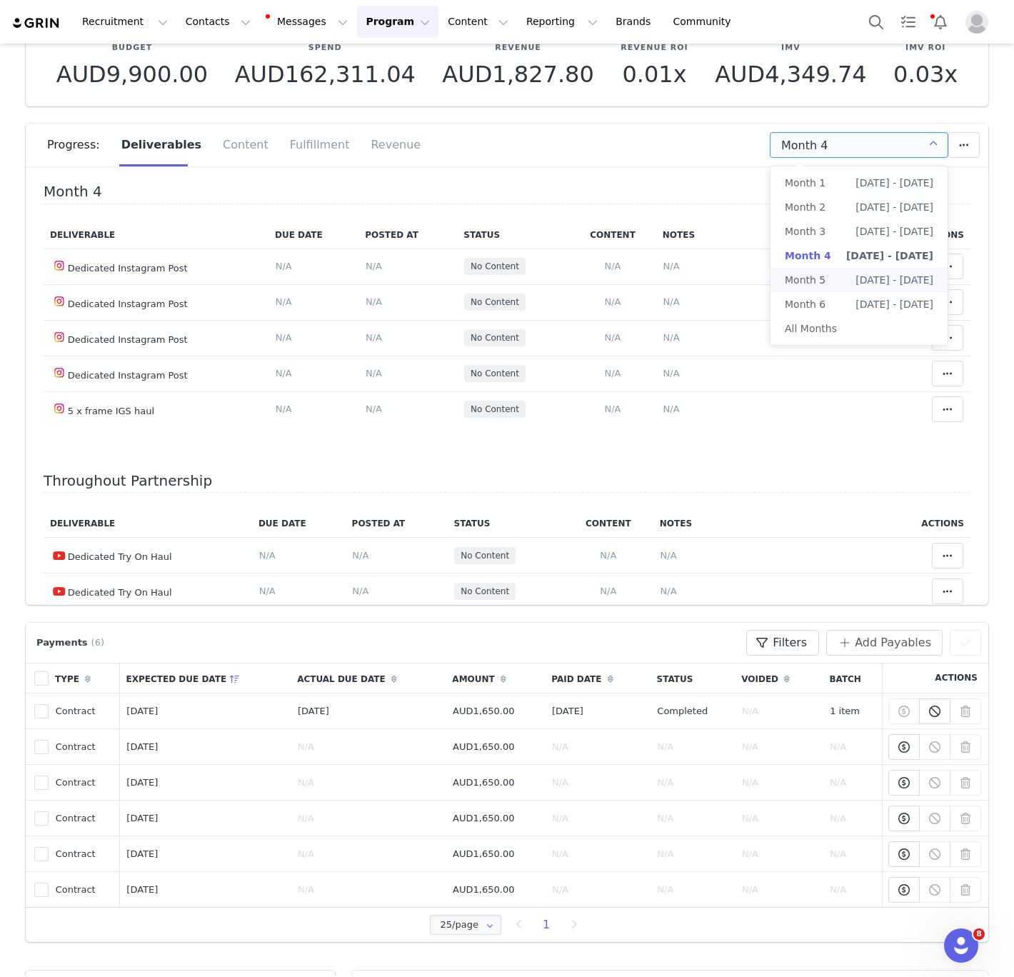
click at [837, 276] on li "Month 5 [DATE] - [DATE]" at bounding box center [858, 280] width 177 height 24
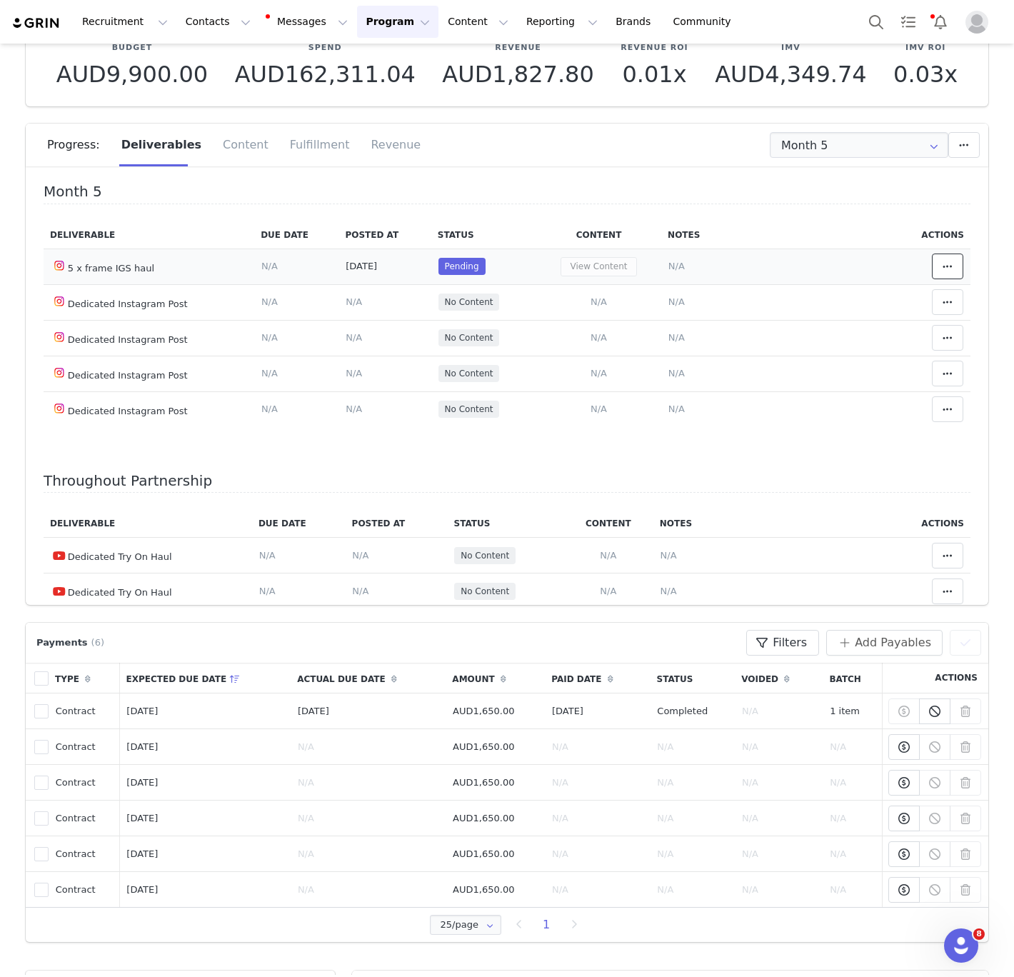
click at [946, 273] on span at bounding box center [947, 266] width 17 height 17
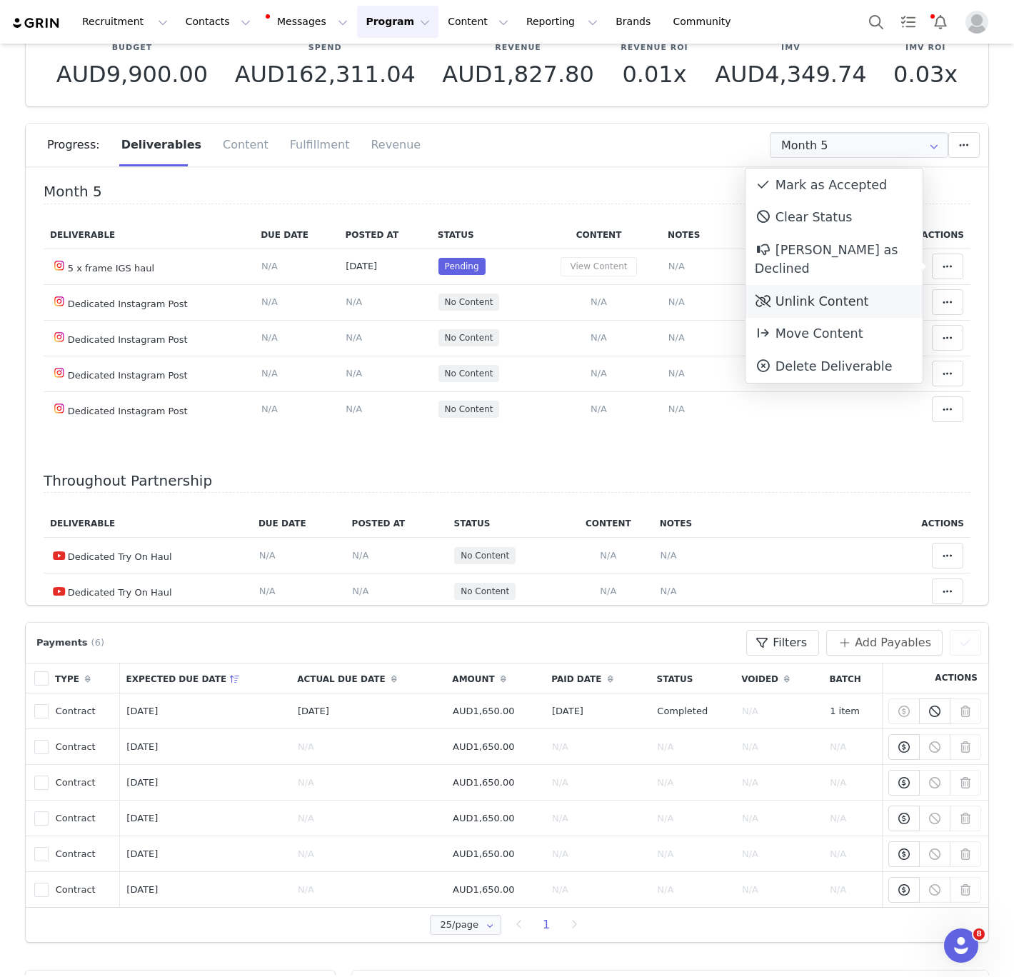
click at [830, 285] on div "Unlink Content" at bounding box center [833, 301] width 177 height 33
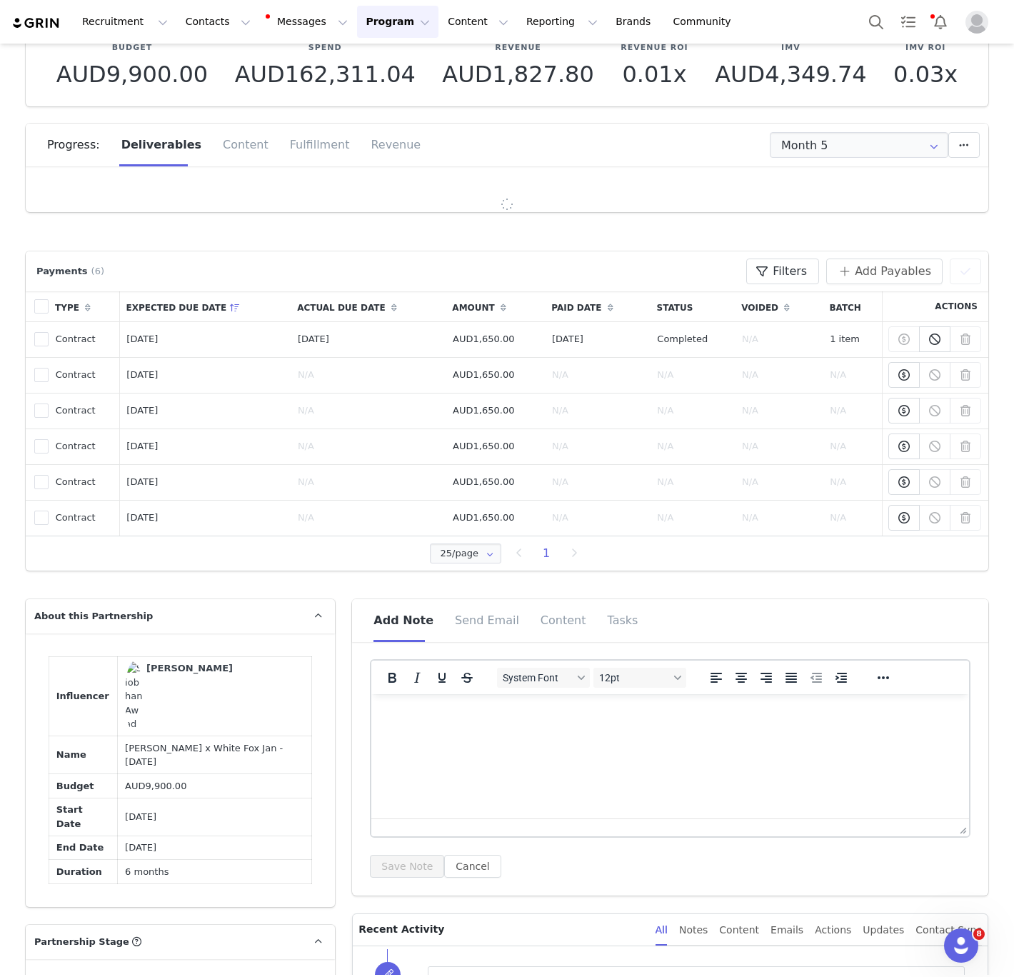
click at [827, 160] on div "Progress: Deliverables Content Fulfillment Revenue" at bounding box center [517, 145] width 941 height 43
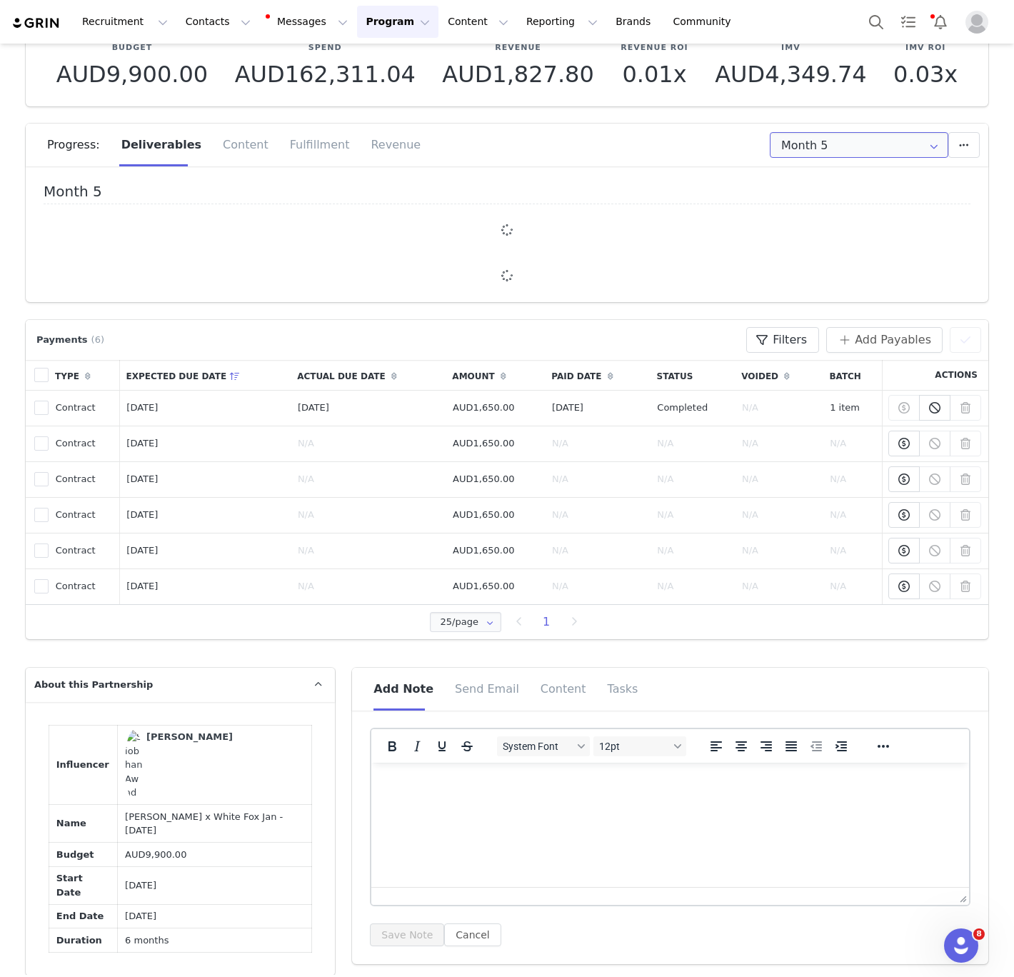
click at [830, 137] on input "Month 5" at bounding box center [859, 145] width 178 height 26
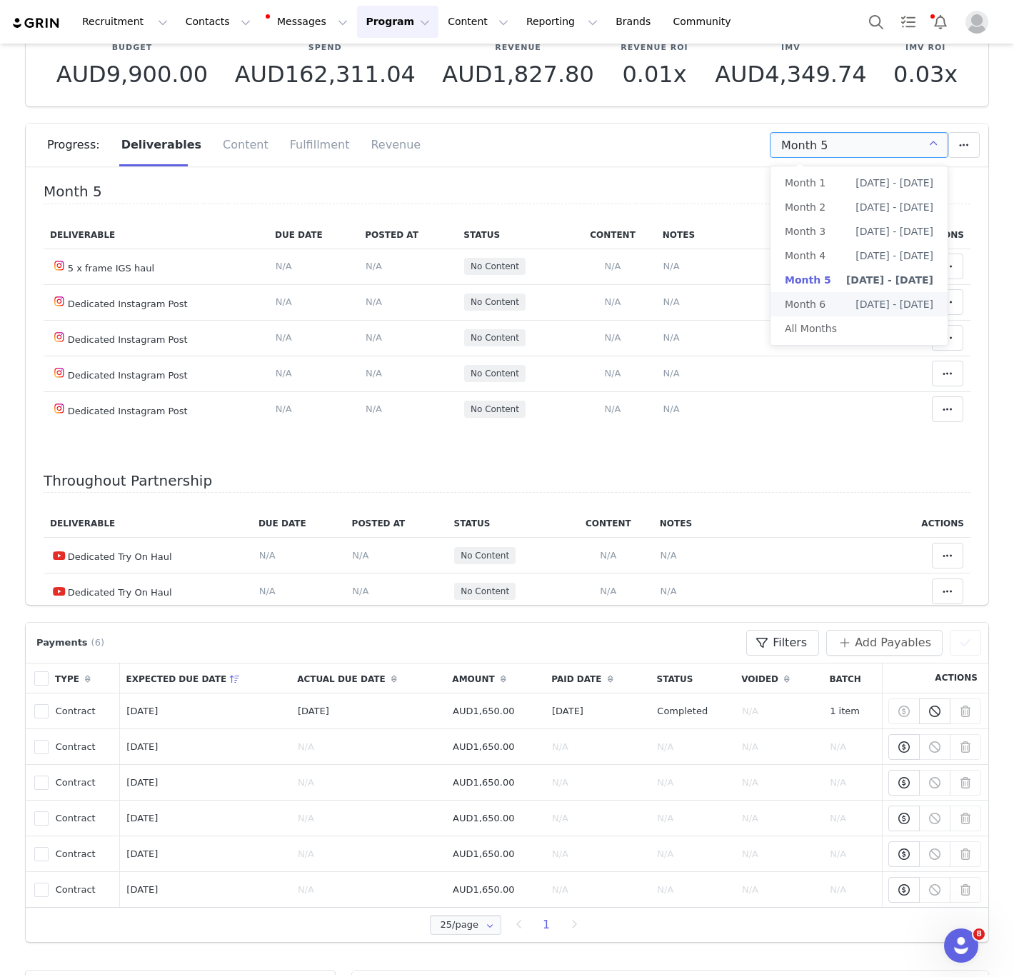
click at [812, 304] on span "Month 6" at bounding box center [805, 304] width 41 height 24
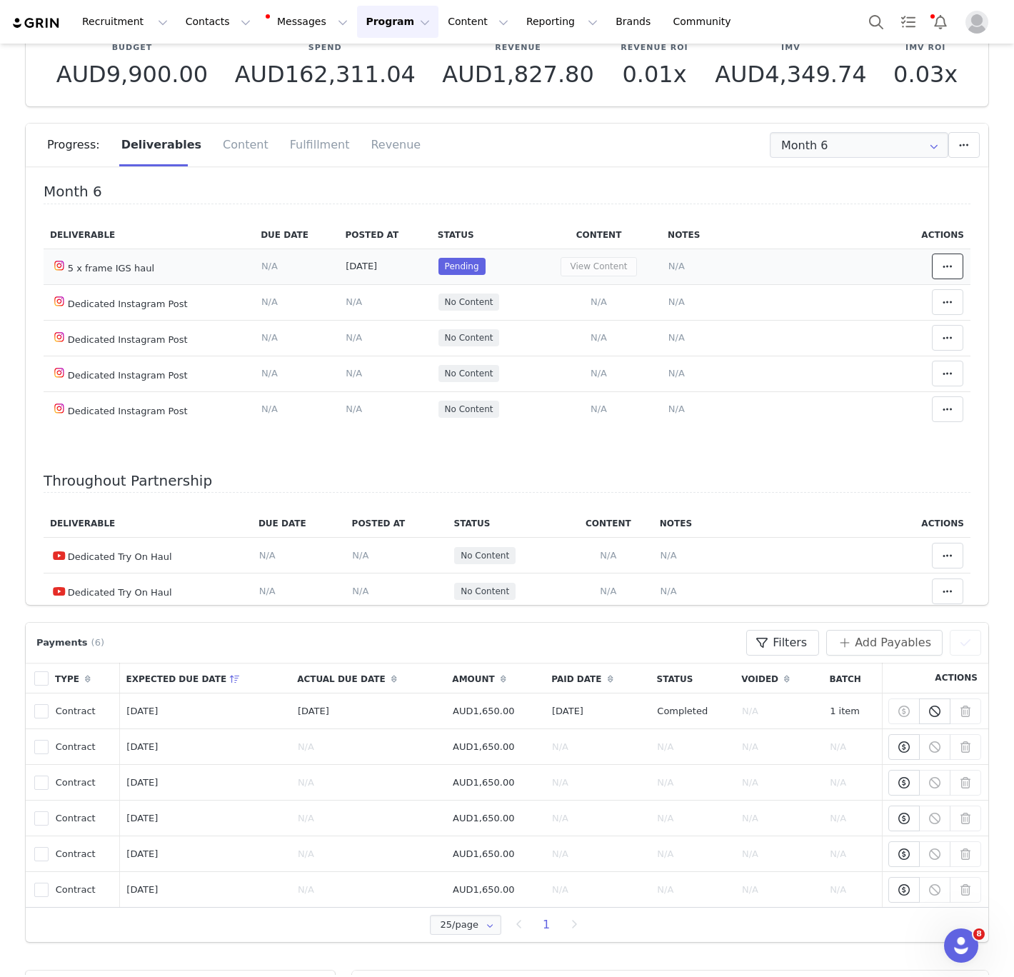
click at [945, 277] on button at bounding box center [947, 266] width 31 height 26
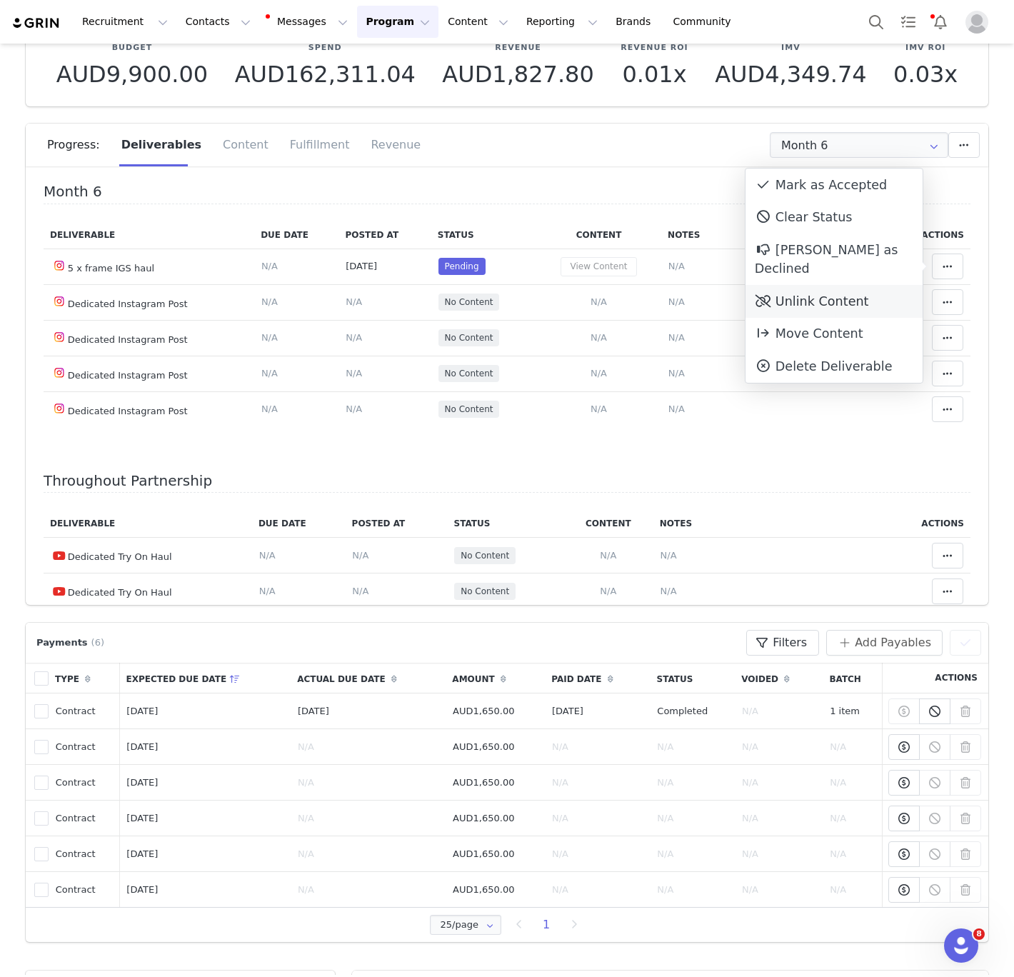
click at [865, 289] on div "Unlink Content" at bounding box center [833, 301] width 177 height 33
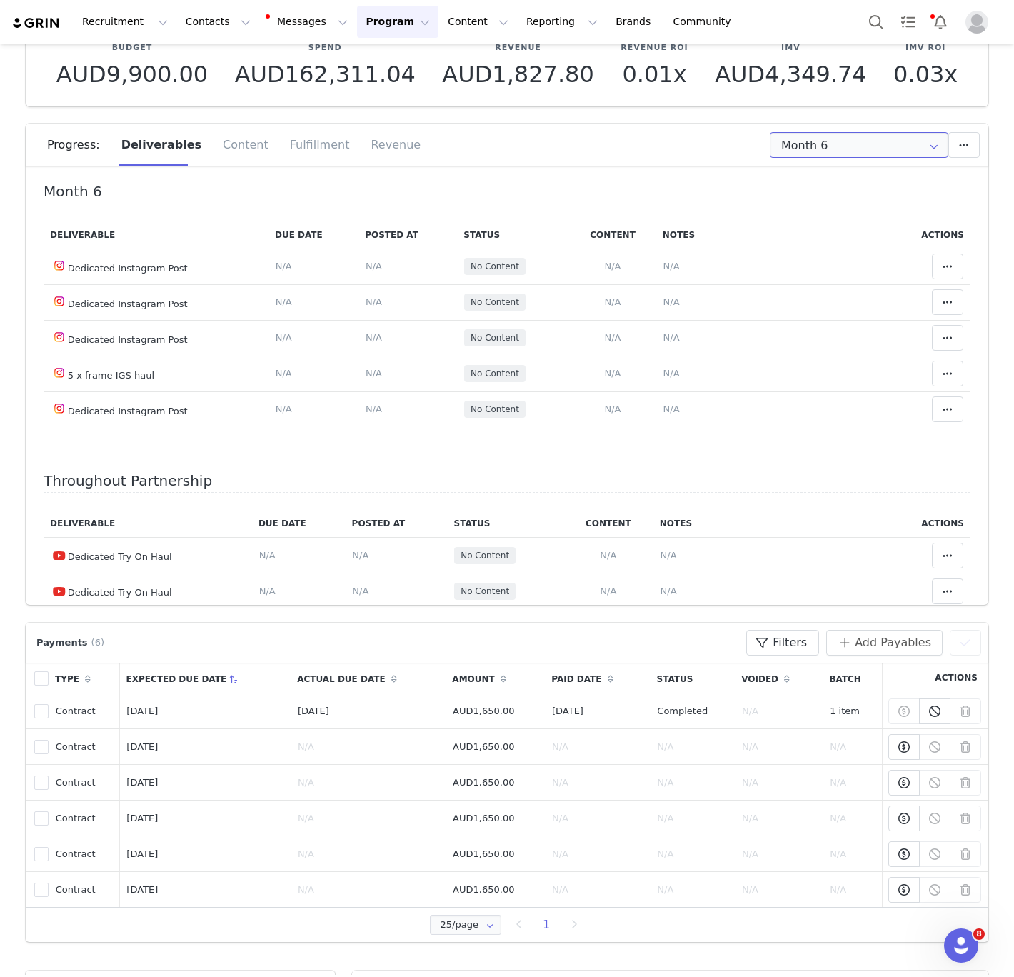
click at [890, 148] on input "Month 6" at bounding box center [859, 145] width 178 height 26
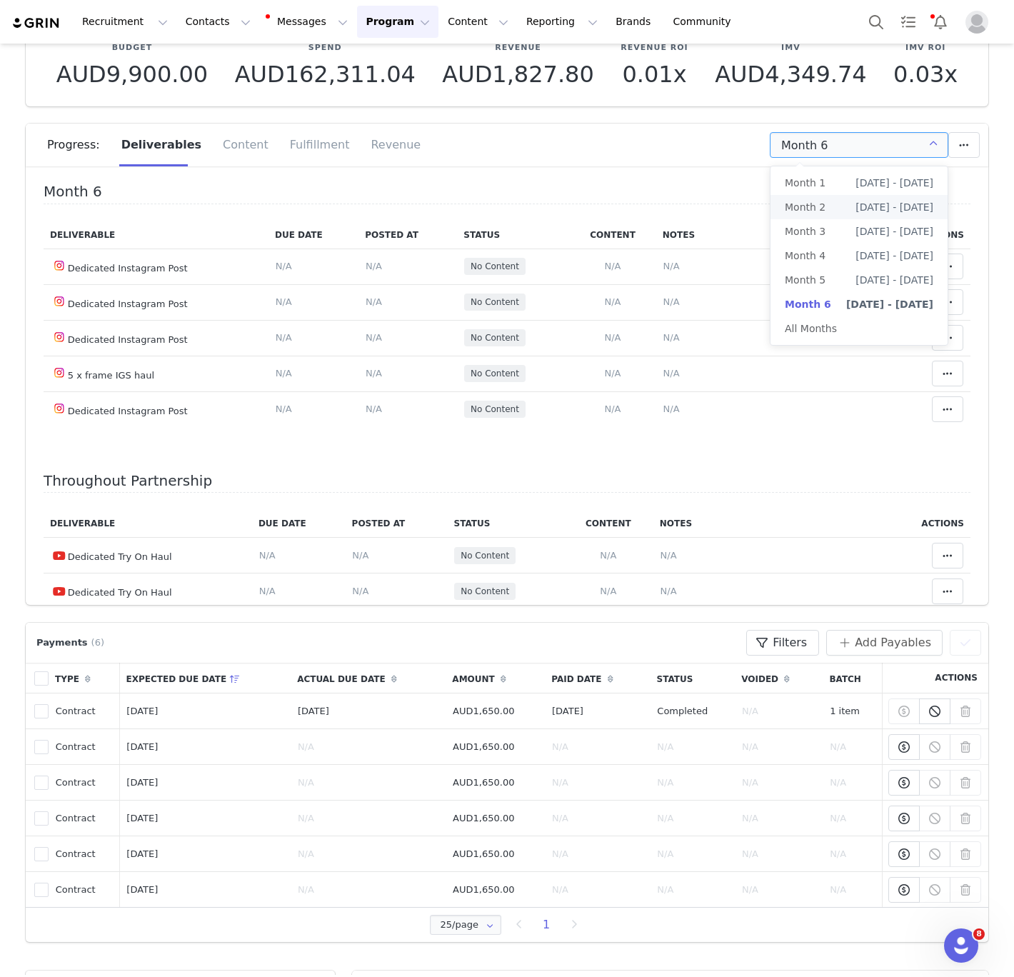
click at [855, 203] on span "[DATE] - [DATE]" at bounding box center [894, 207] width 78 height 24
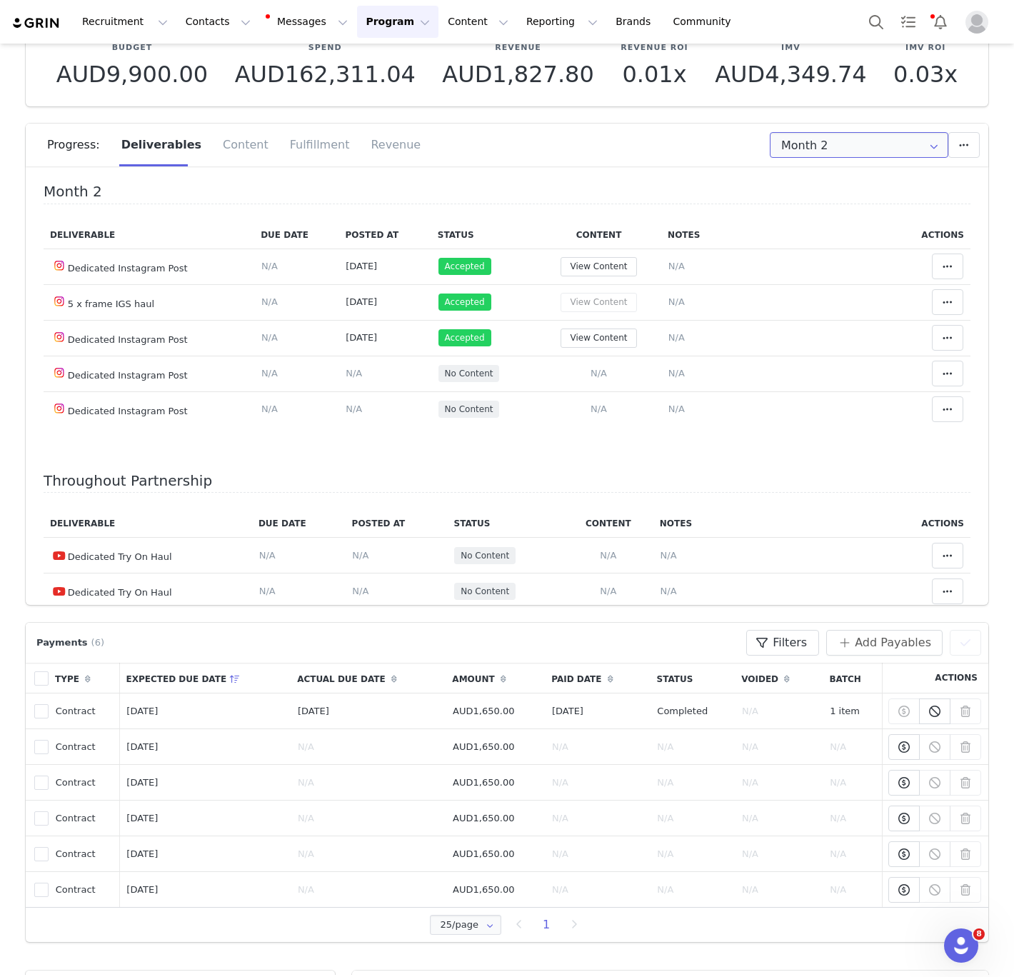
scroll to position [69, 0]
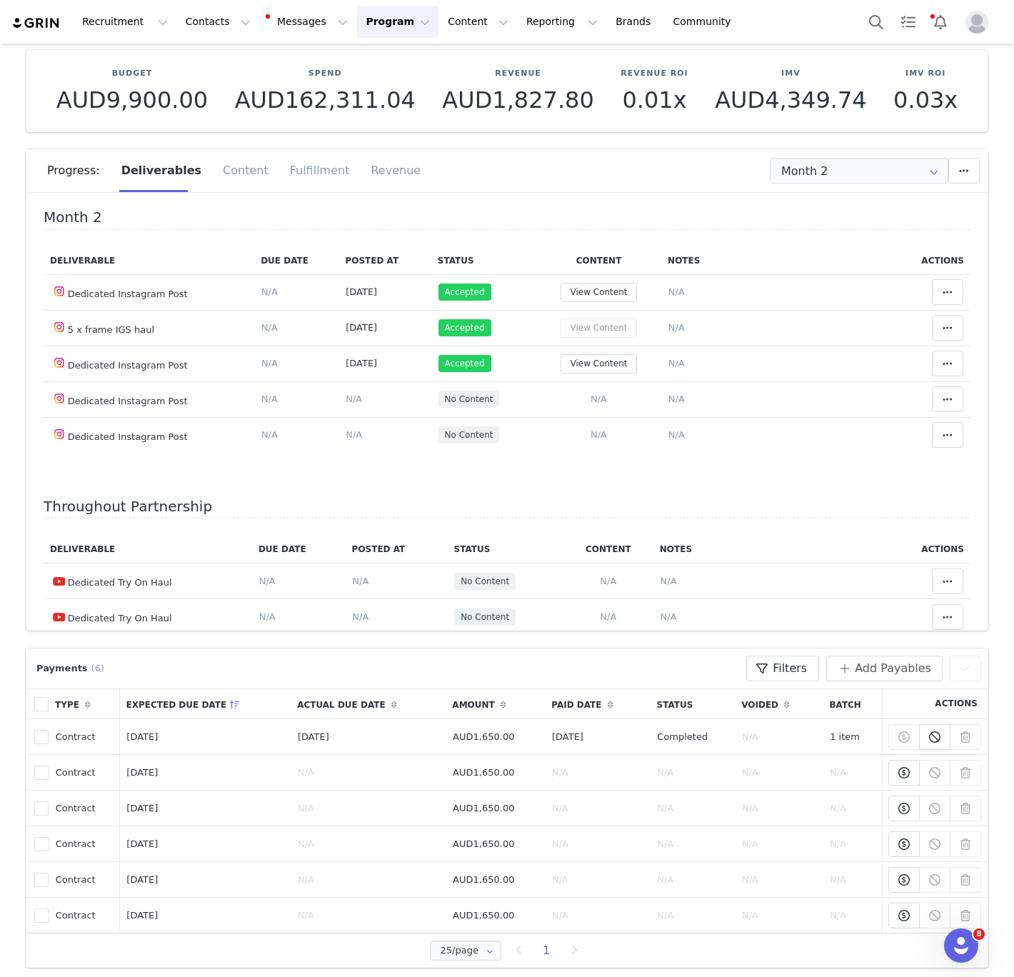
click at [812, 184] on div "Progress: Deliverables Content Fulfillment Revenue" at bounding box center [517, 170] width 941 height 43
click at [812, 168] on input "Month 2" at bounding box center [859, 171] width 178 height 26
click at [400, 506] on h4 "Throughout Partnership" at bounding box center [507, 508] width 927 height 21
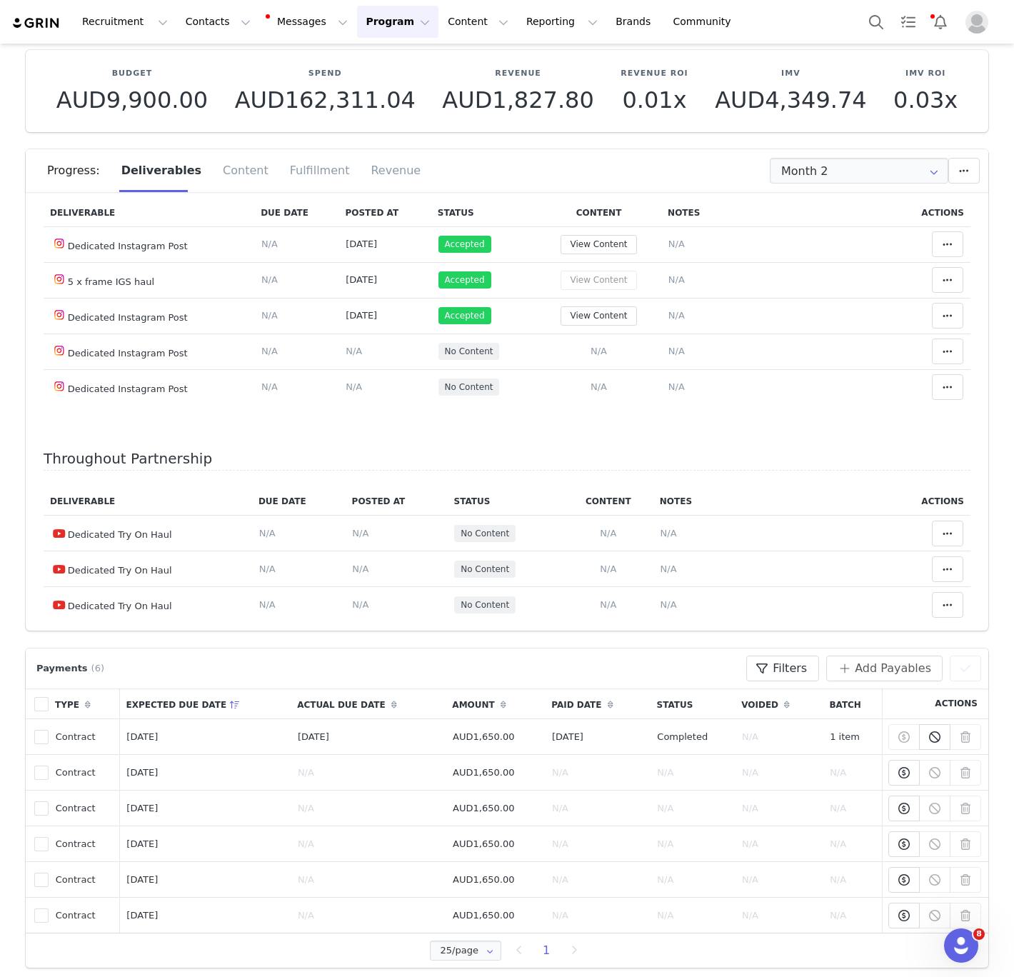
scroll to position [74, 0]
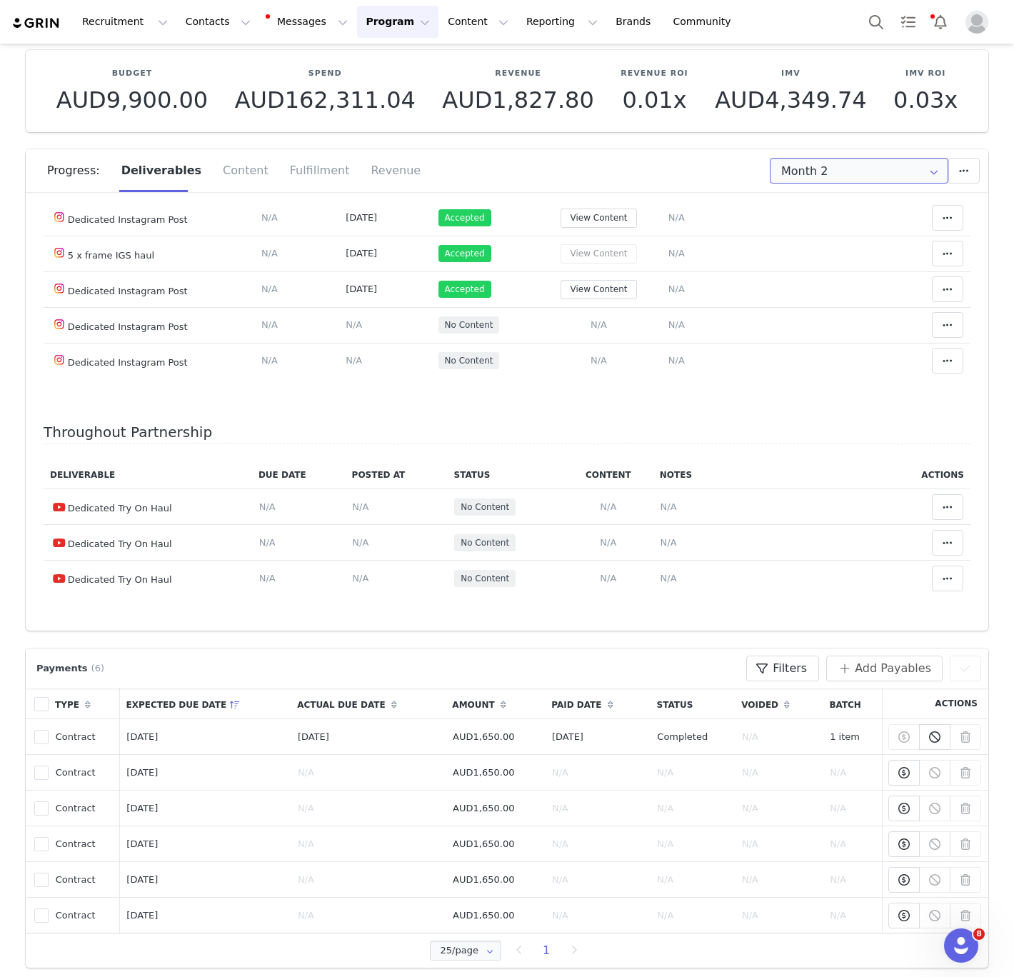
click at [794, 179] on input "Month 2" at bounding box center [859, 171] width 178 height 26
click at [798, 251] on span "Month 3" at bounding box center [805, 257] width 41 height 24
type input "Month 3"
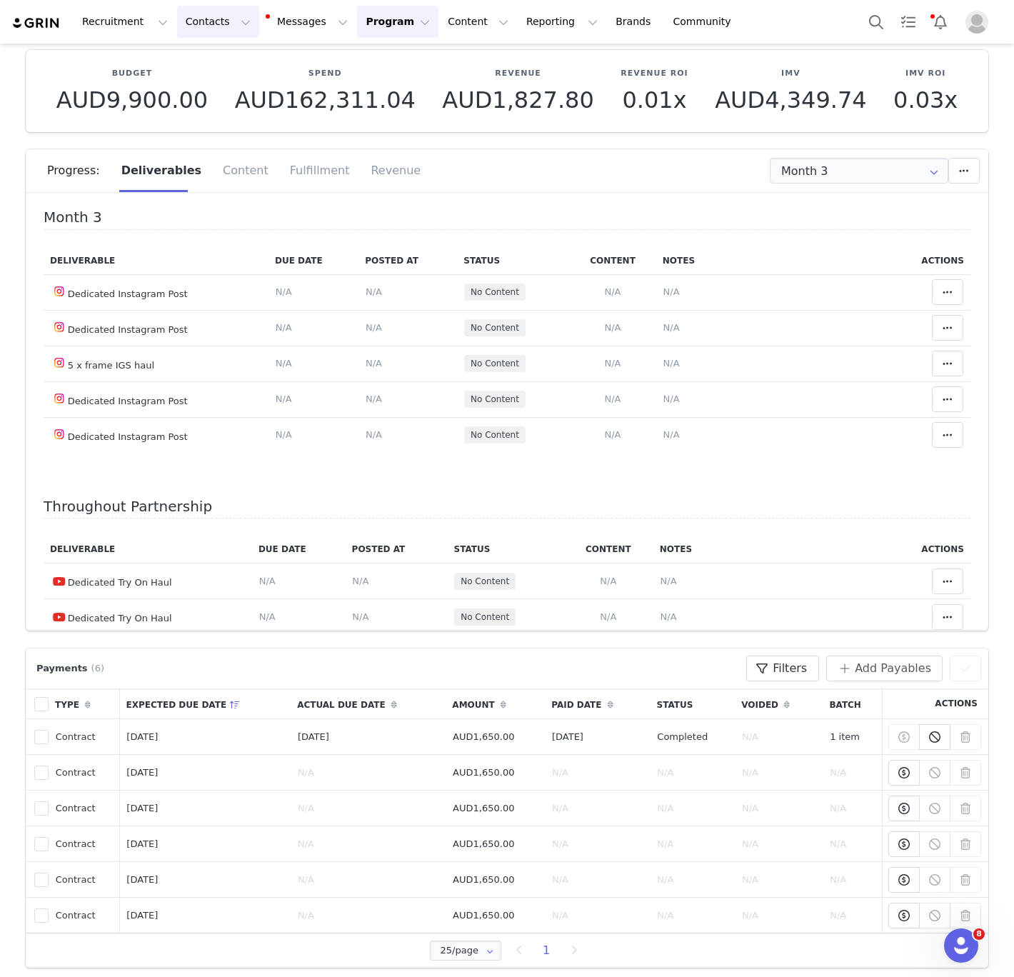
click at [215, 18] on button "Contacts Contacts" at bounding box center [218, 22] width 82 height 32
click at [218, 52] on link "Creators" at bounding box center [223, 63] width 113 height 26
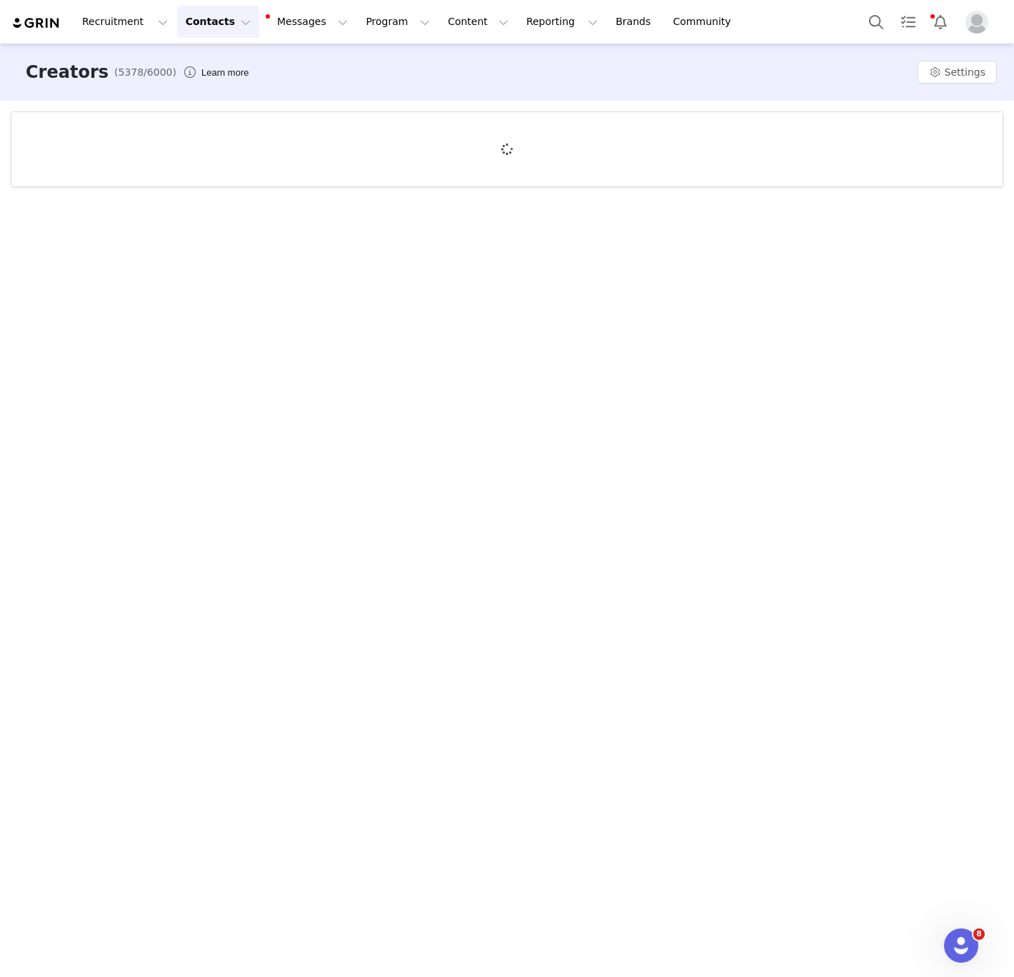
click at [141, 131] on div at bounding box center [506, 149] width 991 height 74
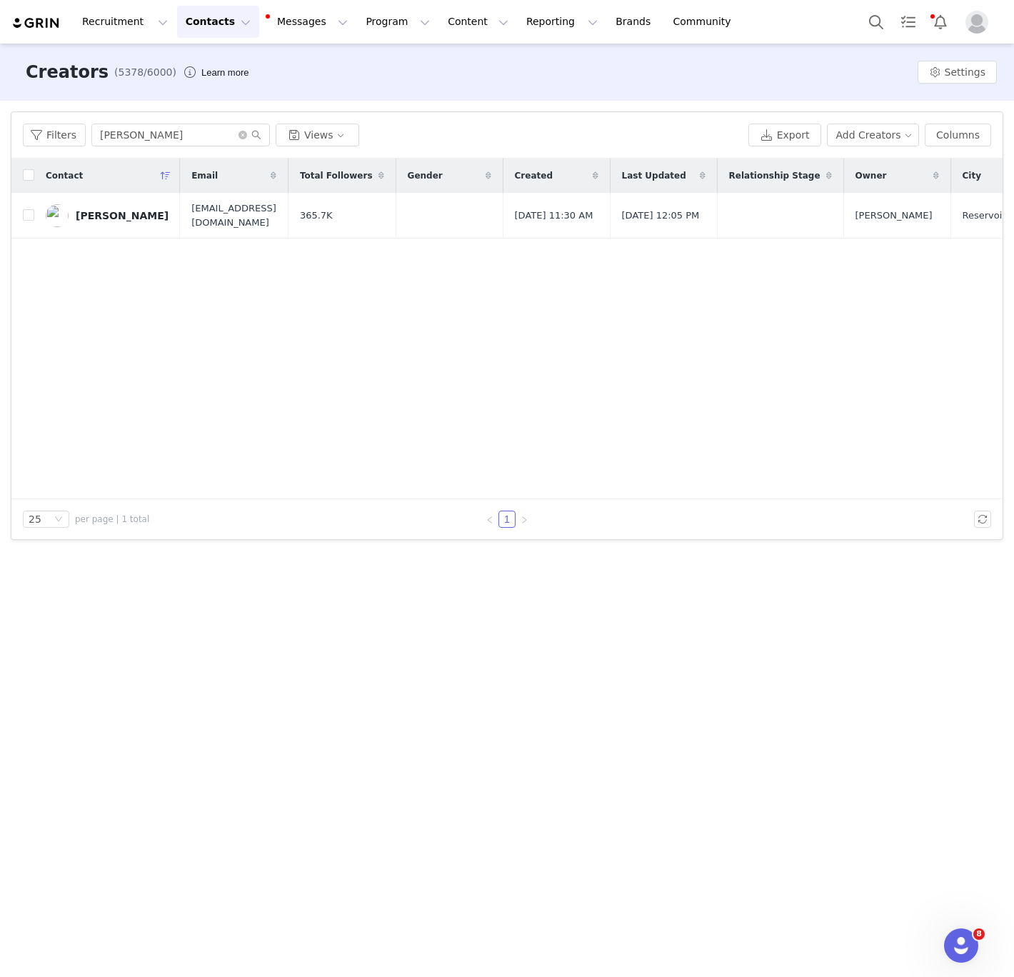
click at [141, 131] on input "[PERSON_NAME]" at bounding box center [180, 135] width 178 height 23
type input "[PERSON_NAME]"
click at [112, 216] on div "[PERSON_NAME]" at bounding box center [122, 221] width 93 height 11
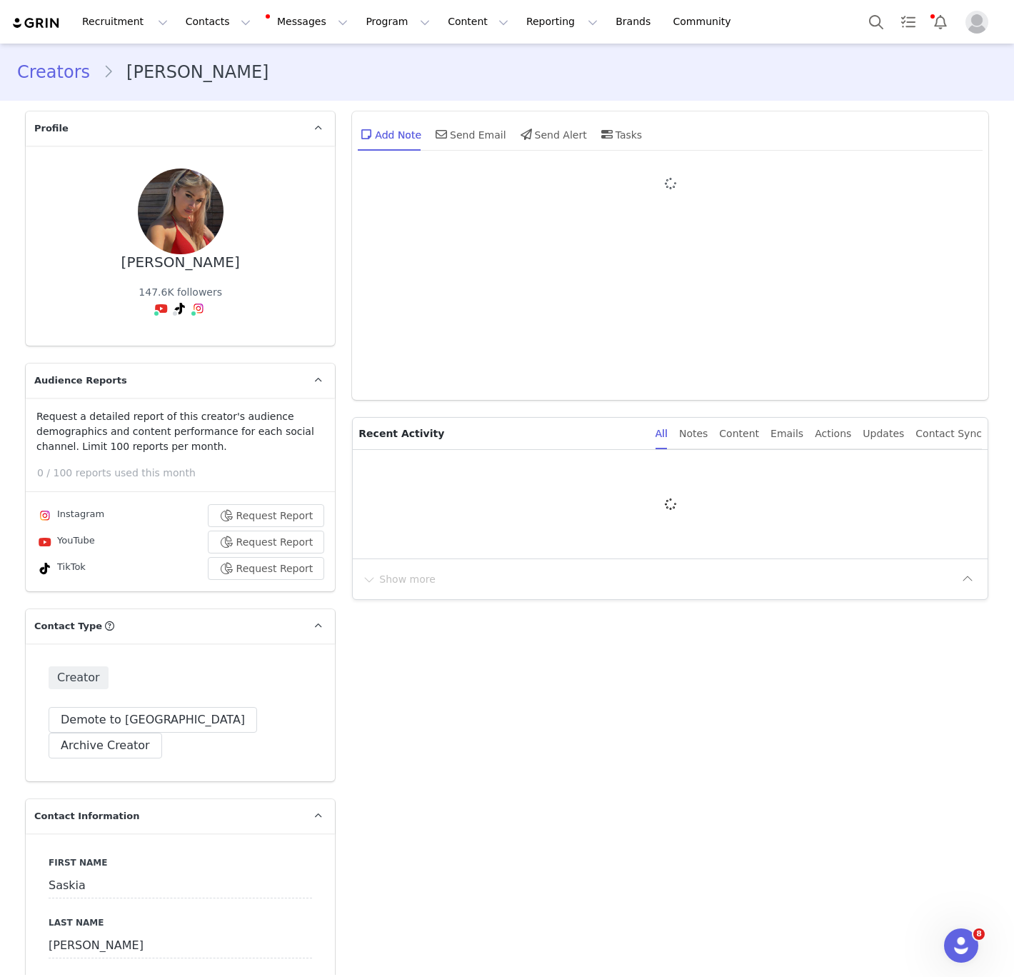
type input "+1 ([GEOGRAPHIC_DATA])"
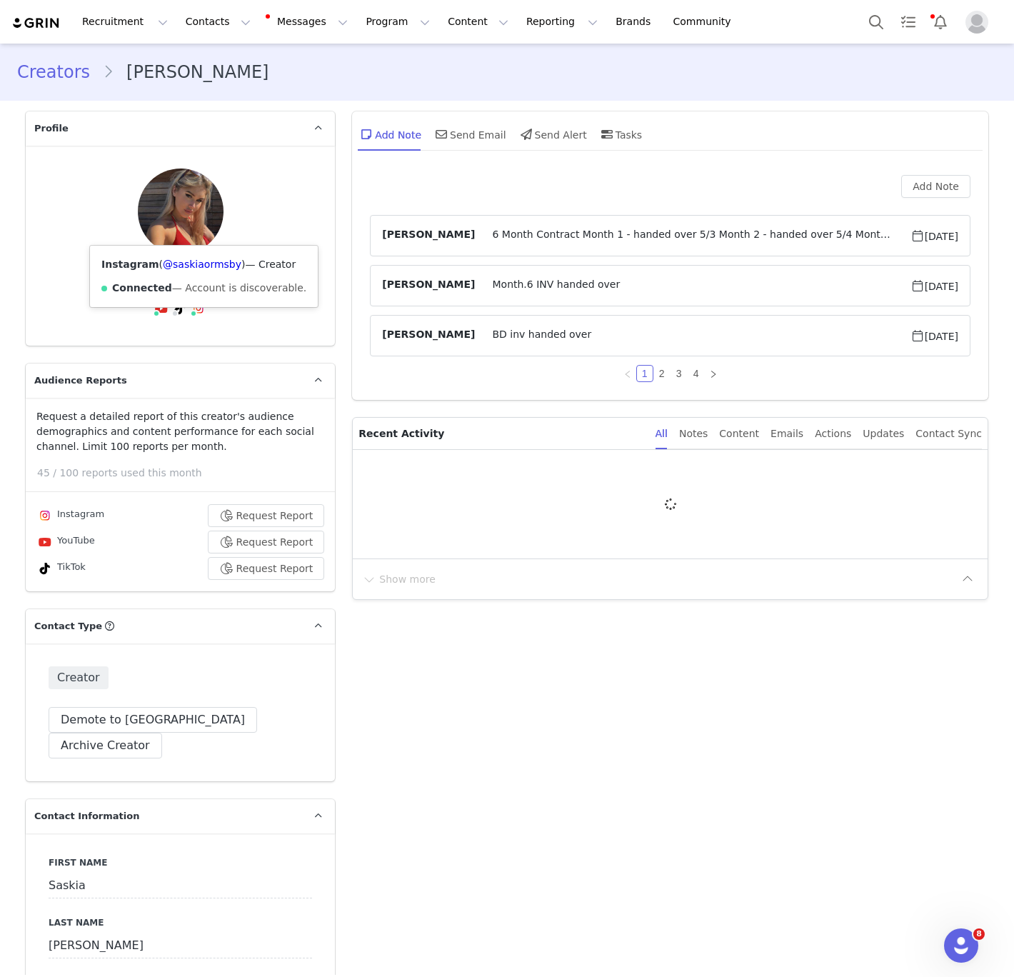
click at [176, 303] on icon at bounding box center [180, 308] width 10 height 11
click at [198, 300] on span at bounding box center [198, 308] width 17 height 17
click at [198, 260] on link "@saskiaormsby" at bounding box center [202, 263] width 79 height 11
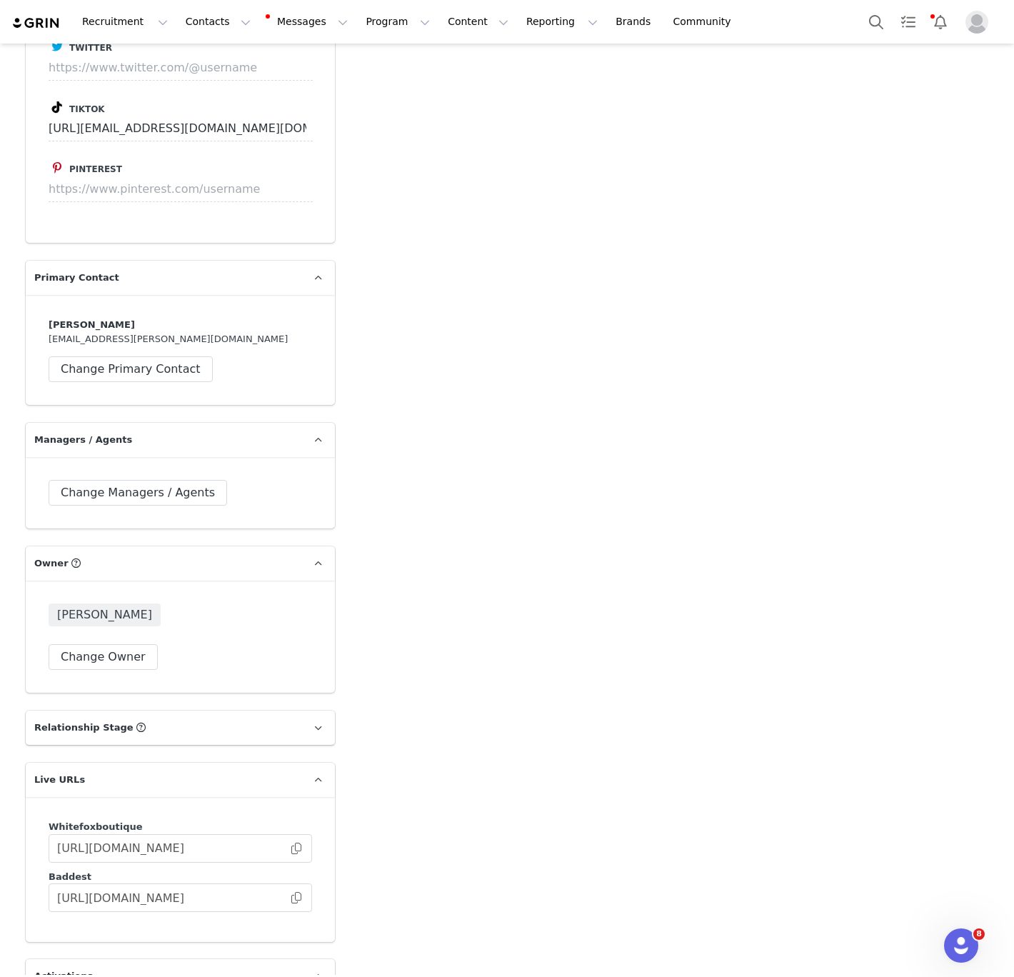
scroll to position [2049, 0]
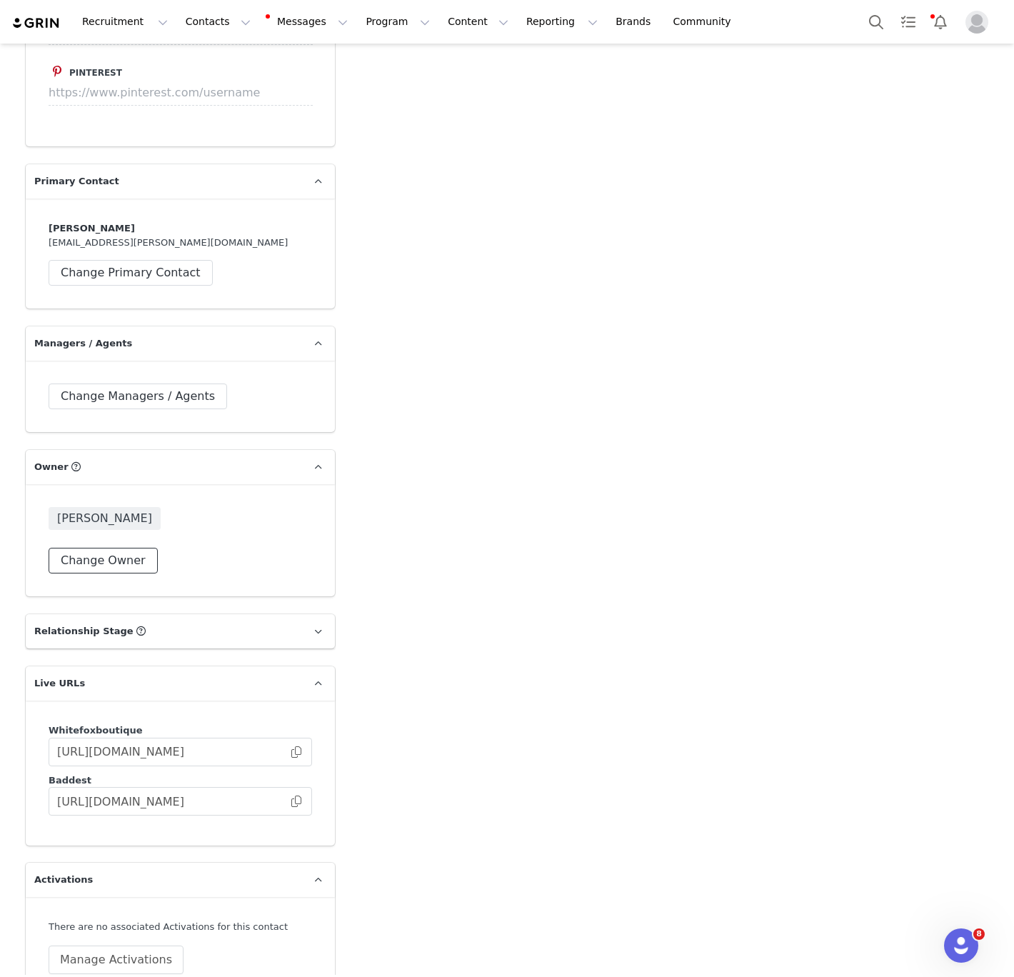
click at [76, 548] on button "Change Owner" at bounding box center [103, 561] width 109 height 26
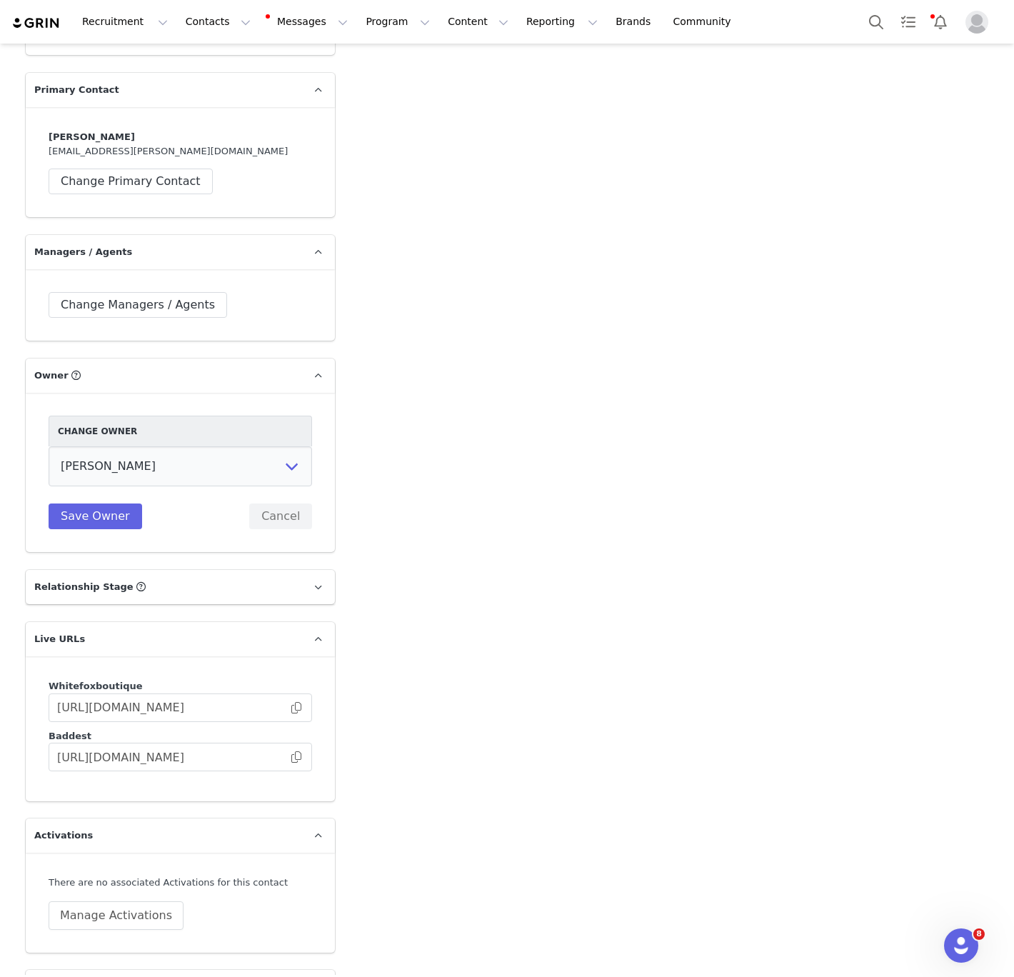
scroll to position [2142, 0]
click at [147, 444] on select "[PERSON_NAME] Jaz Yap [PERSON_NAME] [PERSON_NAME] [PERSON_NAME] [PERSON_NAME] […" at bounding box center [180, 464] width 263 height 40
select select "64c45316-8e56-44f2-bbcb-602f3105b5fc"
click at [49, 444] on select "[PERSON_NAME] Jaz Yap [PERSON_NAME] [PERSON_NAME] [PERSON_NAME] [PERSON_NAME] […" at bounding box center [180, 464] width 263 height 40
click at [91, 501] on button "Save Owner" at bounding box center [96, 514] width 94 height 26
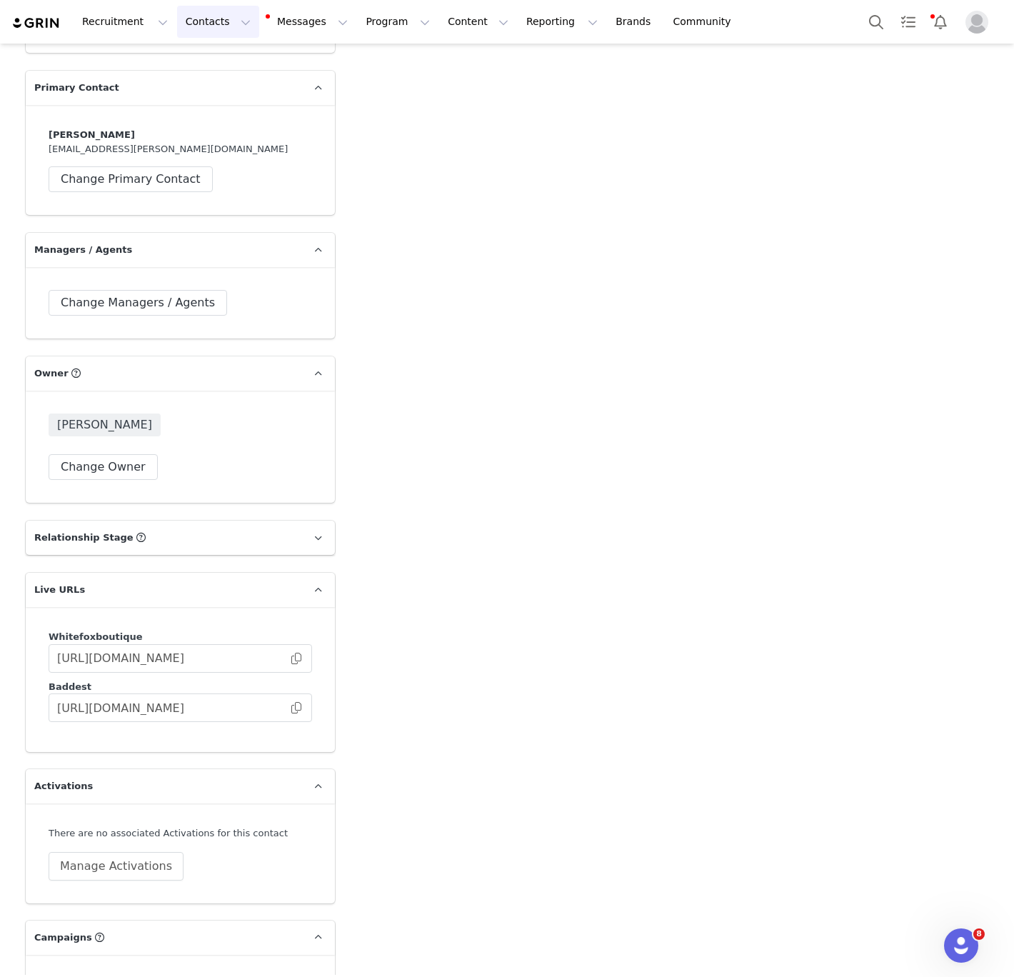
click at [183, 14] on button "Contacts Contacts" at bounding box center [218, 22] width 82 height 32
click at [195, 61] on p "Creators" at bounding box center [199, 63] width 43 height 15
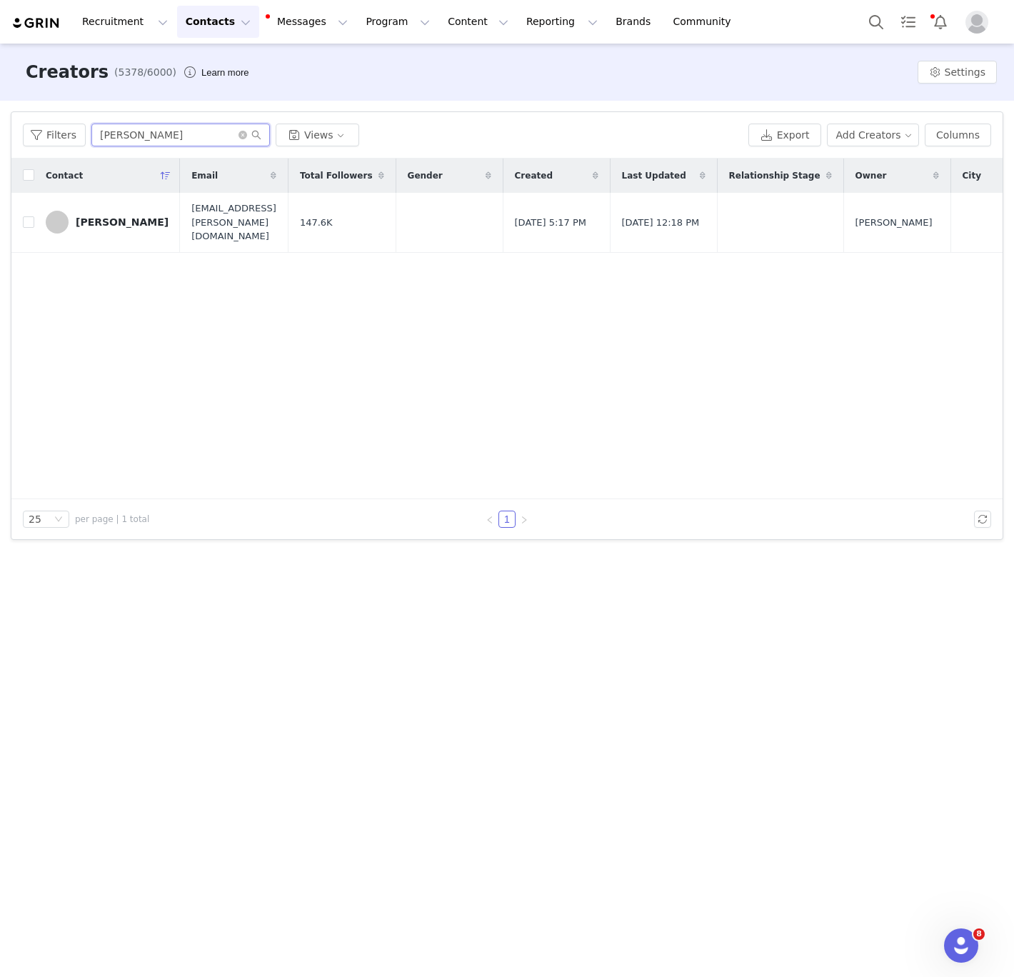
click at [165, 146] on input "[PERSON_NAME]" at bounding box center [180, 135] width 178 height 23
click at [163, 146] on input "[PERSON_NAME]" at bounding box center [180, 135] width 178 height 23
paste input "[PERSON_NAME]"
type input "[PERSON_NAME]"
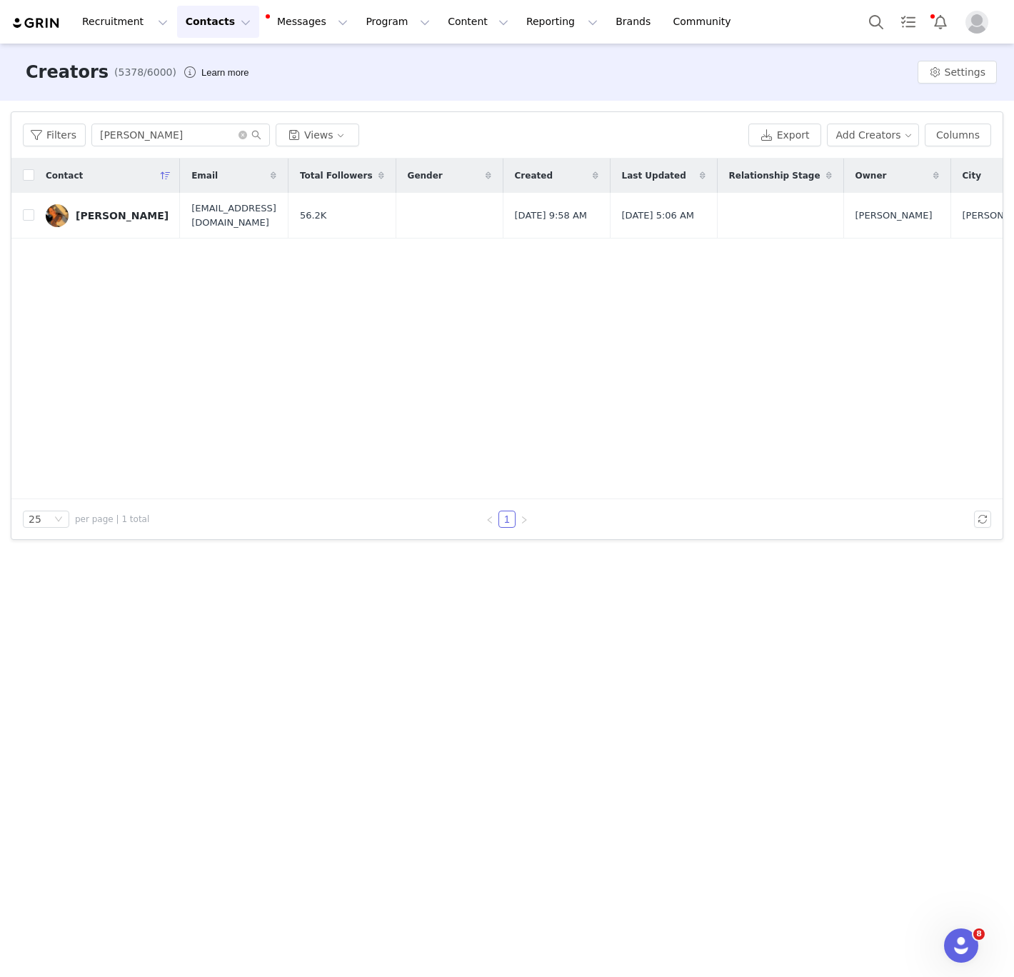
click at [120, 226] on link "[PERSON_NAME]" at bounding box center [107, 215] width 123 height 23
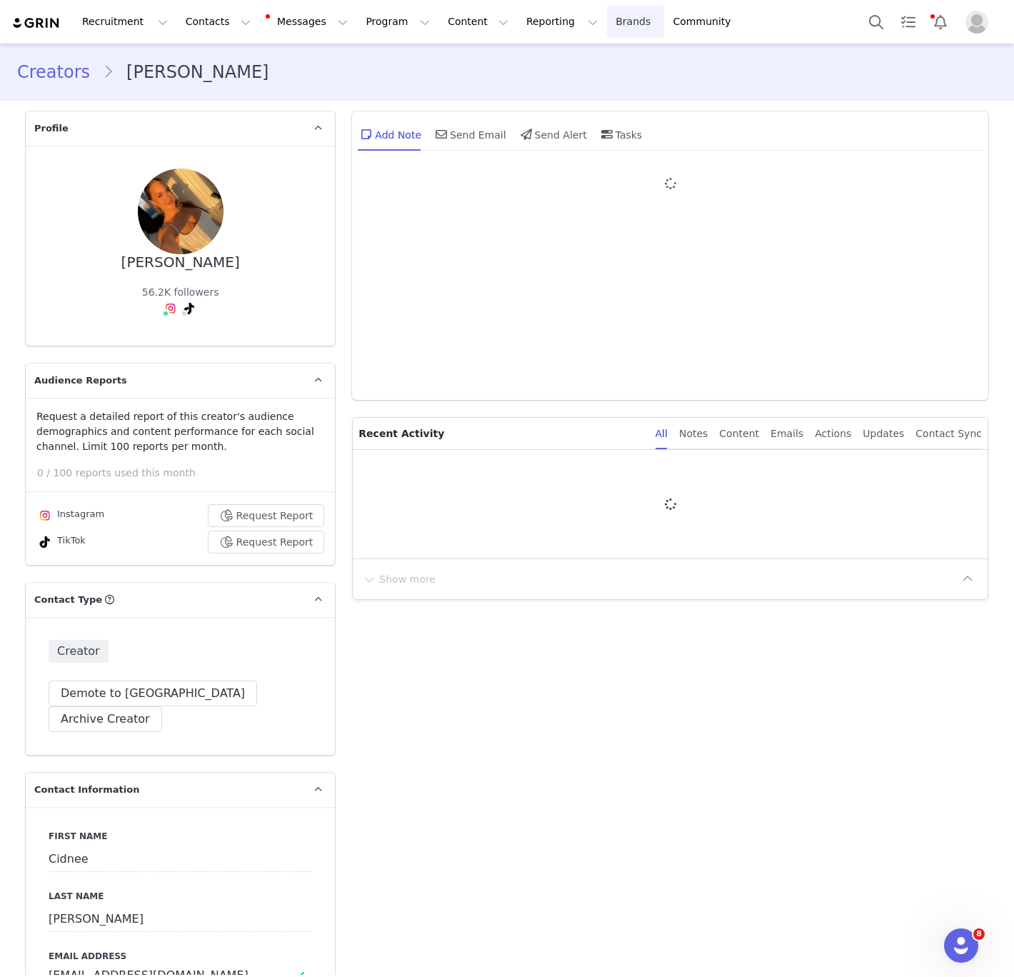
type input "+64 ([GEOGRAPHIC_DATA])"
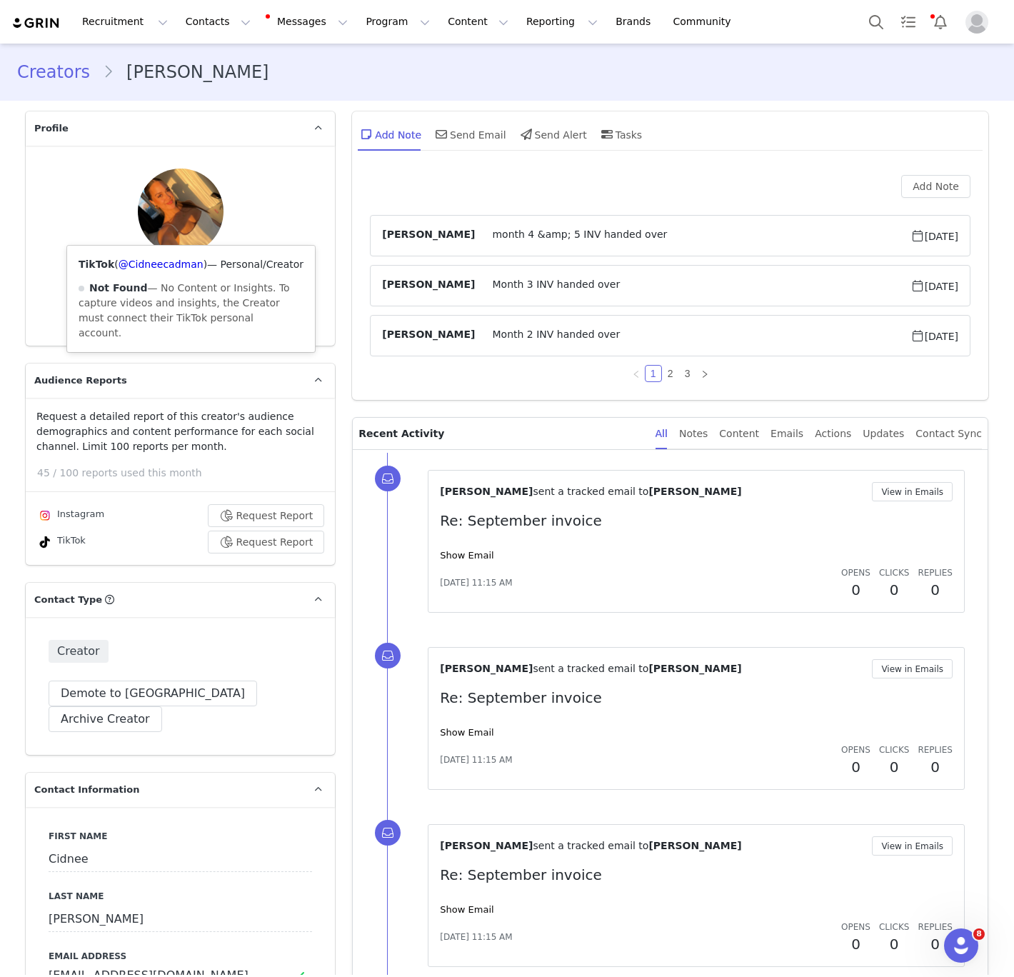
click at [183, 310] on span at bounding box center [184, 313] width 7 height 7
click at [178, 258] on link "@Cidneecadman" at bounding box center [161, 263] width 85 height 11
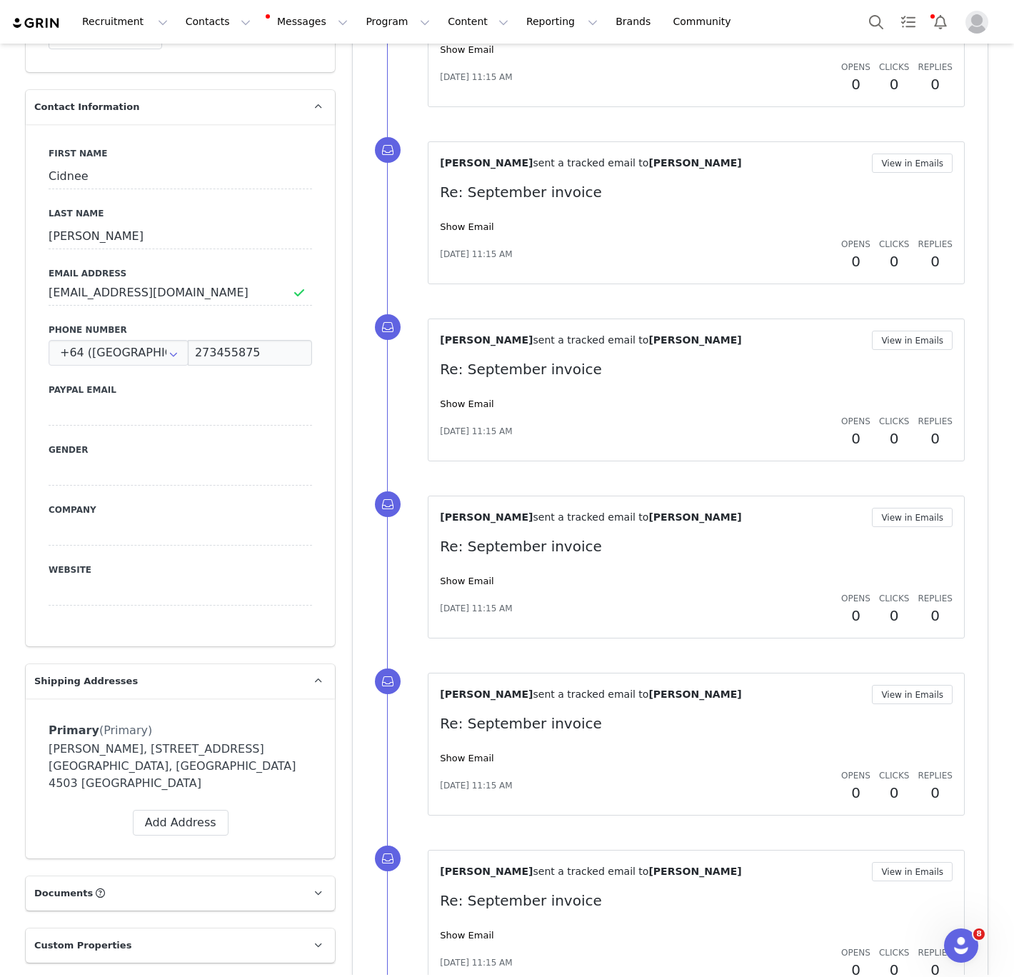
scroll to position [862, 0]
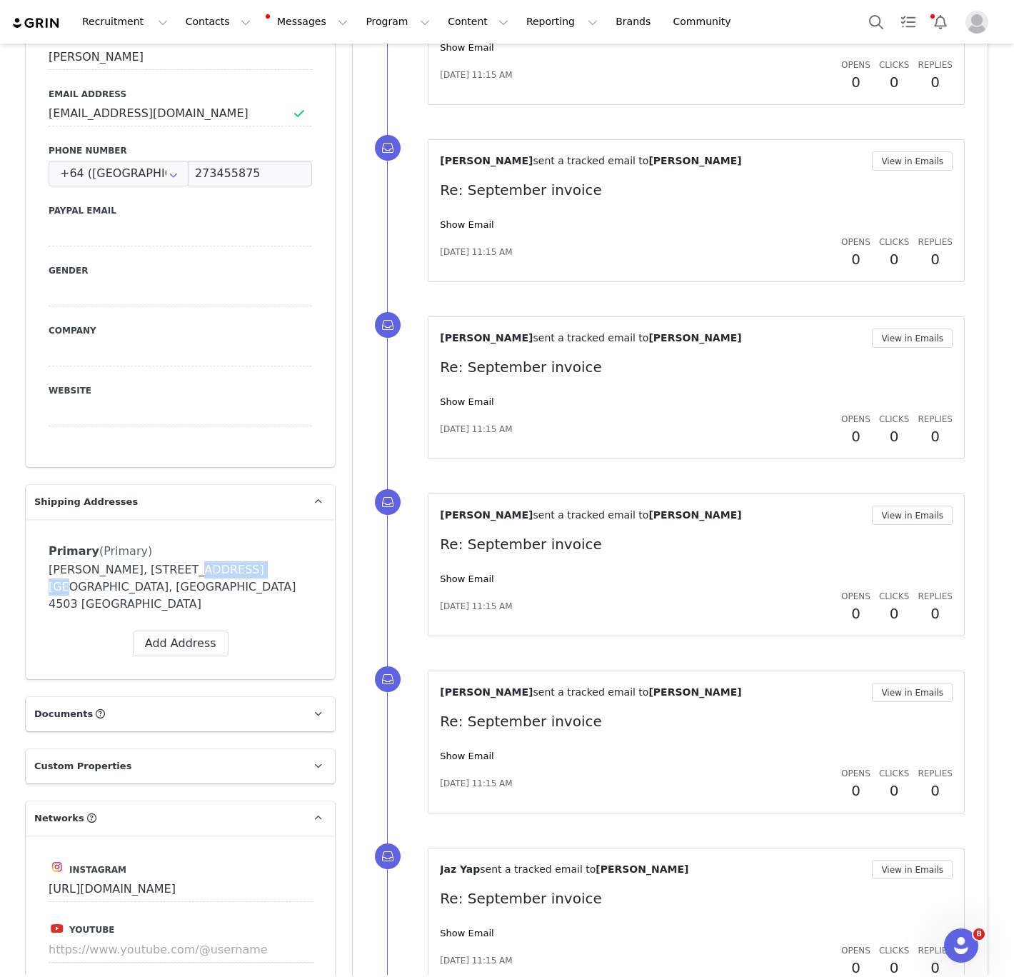
drag, startPoint x: 228, startPoint y: 467, endPoint x: 177, endPoint y: 467, distance: 50.7
click at [177, 561] on div "[PERSON_NAME], [STREET_ADDRESS] [GEOGRAPHIC_DATA], [GEOGRAPHIC_DATA] 4503 [GEOG…" at bounding box center [180, 586] width 263 height 51
click at [357, 468] on div "[PERSON_NAME] sent a tracked email to [PERSON_NAME] View in Emails Re: Septembe…" at bounding box center [670, 476] width 635 height 1776
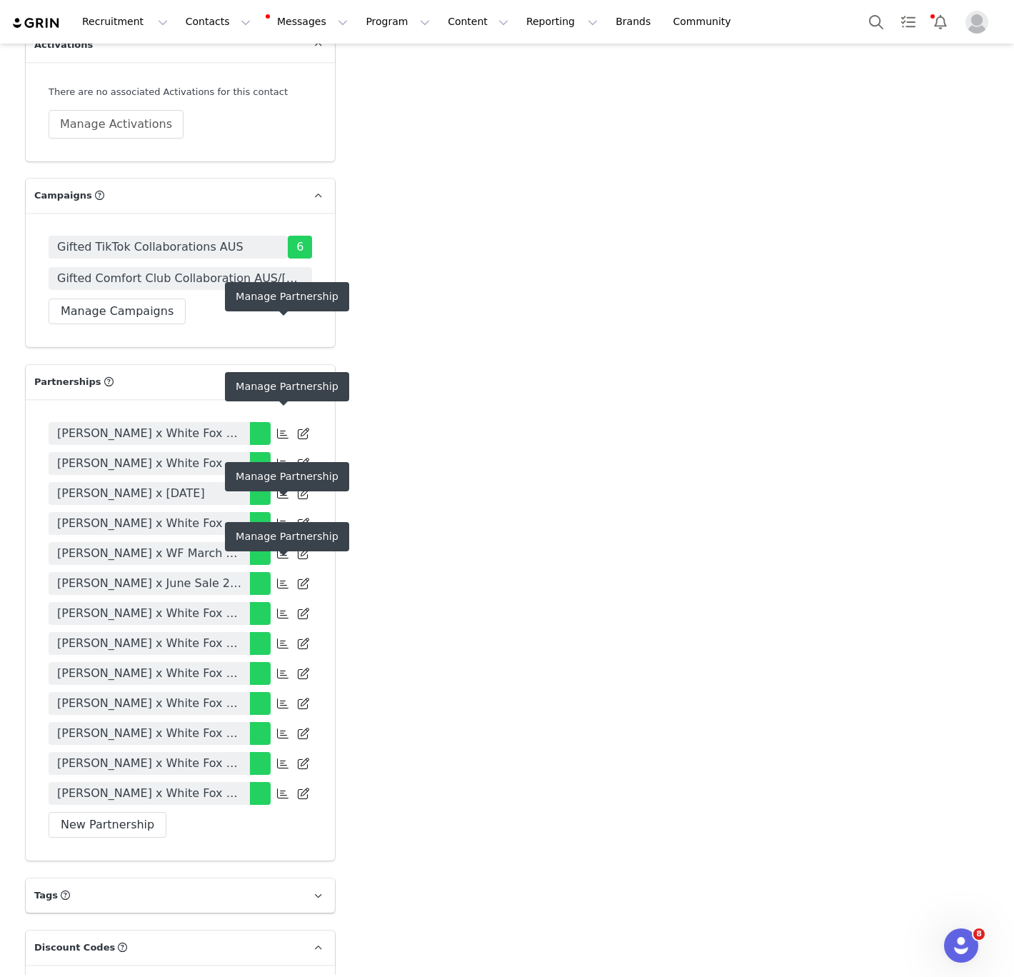
scroll to position [2997, 0]
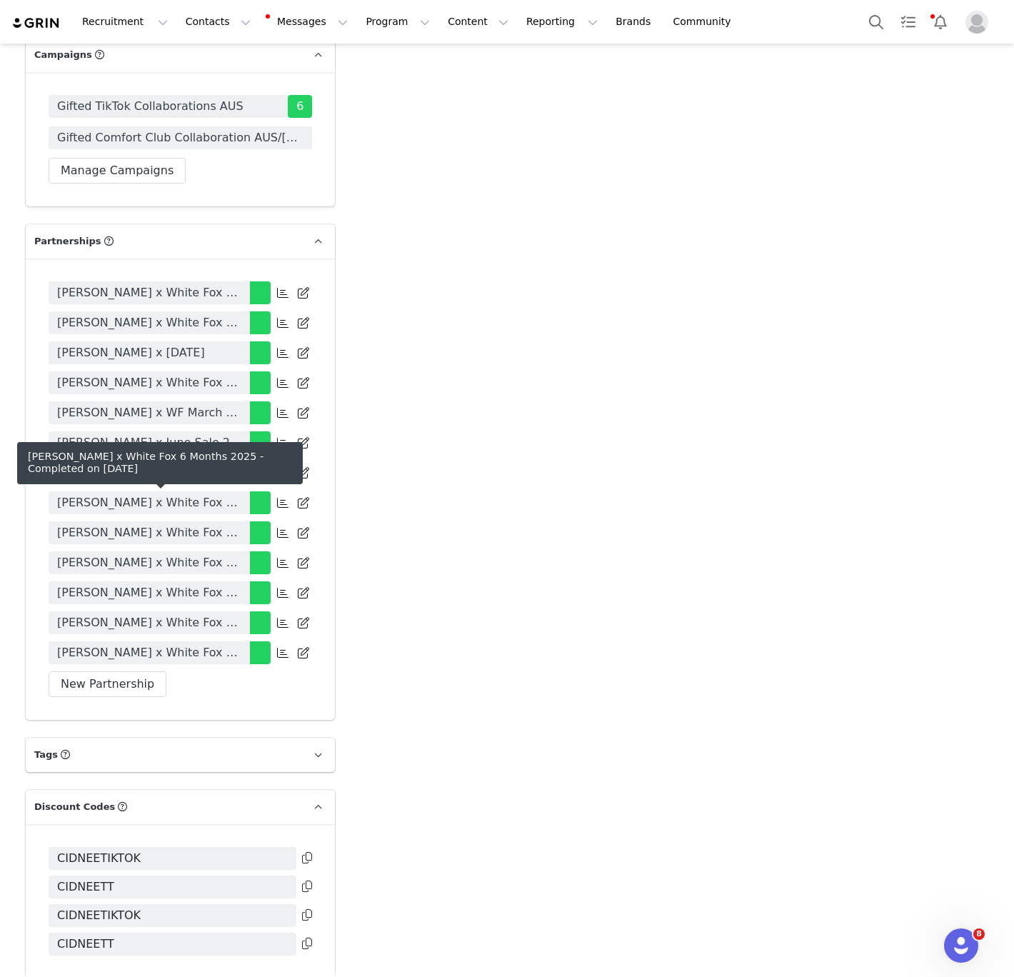
click at [183, 614] on span "[PERSON_NAME] x White Fox 6 Months 2025" at bounding box center [149, 622] width 184 height 17
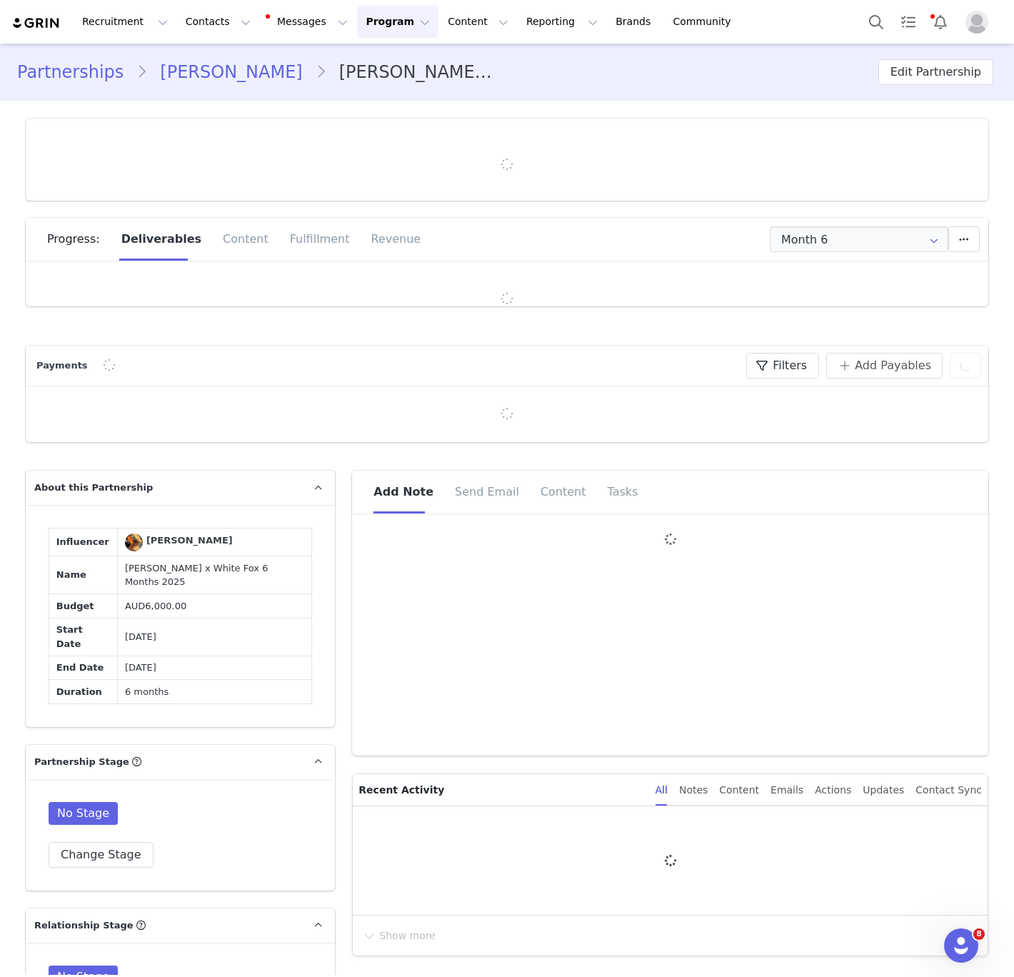
type input "+64 ([GEOGRAPHIC_DATA])"
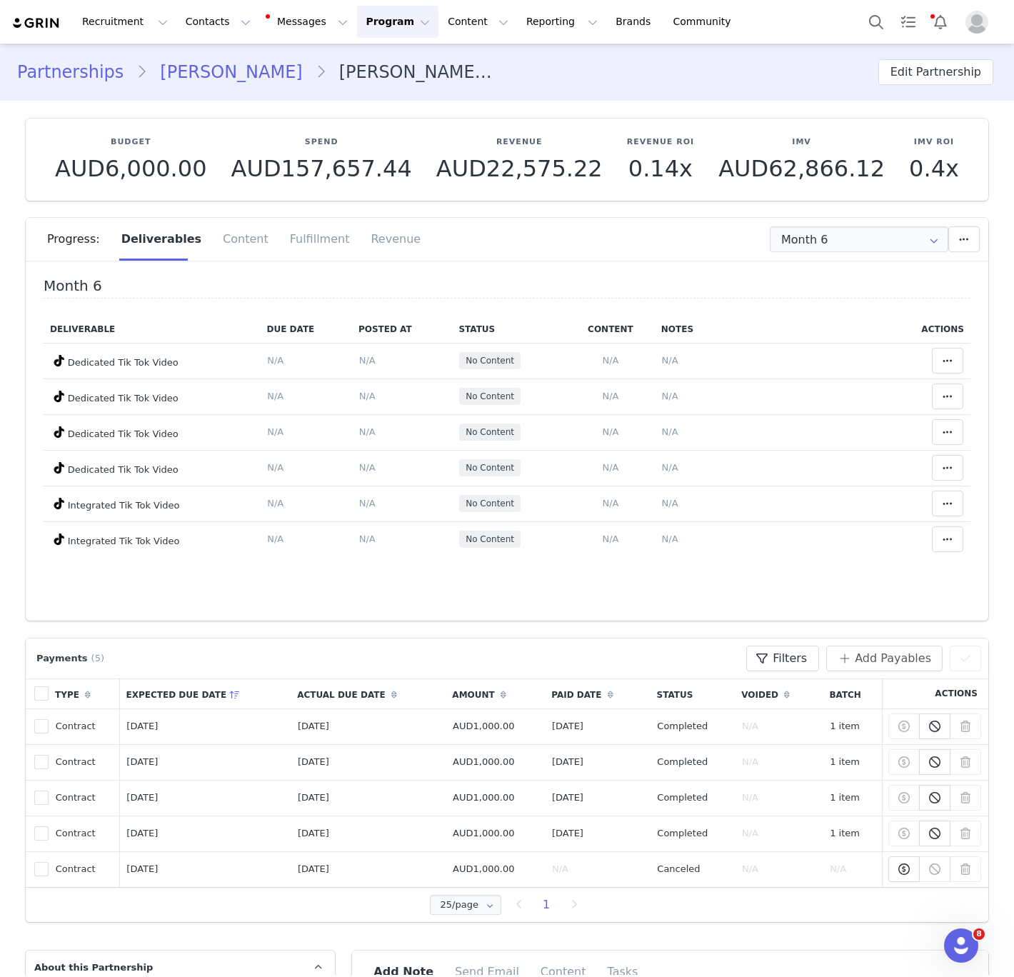
click at [810, 214] on section "Budget AUD6,000.00 Spend AUD157,657.44 Revenue AUD22,575.22 Revenue ROI 0.14x I…" at bounding box center [507, 361] width 984 height 520
click at [801, 246] on input "Month 6" at bounding box center [859, 239] width 178 height 26
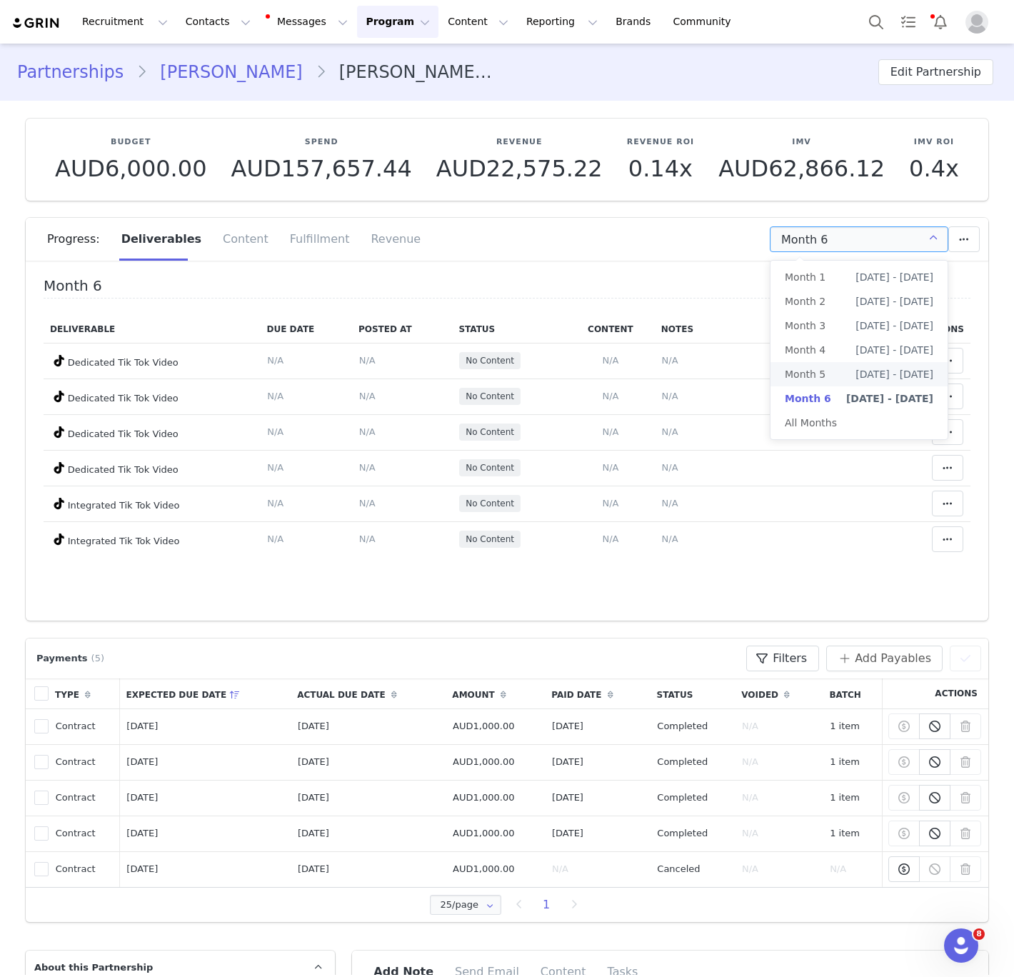
click at [811, 382] on span "Month 5" at bounding box center [805, 374] width 41 height 24
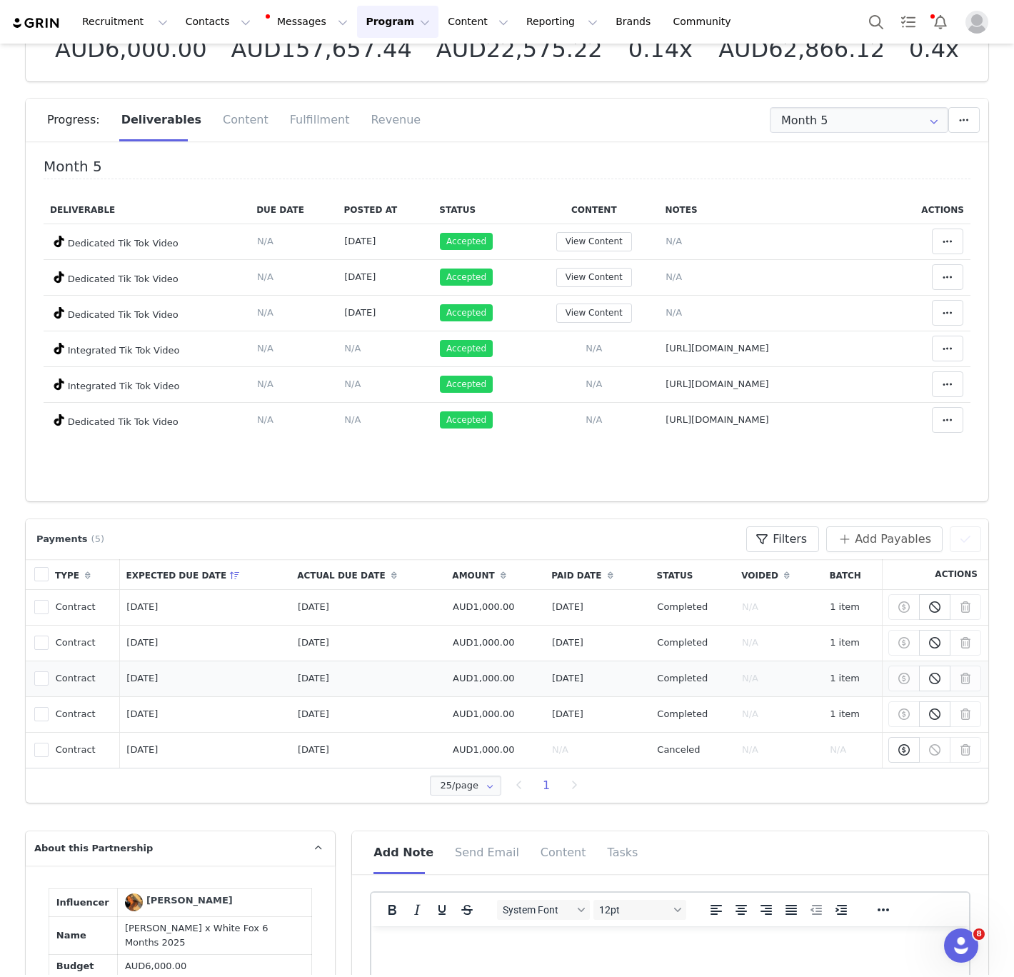
scroll to position [147, 0]
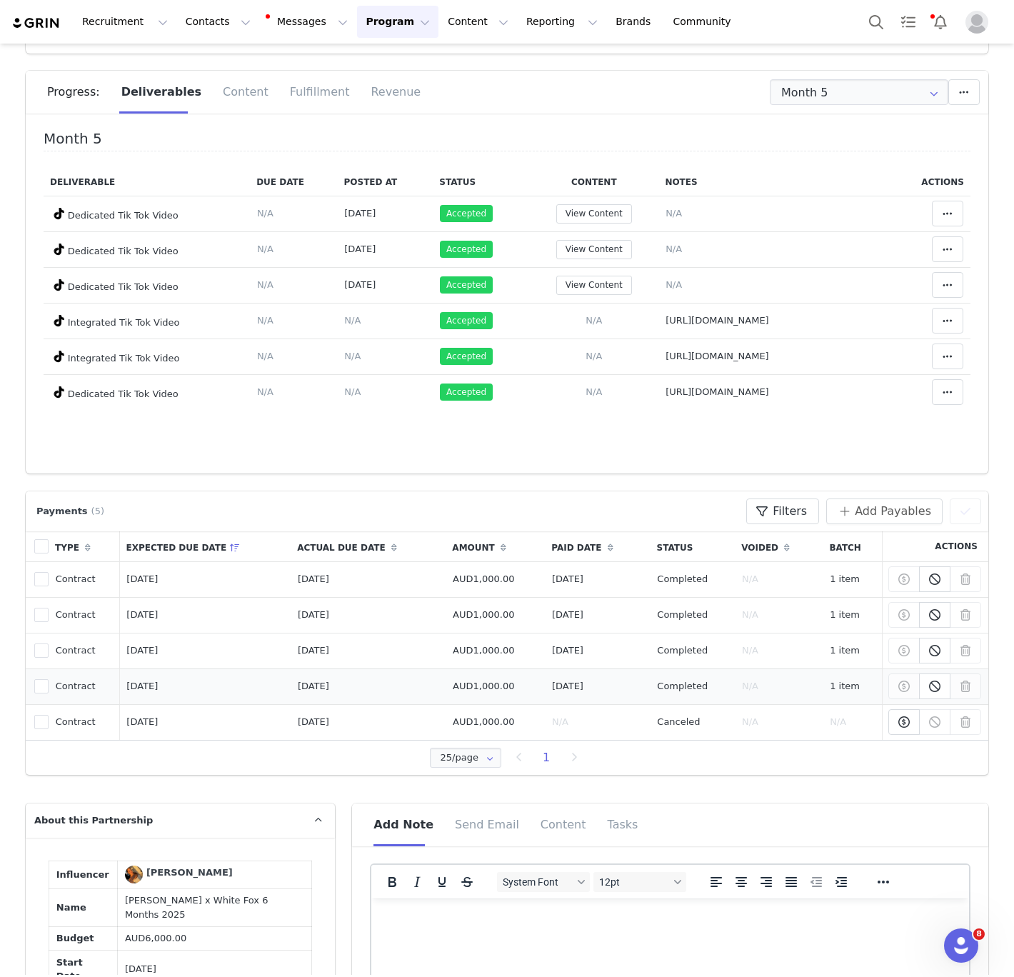
click at [570, 683] on td "[DATE]" at bounding box center [597, 686] width 105 height 36
click at [596, 730] on td "N/A" at bounding box center [597, 722] width 105 height 36
drag, startPoint x: 671, startPoint y: 717, endPoint x: 528, endPoint y: 717, distance: 143.5
click at [528, 717] on tr "7641131 Contract [DATE] [DATE] AUD1,000.00 N/A Canceled N/A N/A Payment to [PER…" at bounding box center [507, 722] width 962 height 36
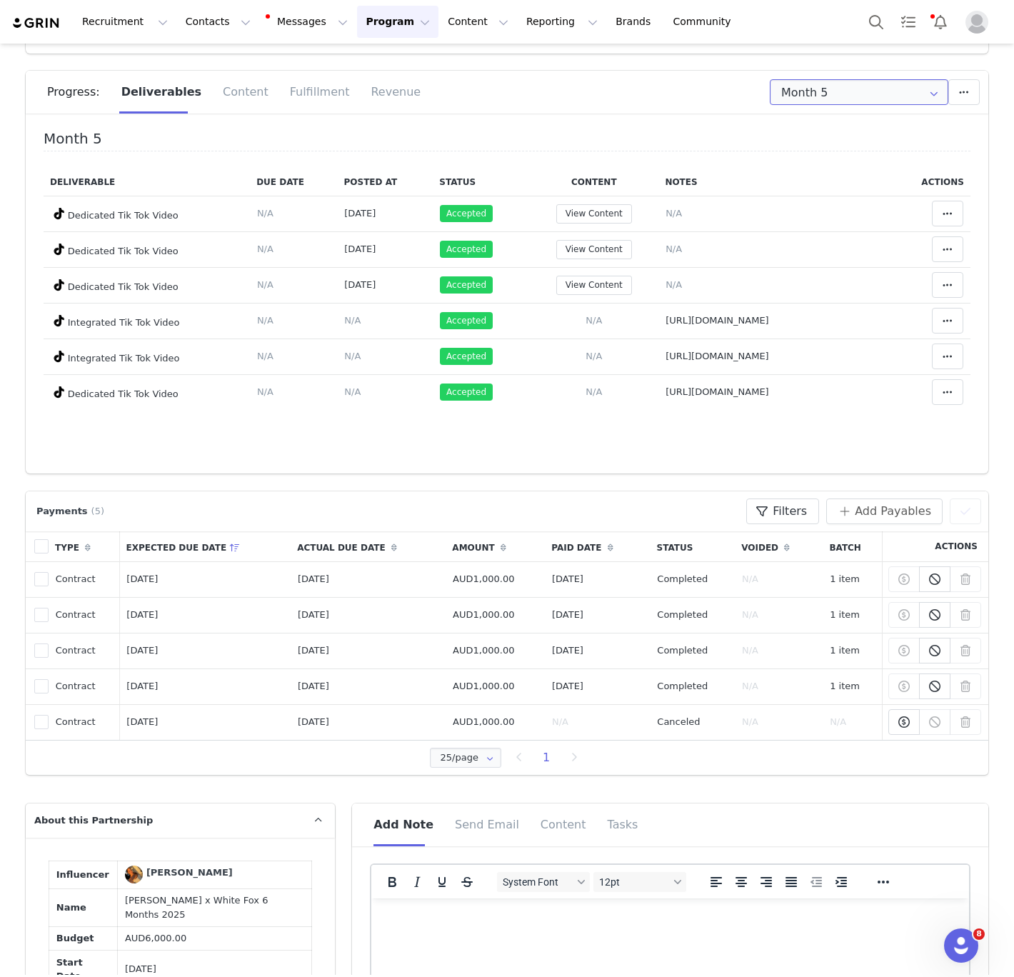
click at [855, 91] on input "Month 5" at bounding box center [859, 92] width 178 height 26
click at [855, 247] on span "[DATE] - [DATE]" at bounding box center [894, 251] width 78 height 24
type input "Month 6"
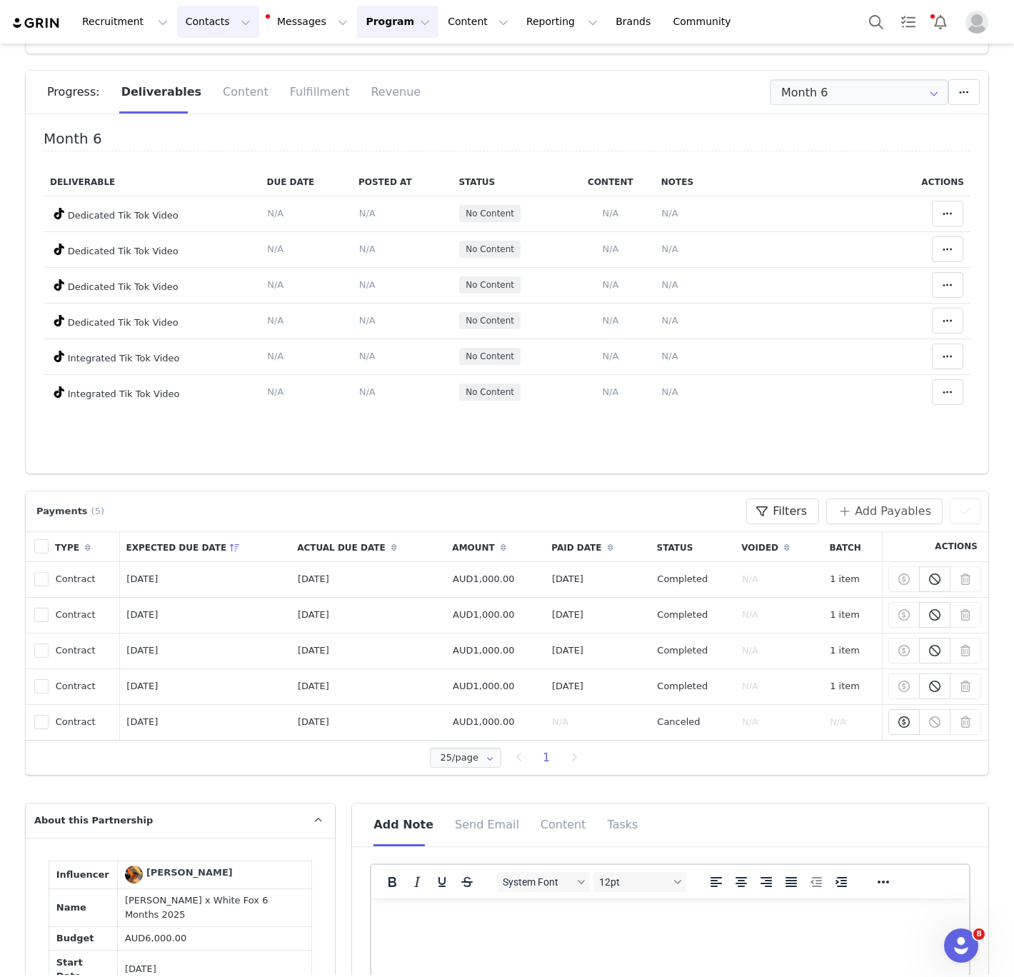
click at [211, 31] on button "Contacts Contacts" at bounding box center [218, 22] width 82 height 32
click at [213, 59] on p "Creators" at bounding box center [199, 63] width 43 height 15
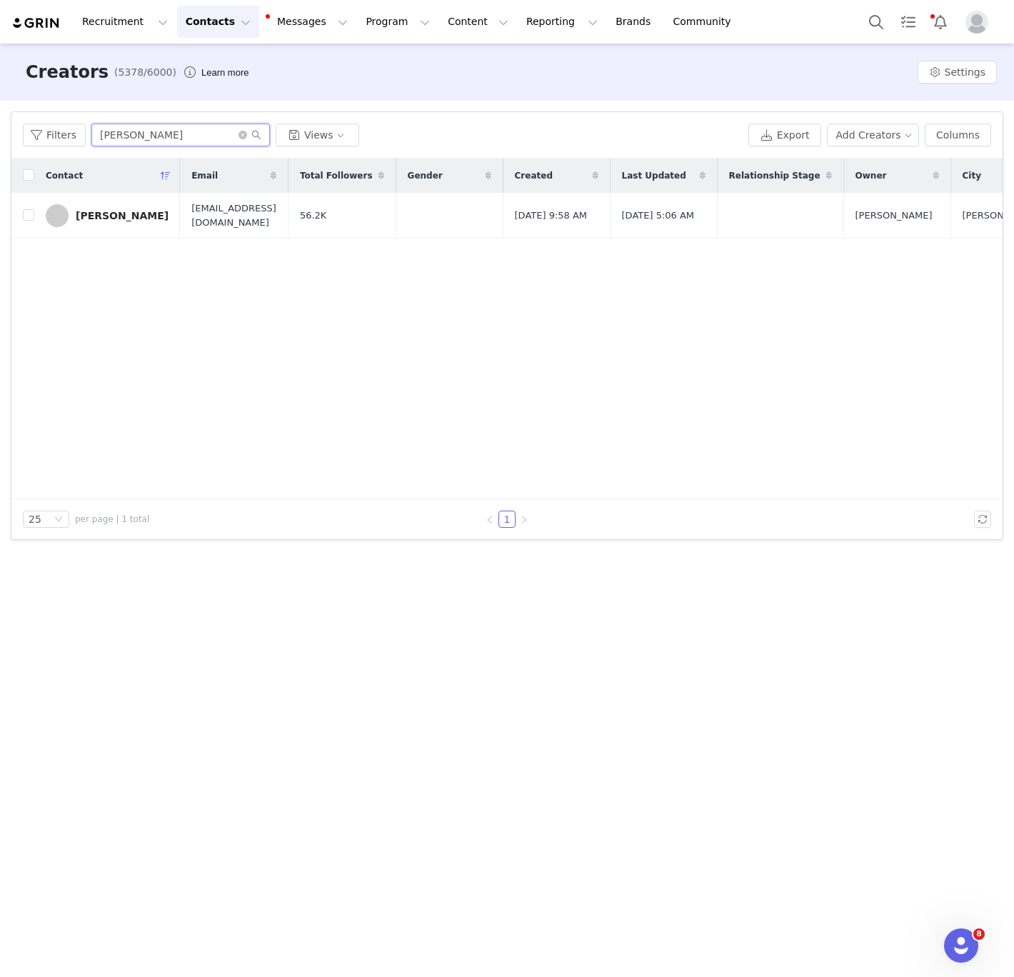
click at [148, 131] on input "[PERSON_NAME]" at bounding box center [180, 135] width 178 height 23
paste input "[PERSON_NAME] [PERSON_NAME]"
type input "[PERSON_NAME] [PERSON_NAME]"
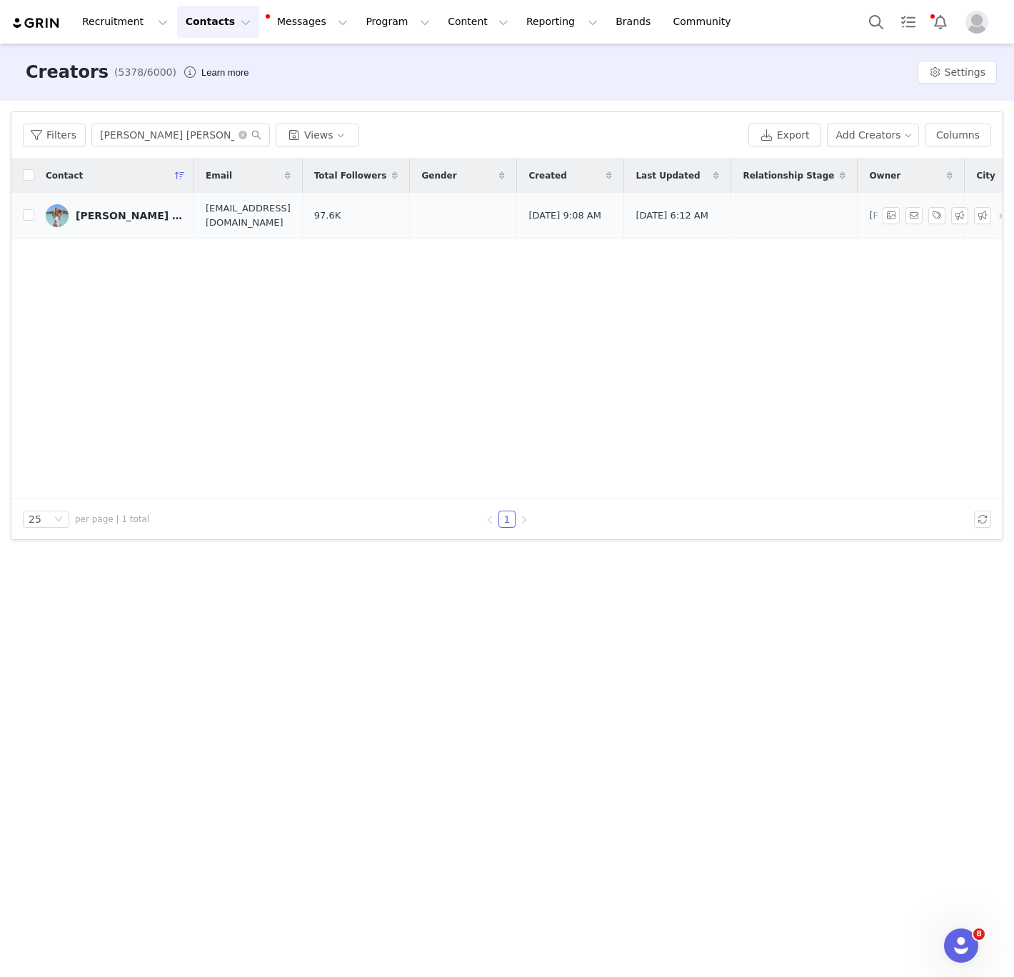
click at [81, 218] on div "[PERSON_NAME] [PERSON_NAME]" at bounding box center [129, 215] width 107 height 11
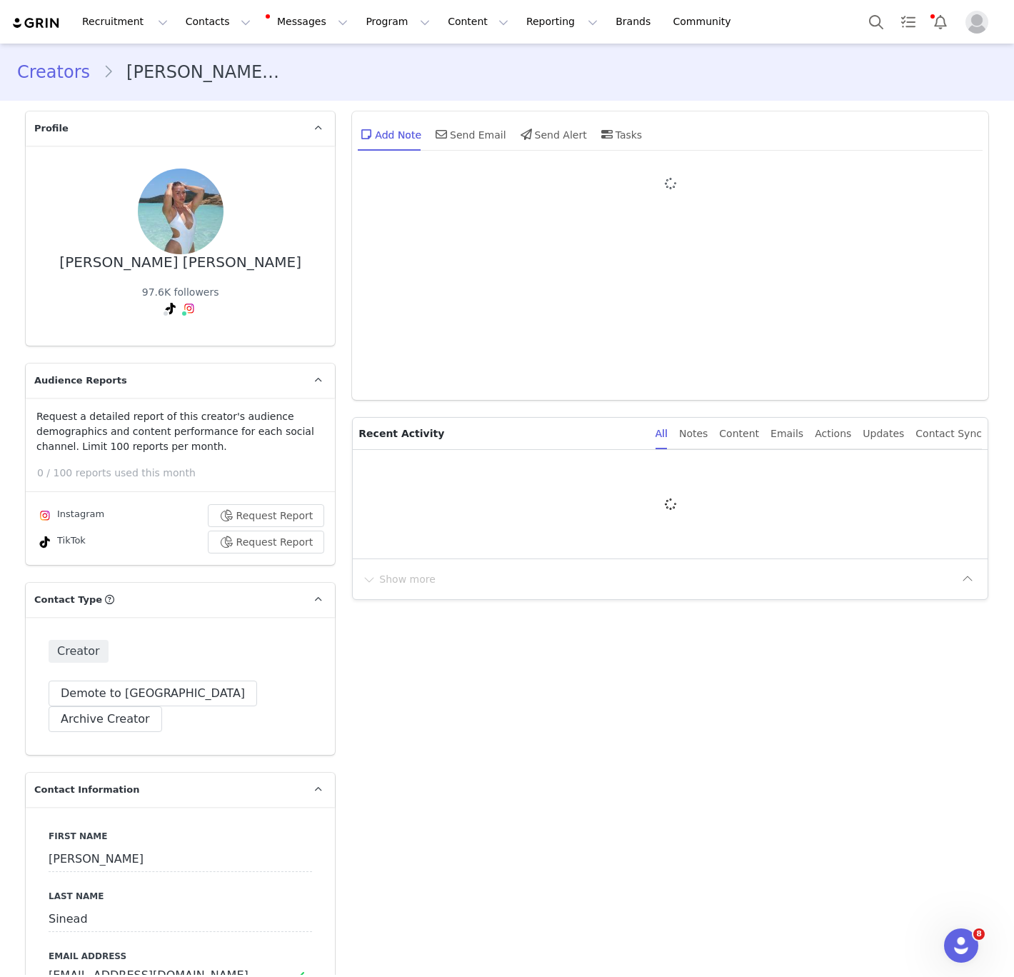
type input "+1 ([GEOGRAPHIC_DATA])"
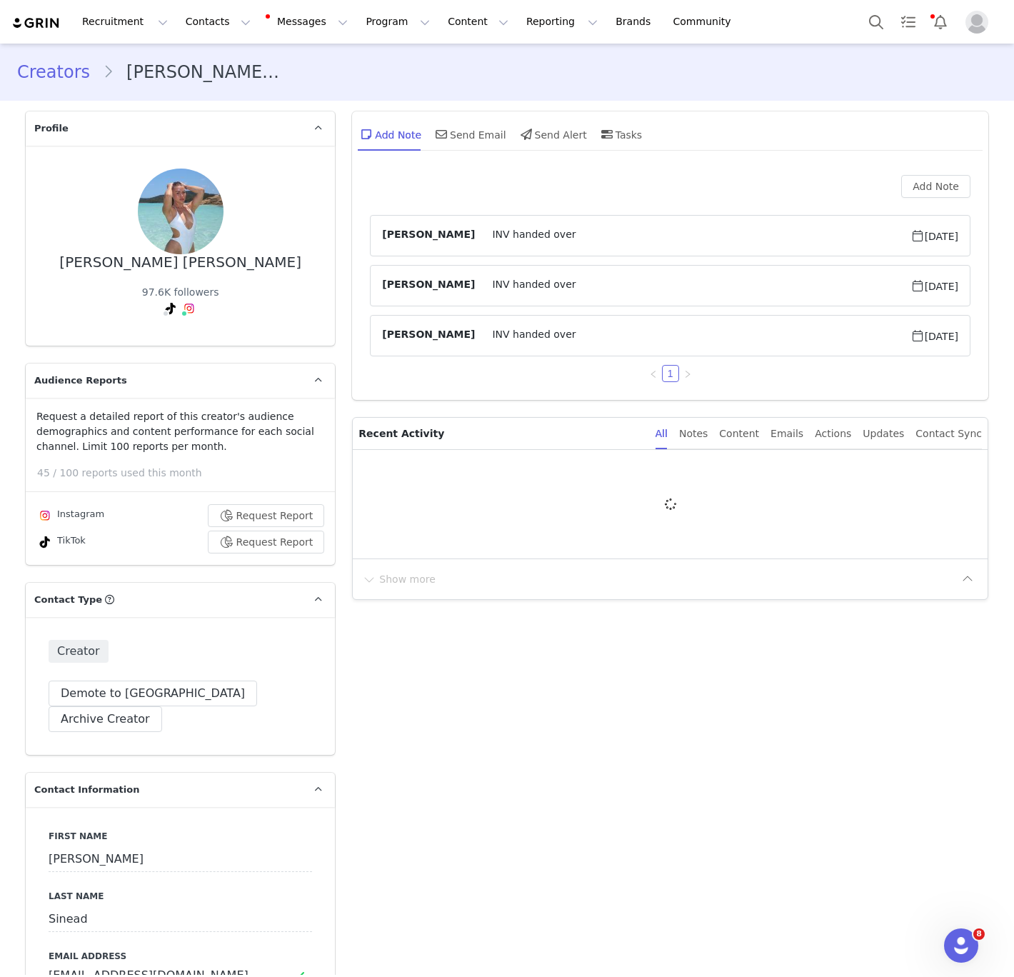
click at [163, 306] on span at bounding box center [170, 308] width 17 height 17
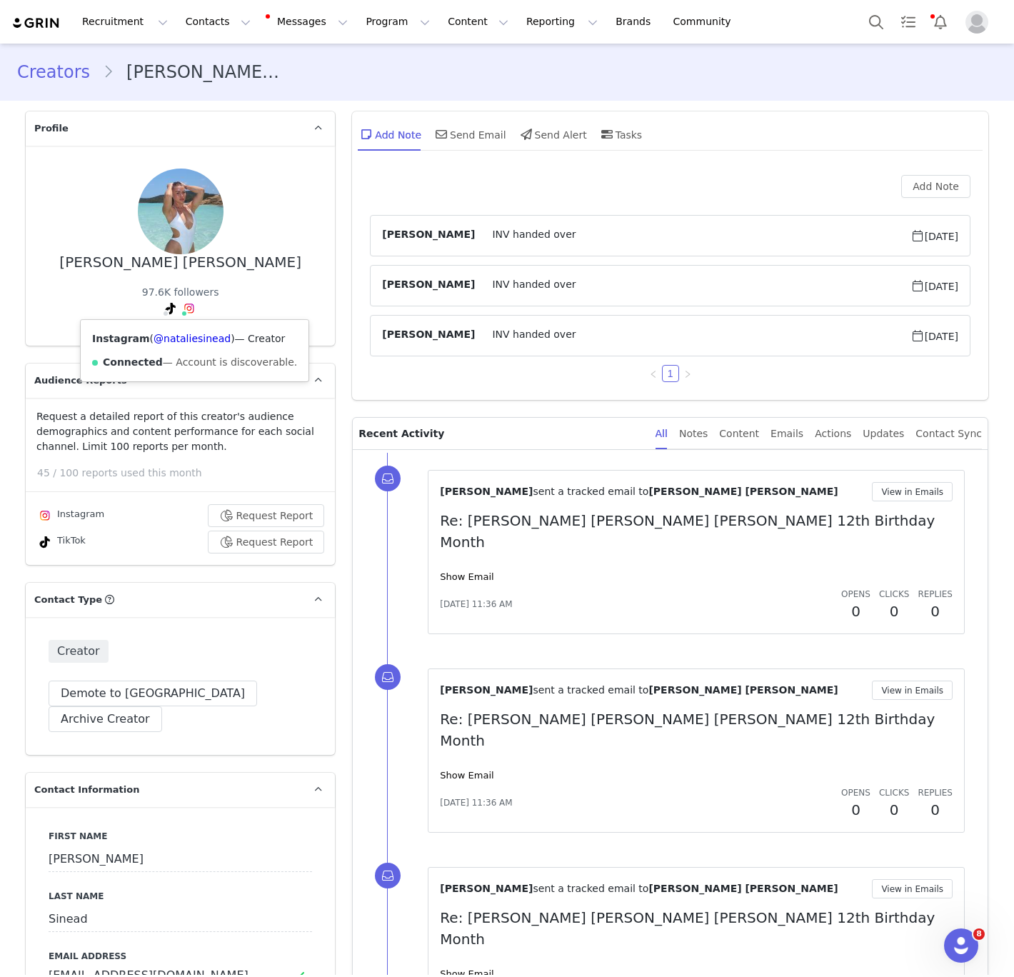
click at [188, 316] on span at bounding box center [189, 308] width 17 height 17
click at [187, 329] on div "Instagram ( @nataliesinead ) — Creator Connected — Account is discoverable." at bounding box center [195, 350] width 228 height 61
click at [187, 334] on link "@nataliesinead" at bounding box center [191, 338] width 77 height 11
click at [161, 302] on div "97.6K followers TikTok ( @nataliesinead ) — Personal/Creator Not Found — No Con…" at bounding box center [180, 304] width 77 height 38
click at [166, 318] on span "TikTok ( @nataliesinead ) — Personal/Creator Not Found — No Content or Insights…" at bounding box center [169, 311] width 14 height 17
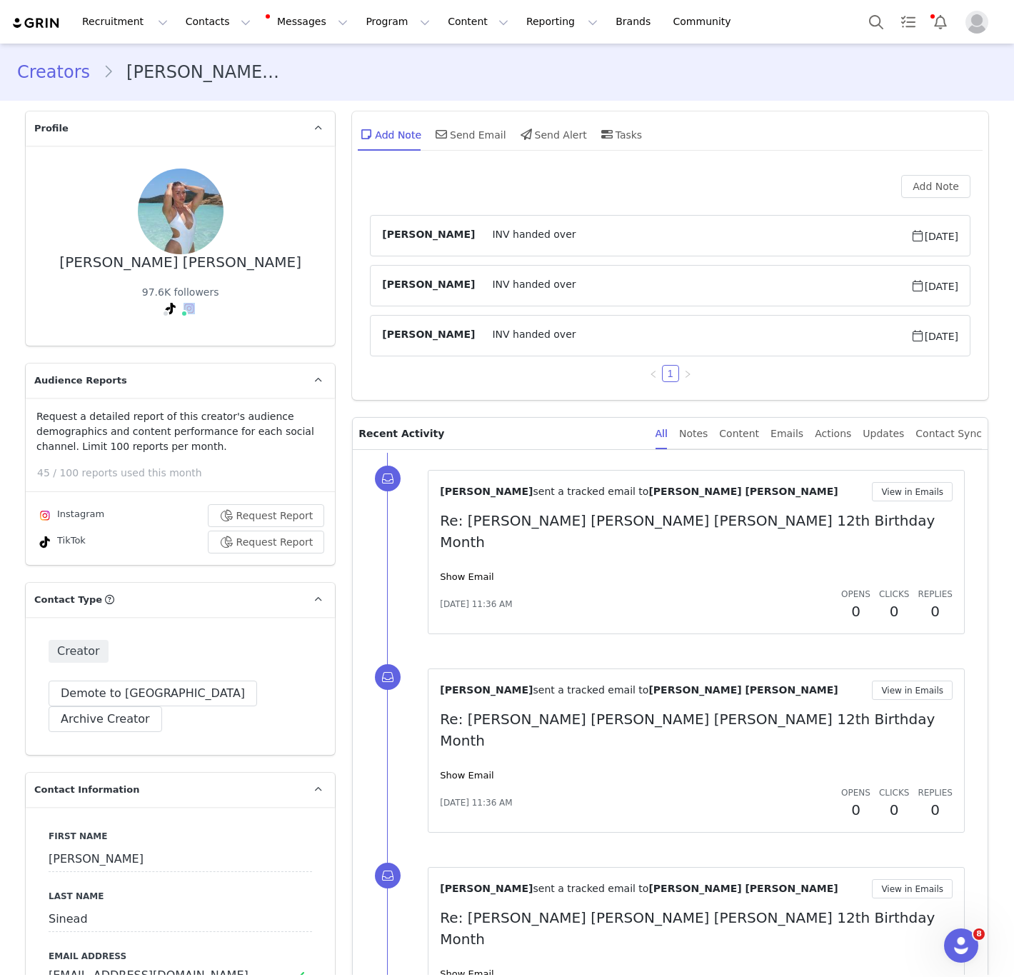
click at [166, 318] on span "TikTok ( @nataliesinead ) — Personal/Creator Not Found — No Content or Insights…" at bounding box center [169, 311] width 14 height 17
click at [173, 303] on icon at bounding box center [171, 308] width 10 height 11
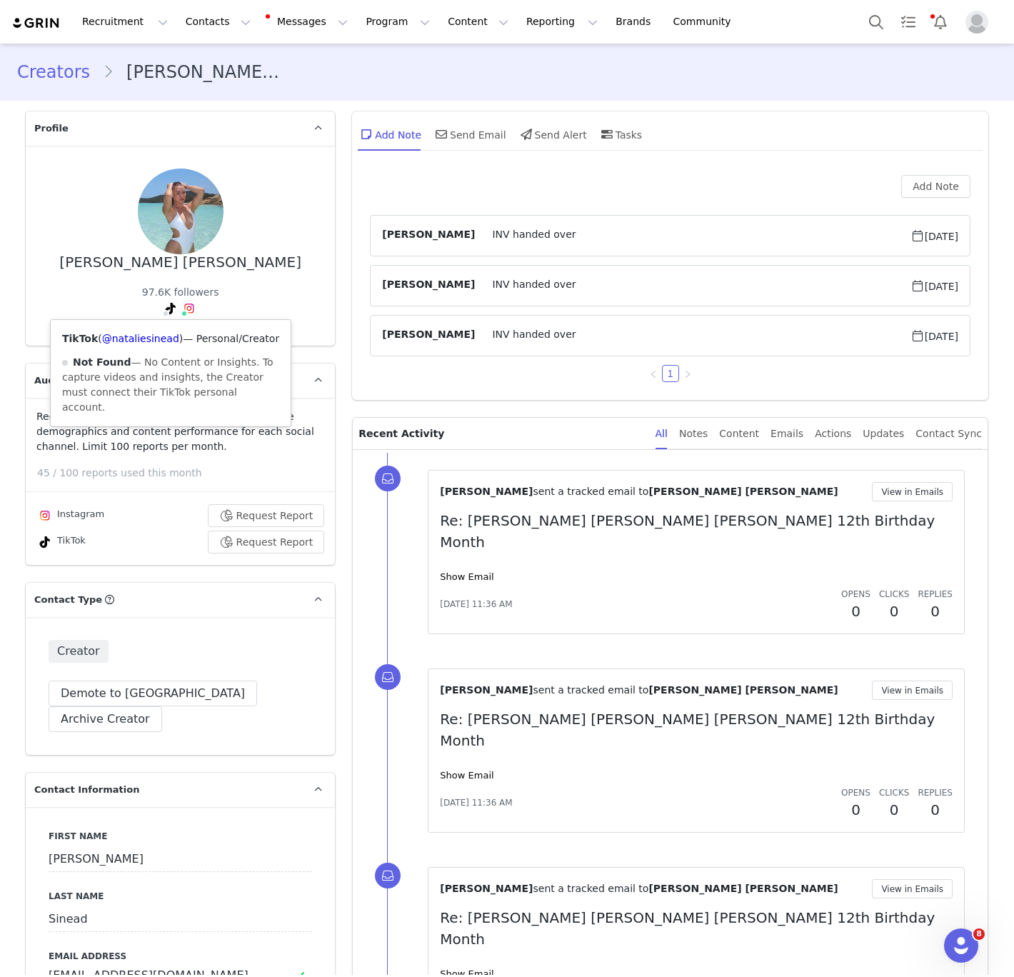
click at [169, 306] on icon at bounding box center [171, 308] width 10 height 11
click at [154, 326] on div "TikTok ( @nataliesinead ) — Personal/Creator Not Found — No Content or Insights…" at bounding box center [171, 373] width 240 height 106
click at [151, 340] on link "@nataliesinead" at bounding box center [140, 338] width 77 height 11
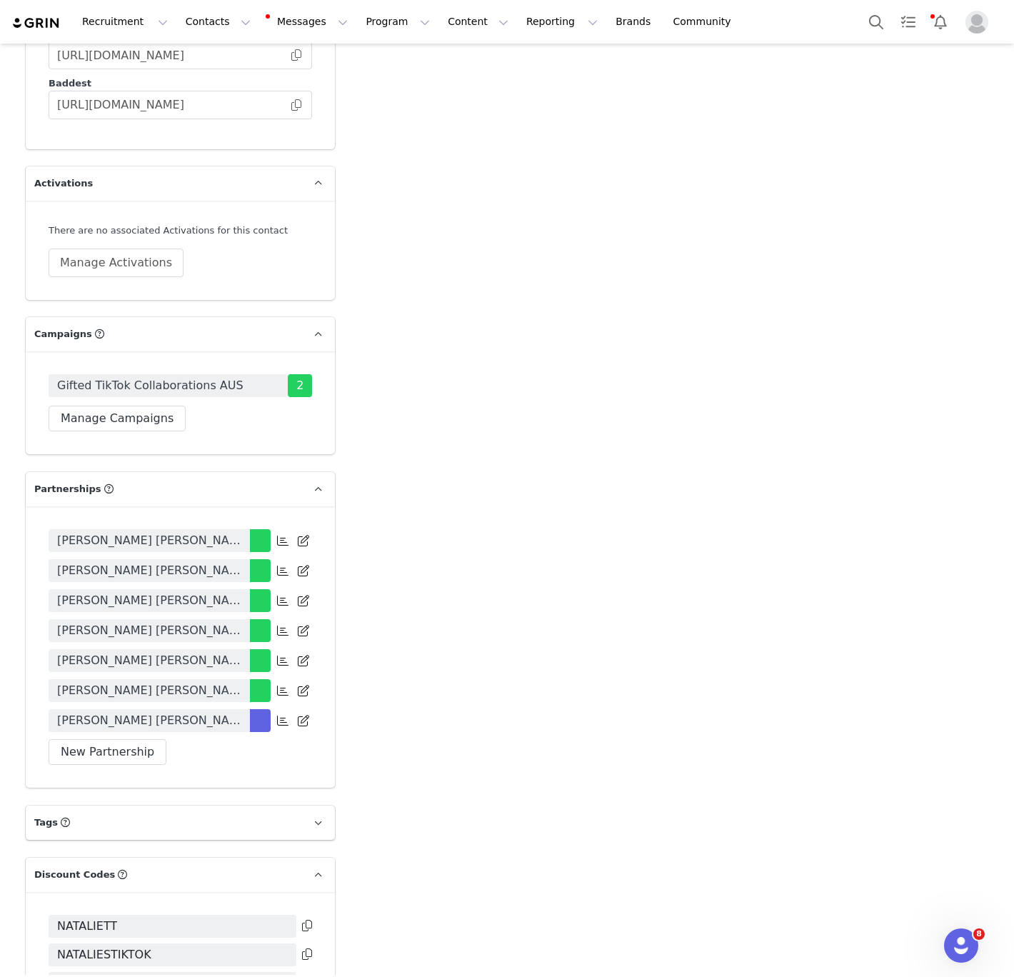
scroll to position [2901, 0]
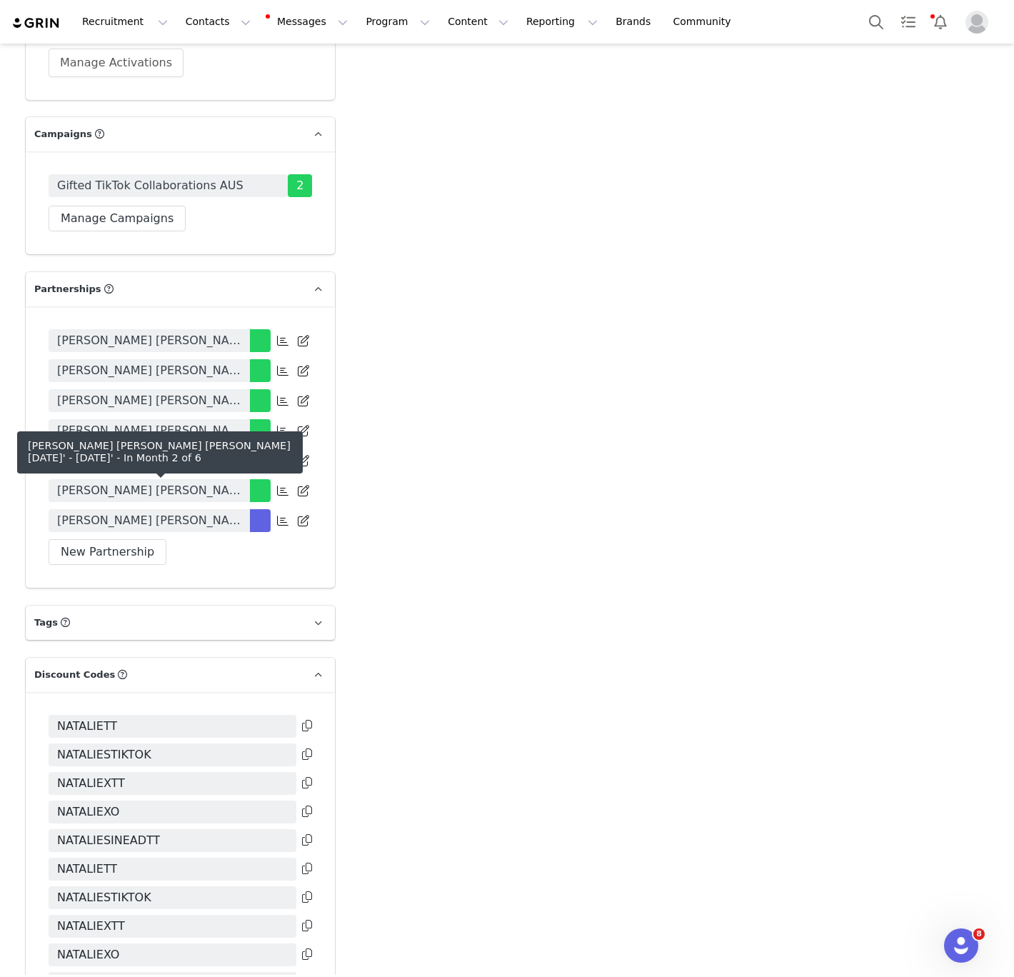
click at [194, 512] on span "[PERSON_NAME] [PERSON_NAME] [PERSON_NAME] [DATE]' - [DATE]'" at bounding box center [149, 520] width 184 height 17
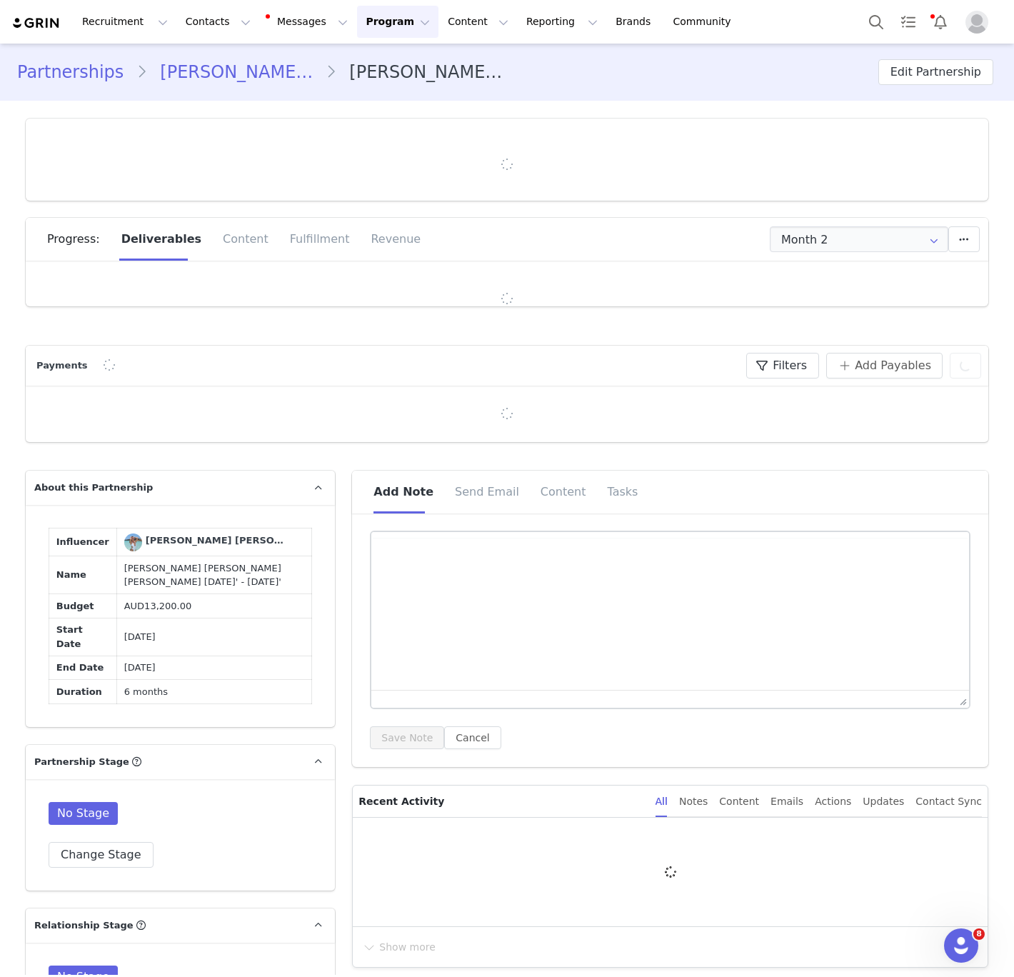
type input "+1 ([GEOGRAPHIC_DATA])"
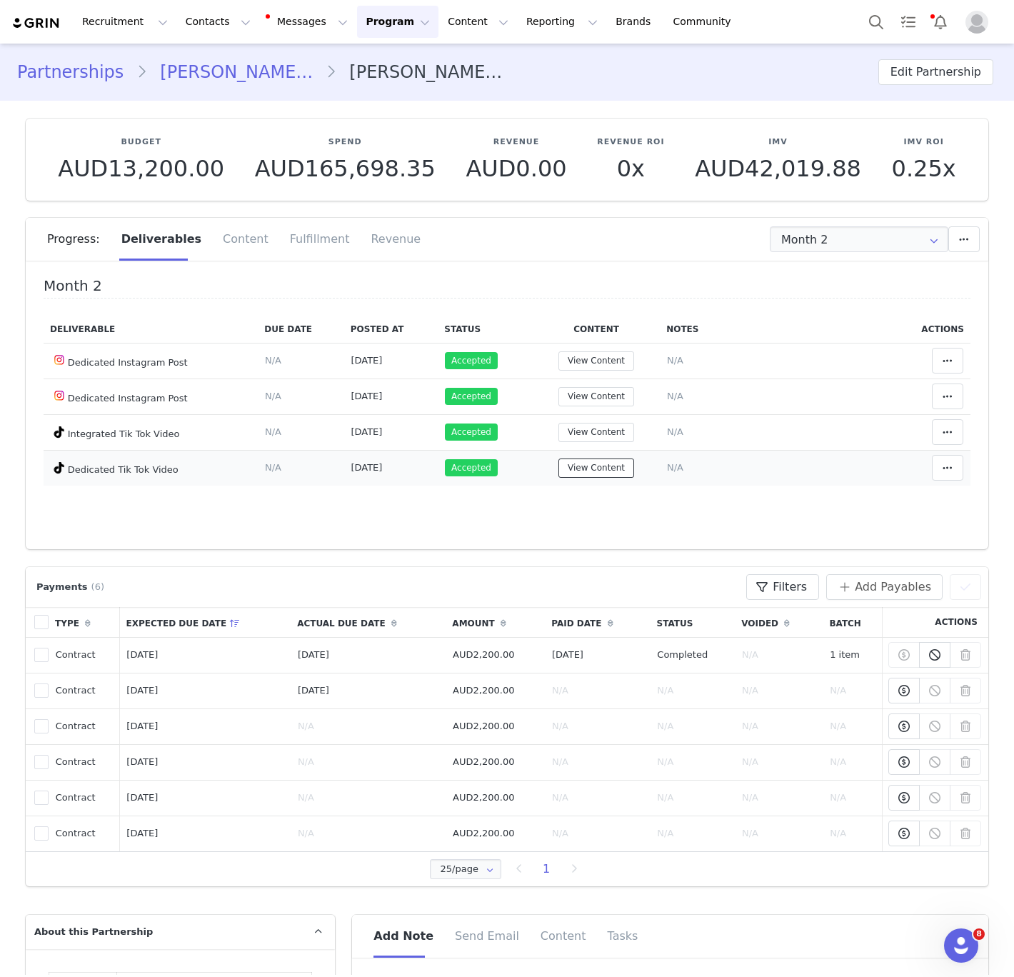
click at [581, 460] on button "View Content" at bounding box center [596, 467] width 76 height 19
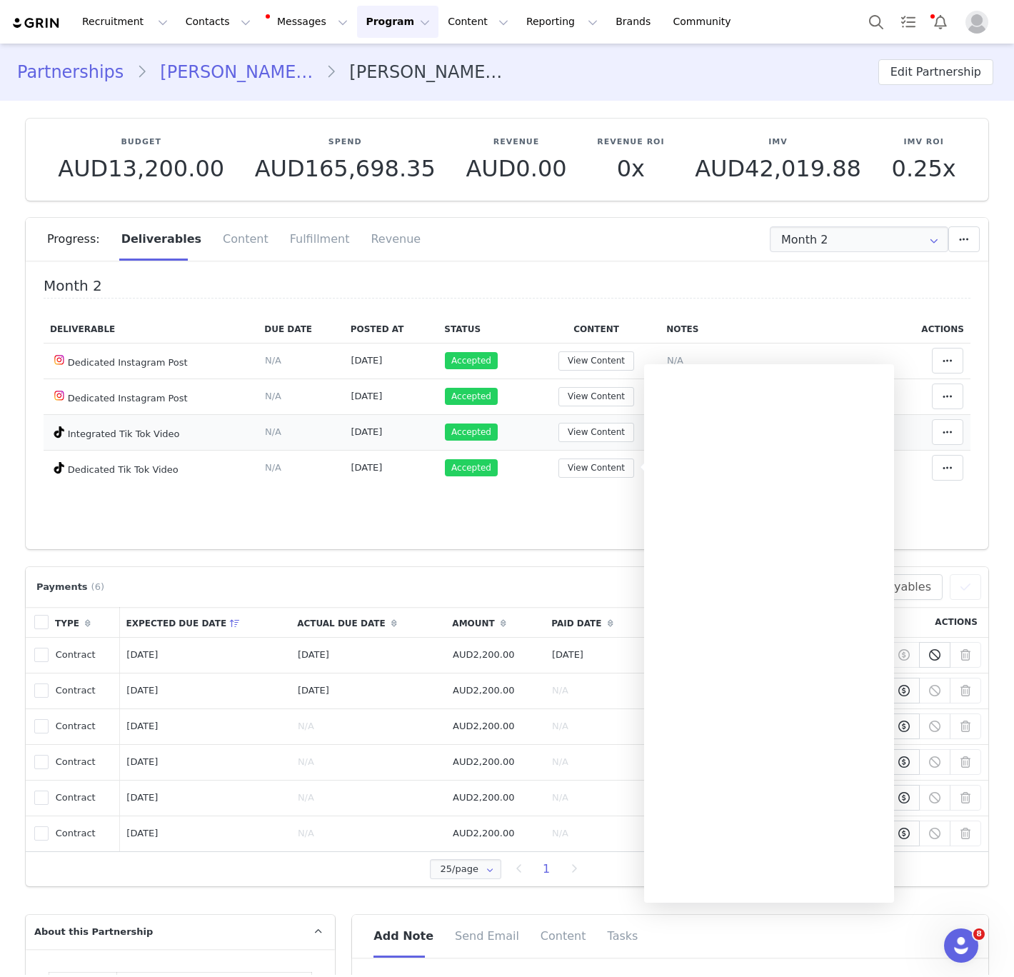
click at [600, 419] on td "View Content" at bounding box center [596, 432] width 127 height 36
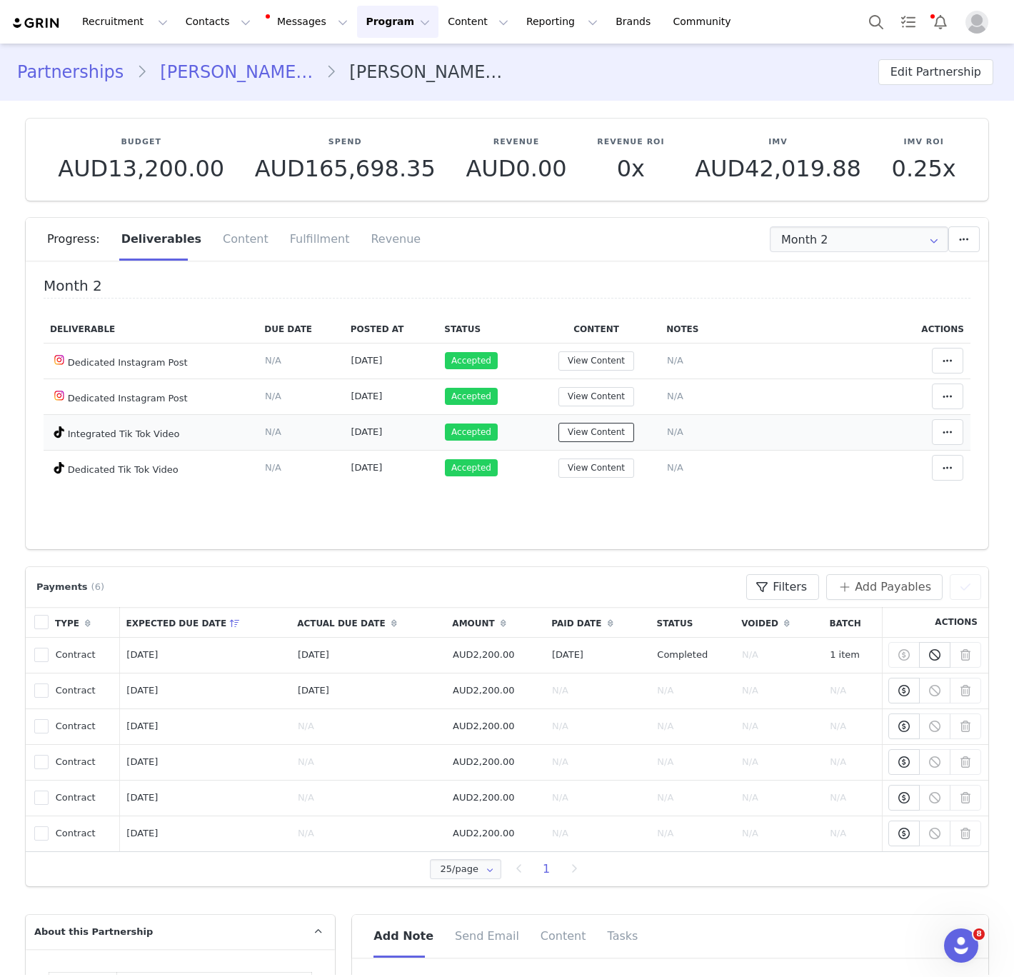
click at [607, 430] on button "View Content" at bounding box center [596, 432] width 76 height 19
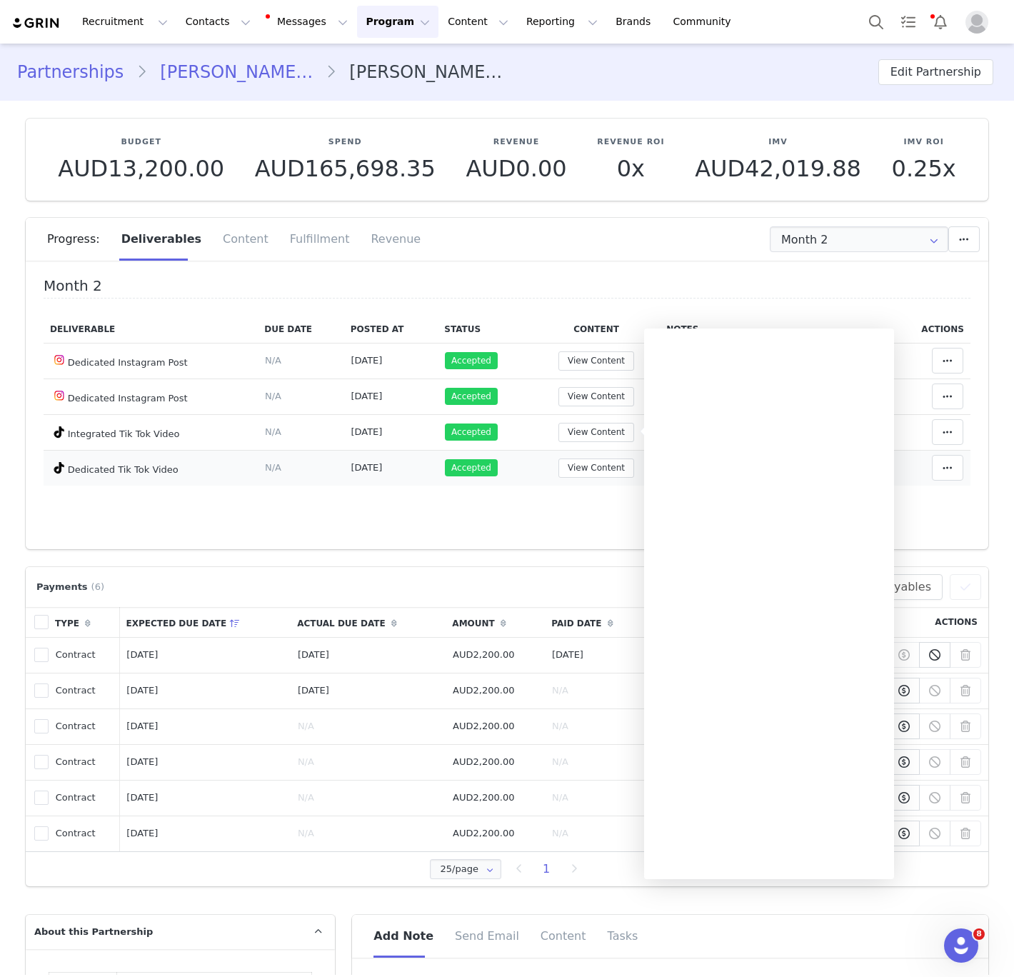
click at [599, 455] on td "View Content" at bounding box center [596, 468] width 127 height 36
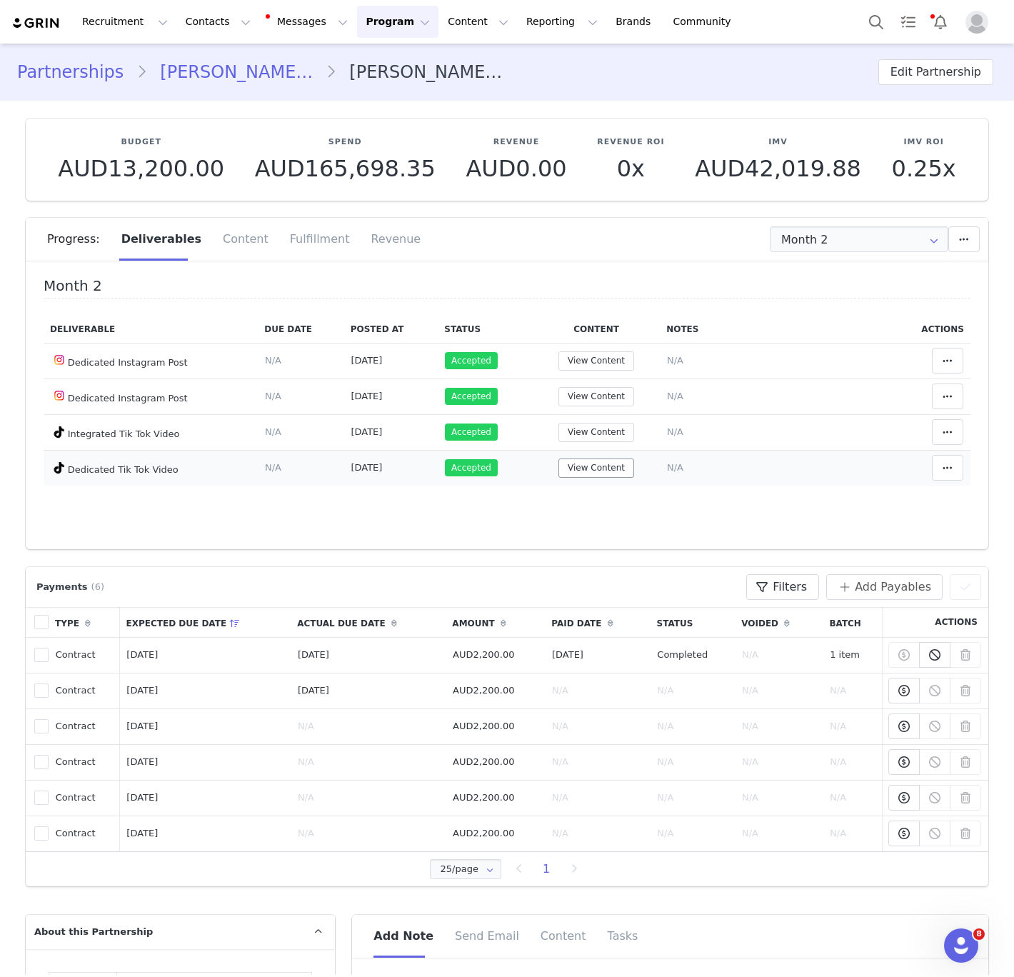
click at [599, 457] on td "View Content" at bounding box center [596, 468] width 127 height 36
click at [599, 460] on button "View Content" at bounding box center [596, 467] width 76 height 19
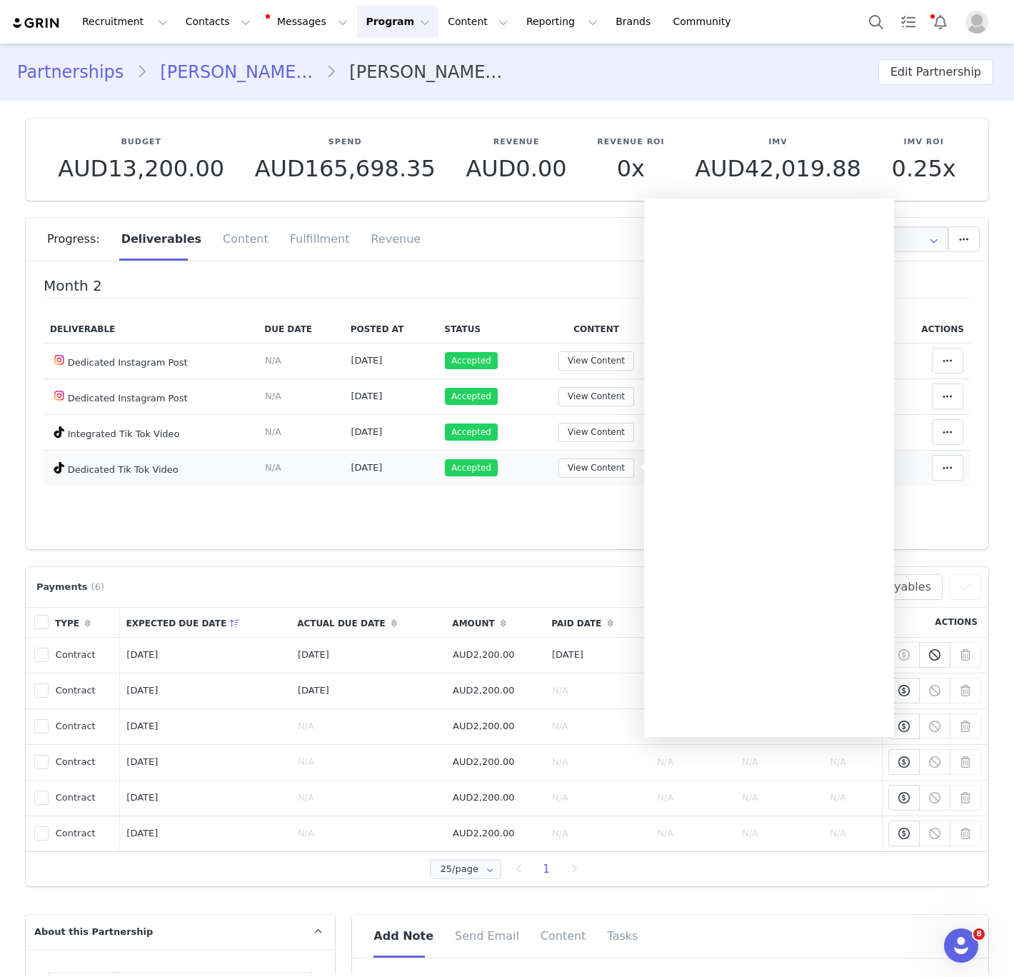
click at [613, 480] on td "View Content" at bounding box center [596, 468] width 127 height 36
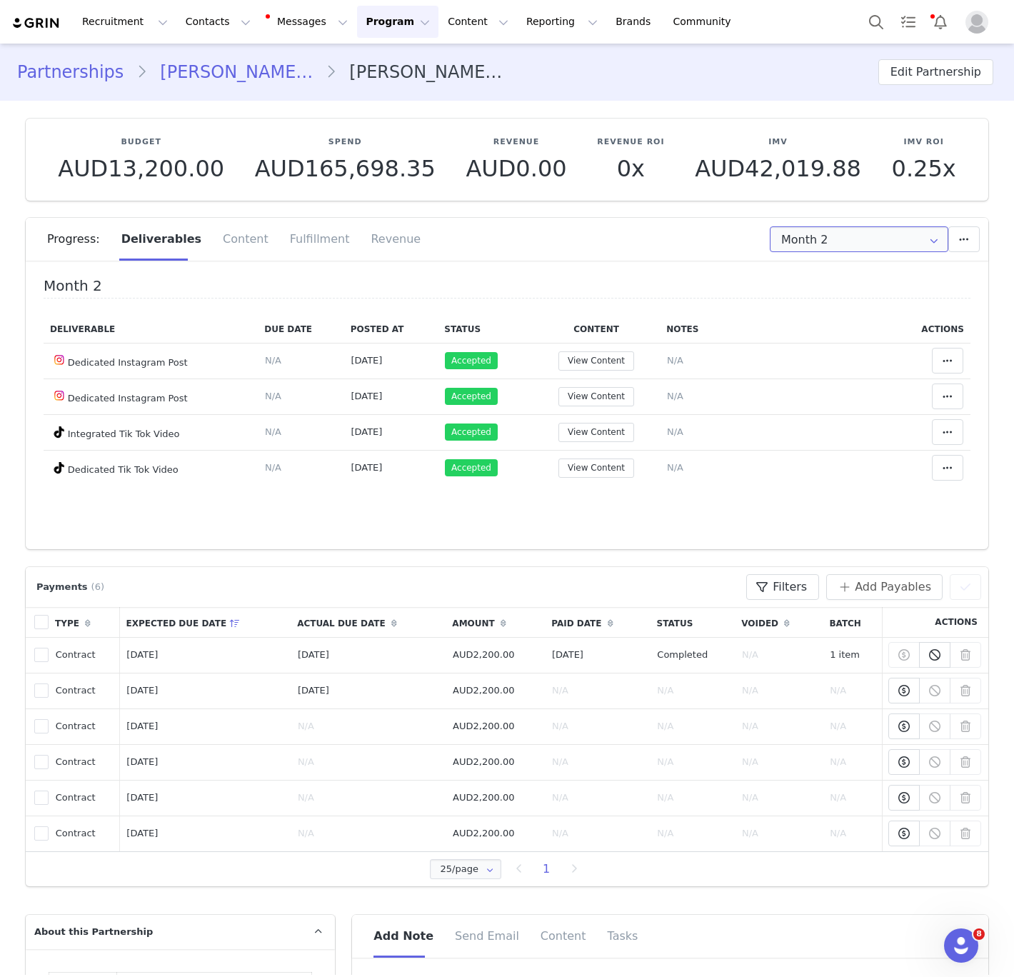
click at [894, 251] on input "Month 2" at bounding box center [859, 239] width 178 height 26
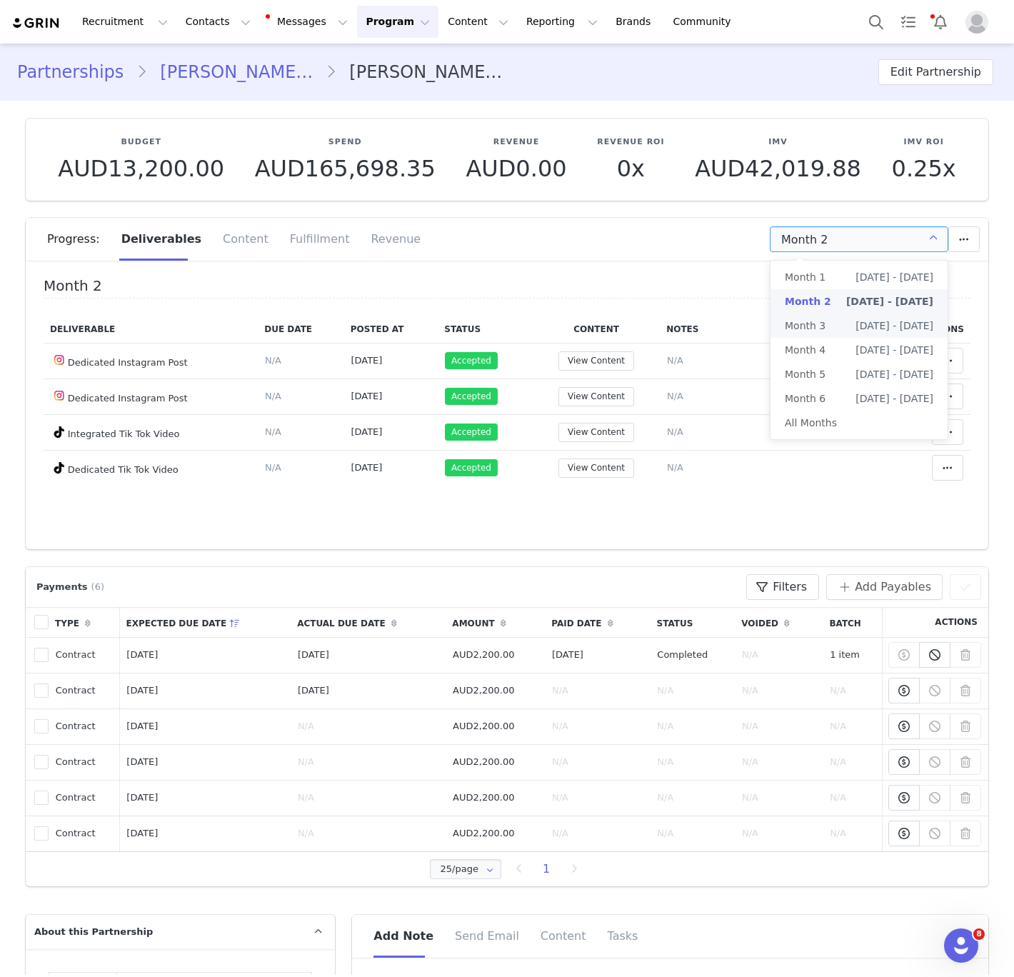
click at [862, 320] on span "[DATE] - [DATE]" at bounding box center [894, 325] width 78 height 24
type input "Month 3"
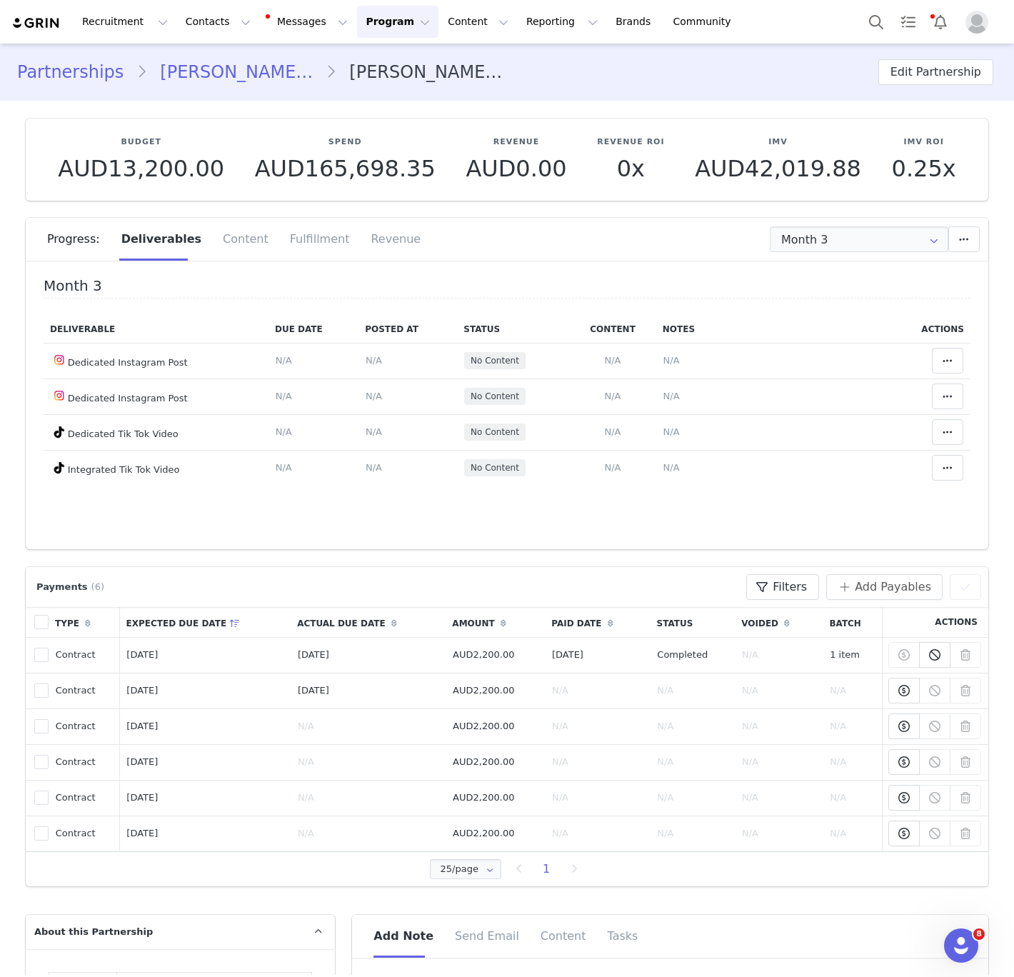
click at [748, 320] on th "Notes" at bounding box center [772, 330] width 232 height 28
click at [747, 320] on th "Notes" at bounding box center [772, 330] width 232 height 28
click at [229, 65] on link "[PERSON_NAME] [PERSON_NAME]" at bounding box center [236, 72] width 178 height 26
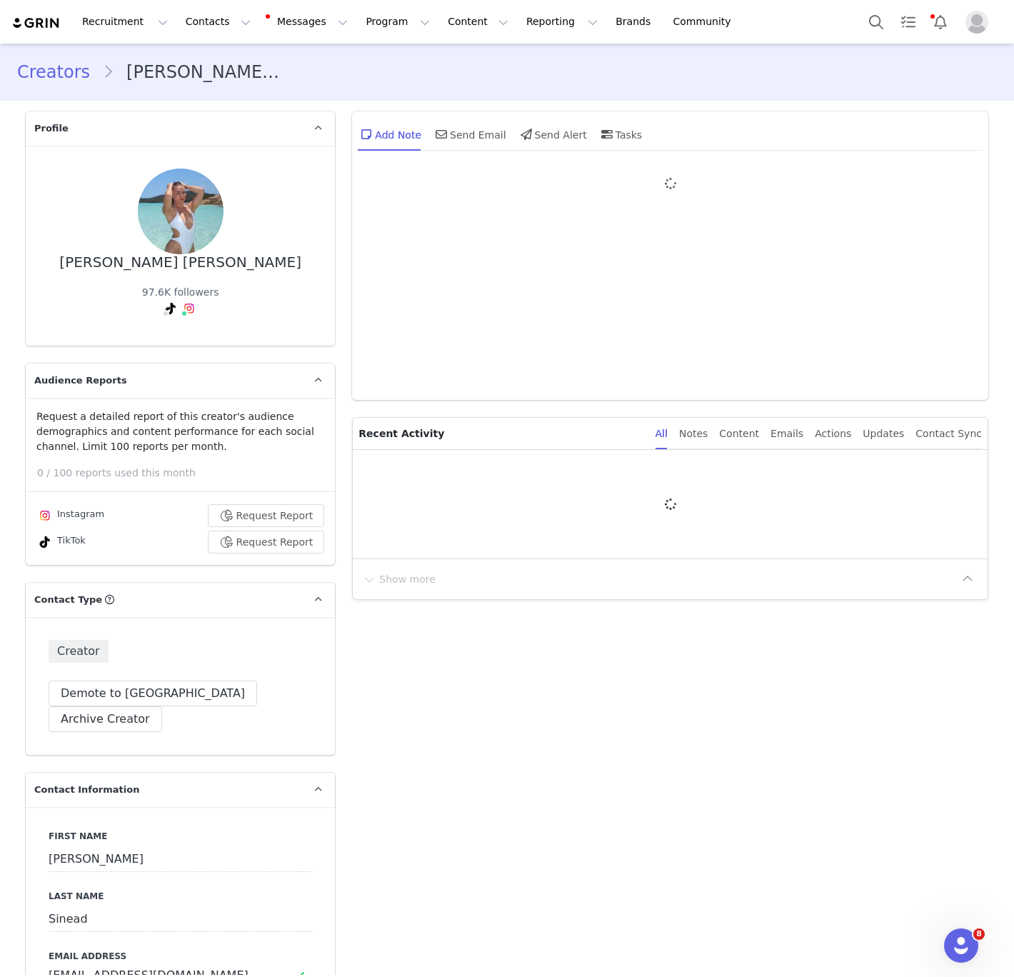
type input "+1 ([GEOGRAPHIC_DATA])"
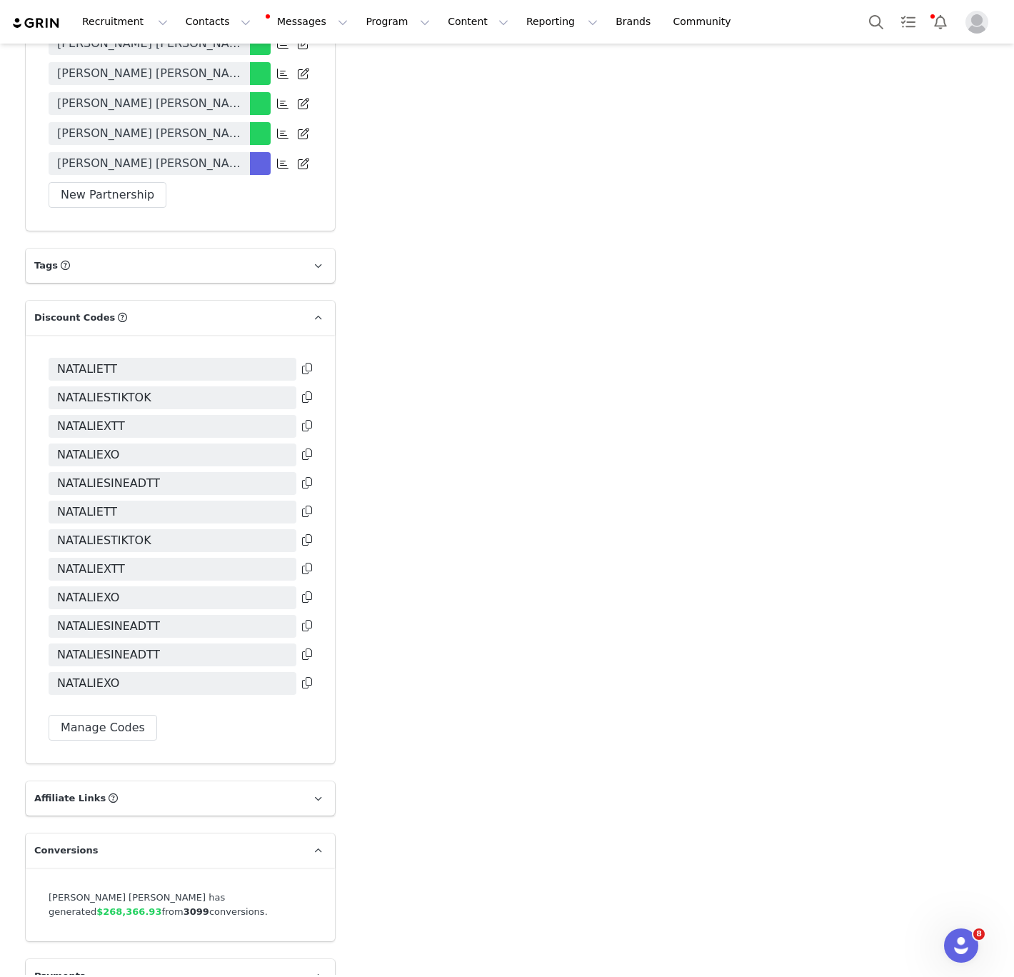
scroll to position [3349, 0]
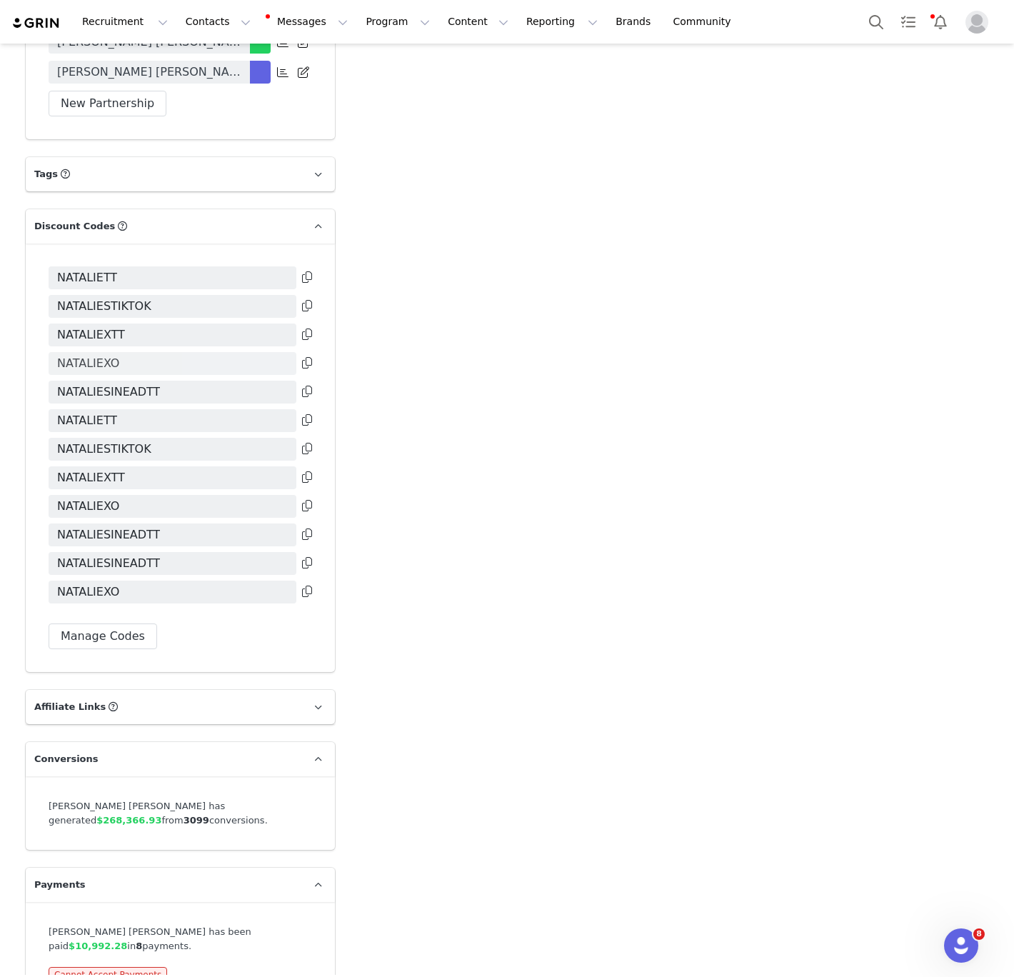
click at [92, 355] on span "NATALIEXO" at bounding box center [88, 363] width 62 height 17
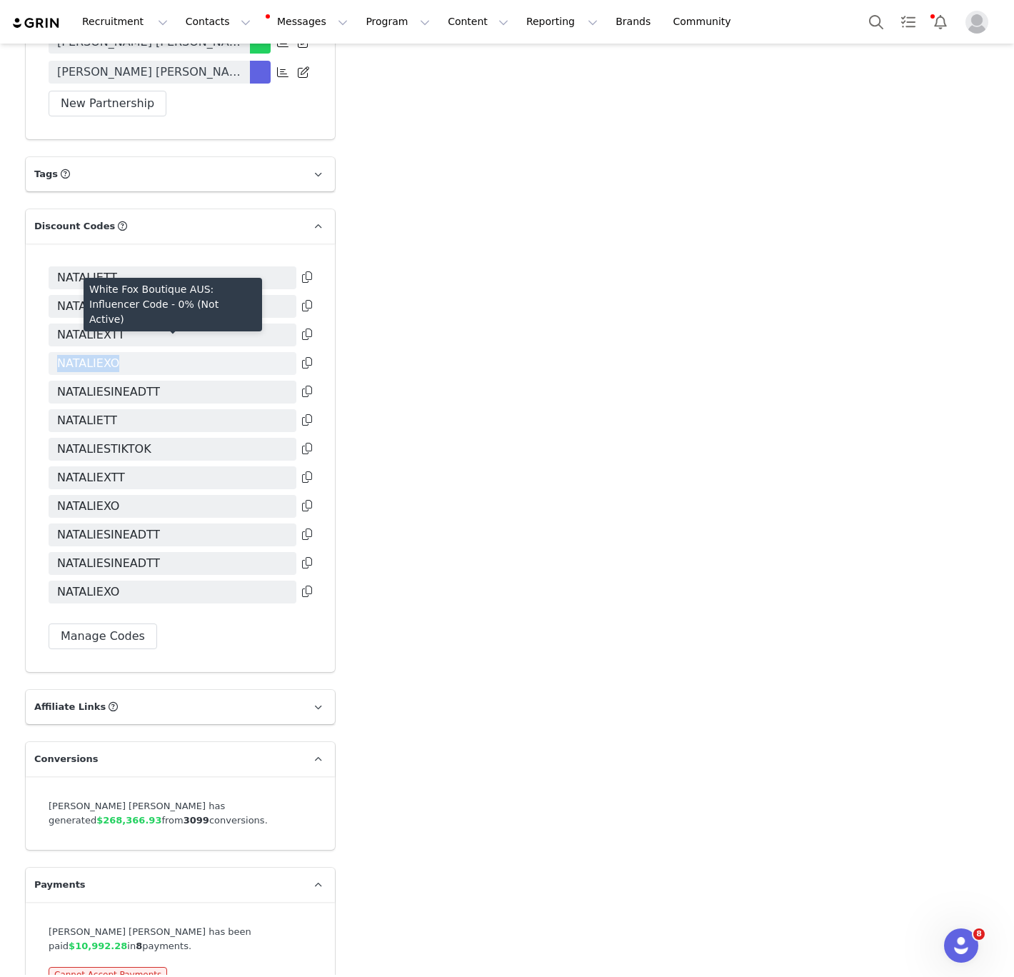
click at [92, 355] on span "NATALIEXO" at bounding box center [88, 363] width 62 height 17
copy span "NATALIEXO"
click at [122, 383] on span "NATALIESINEADTT" at bounding box center [108, 391] width 103 height 17
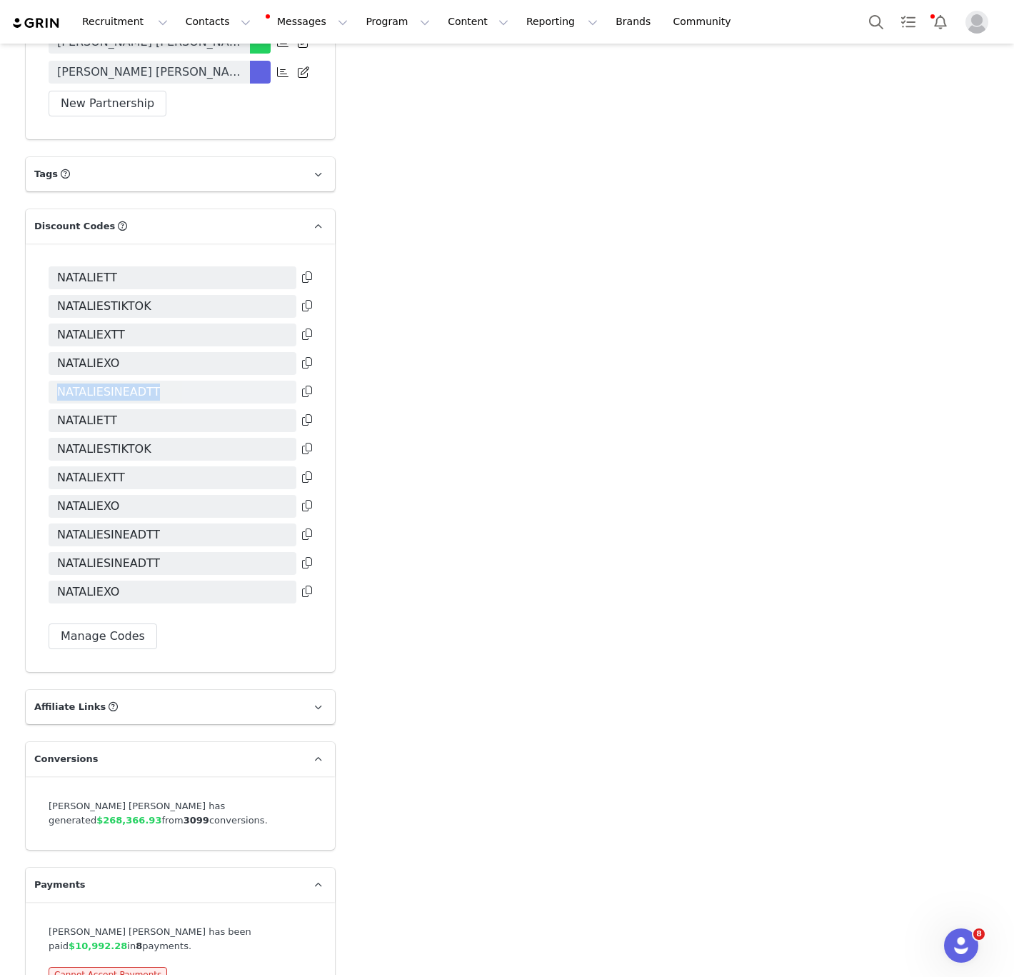
click at [122, 383] on span "NATALIESINEADTT" at bounding box center [108, 391] width 103 height 17
copy span "NATALIESINEADTT"
click at [198, 23] on button "Contacts Contacts" at bounding box center [218, 22] width 82 height 32
click at [191, 71] on link "Creators" at bounding box center [220, 62] width 106 height 25
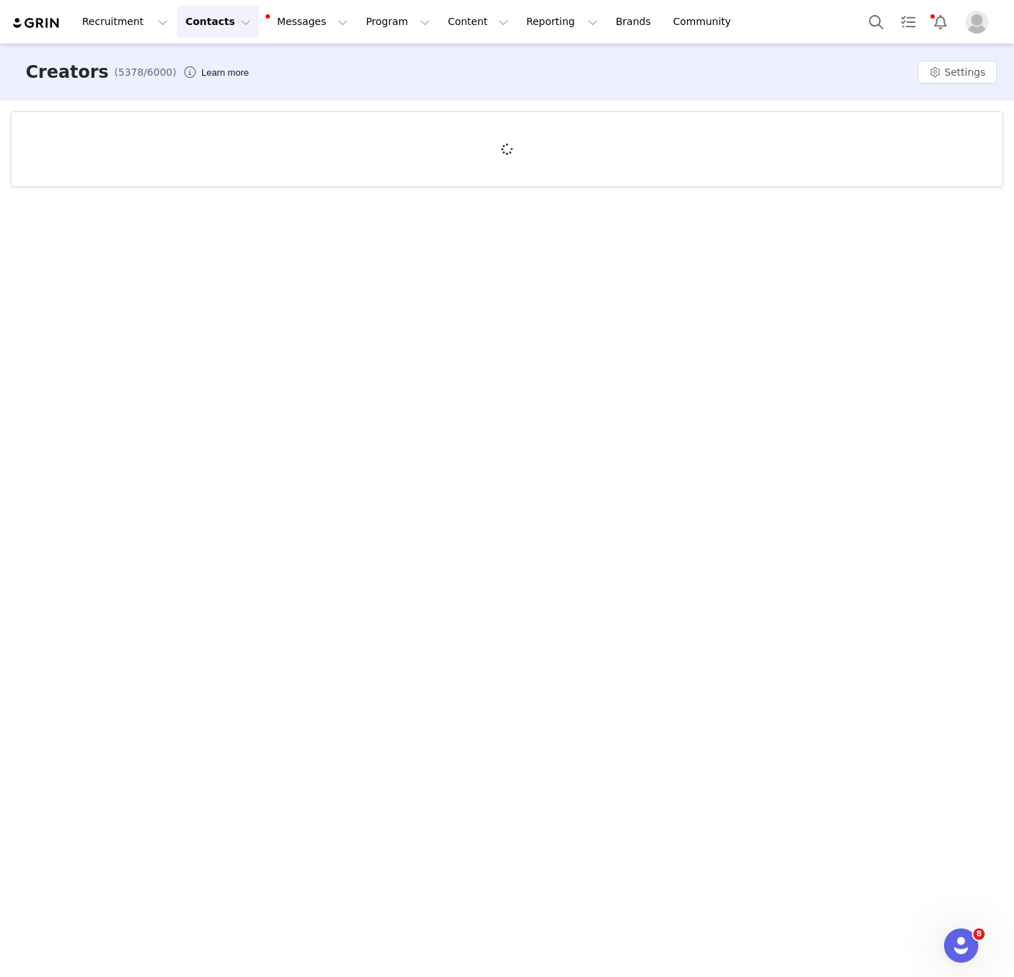
click at [166, 136] on div at bounding box center [506, 149] width 991 height 74
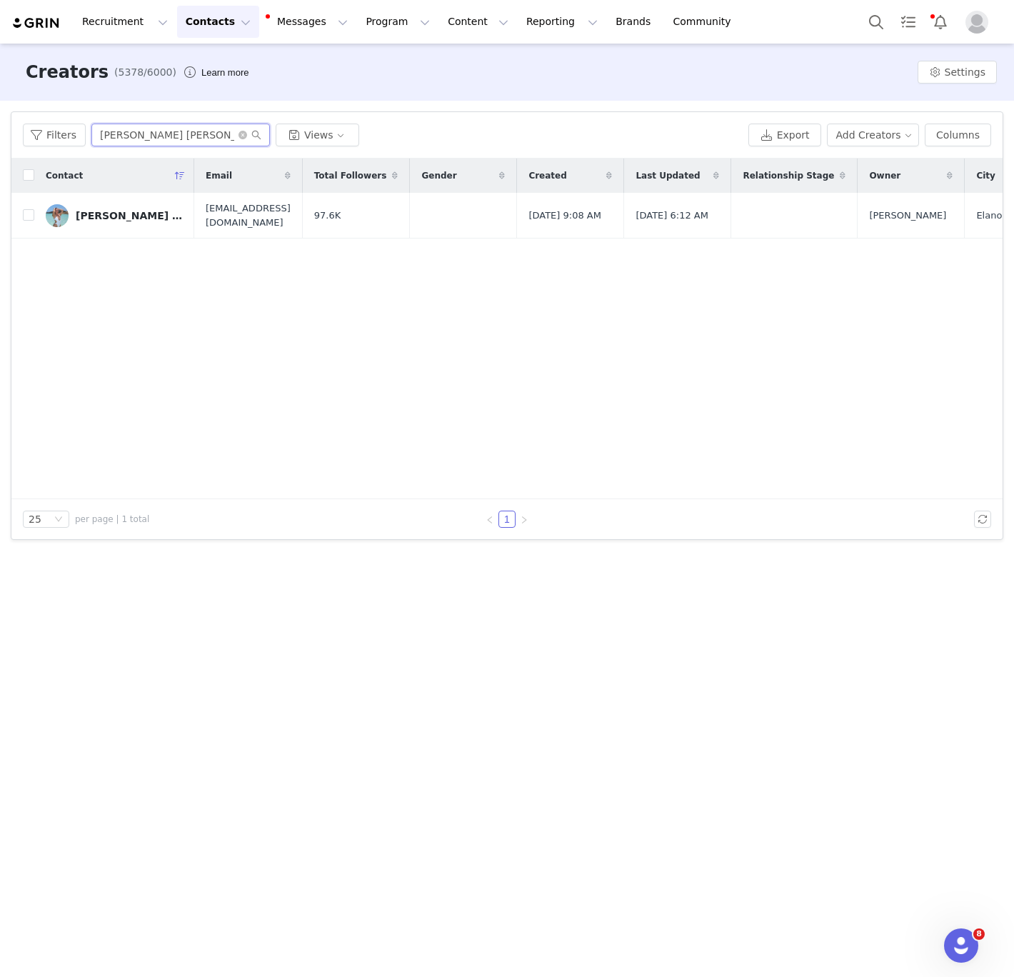
click at [154, 130] on input "[PERSON_NAME] [PERSON_NAME]" at bounding box center [180, 135] width 178 height 23
paste input "[PERSON_NAME]"
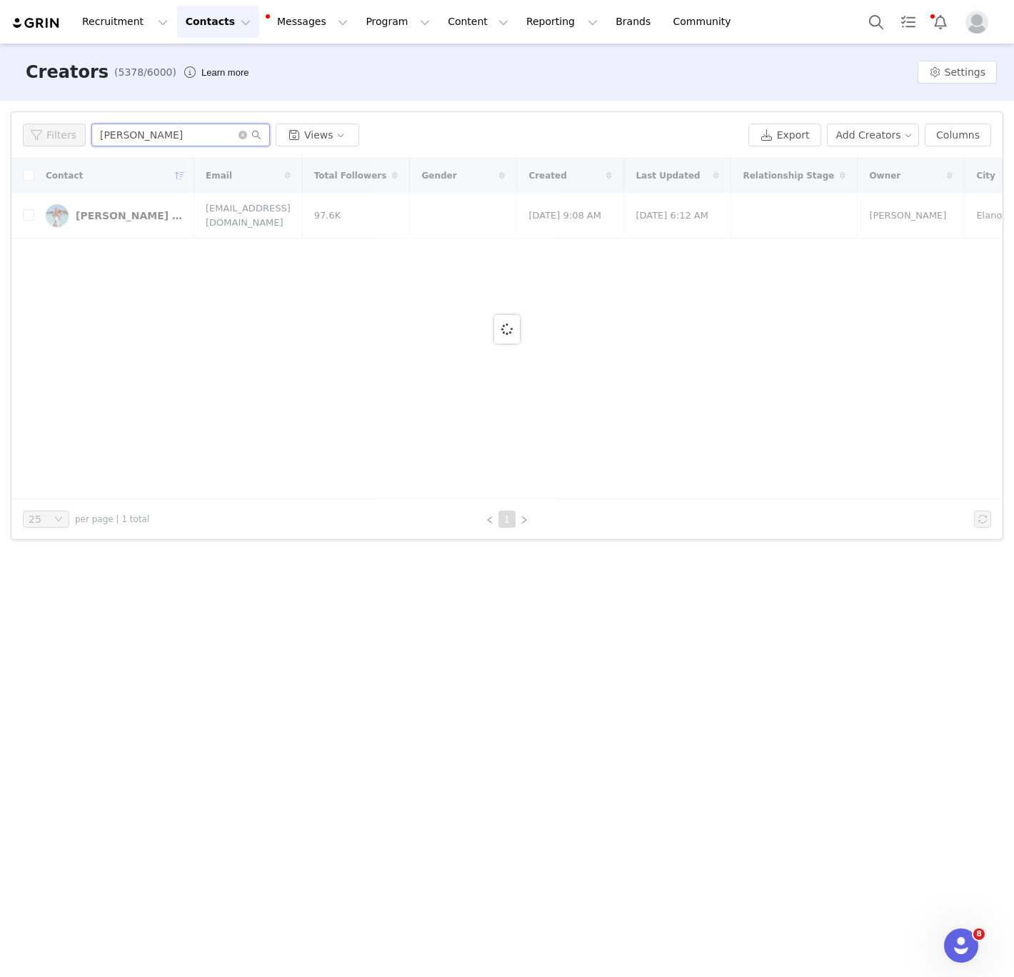
type input "[PERSON_NAME]"
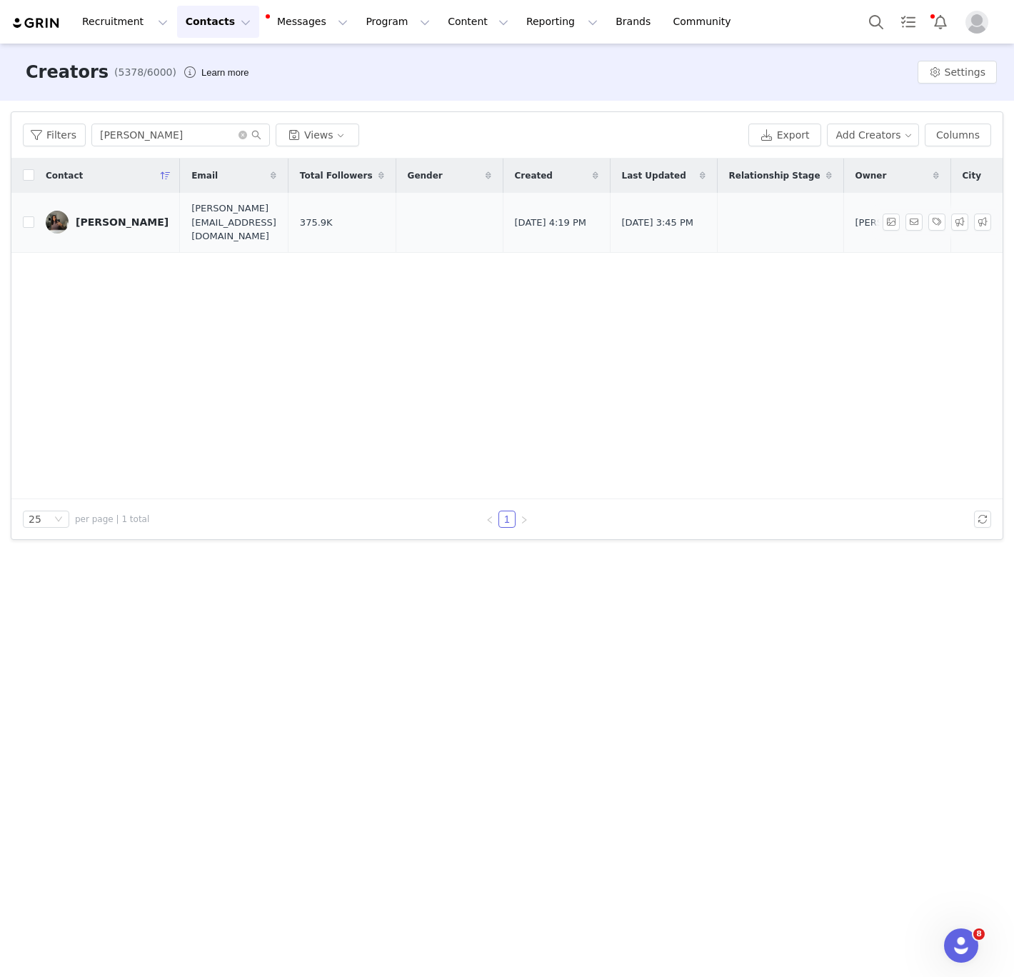
click at [119, 216] on div "[PERSON_NAME]" at bounding box center [122, 221] width 93 height 11
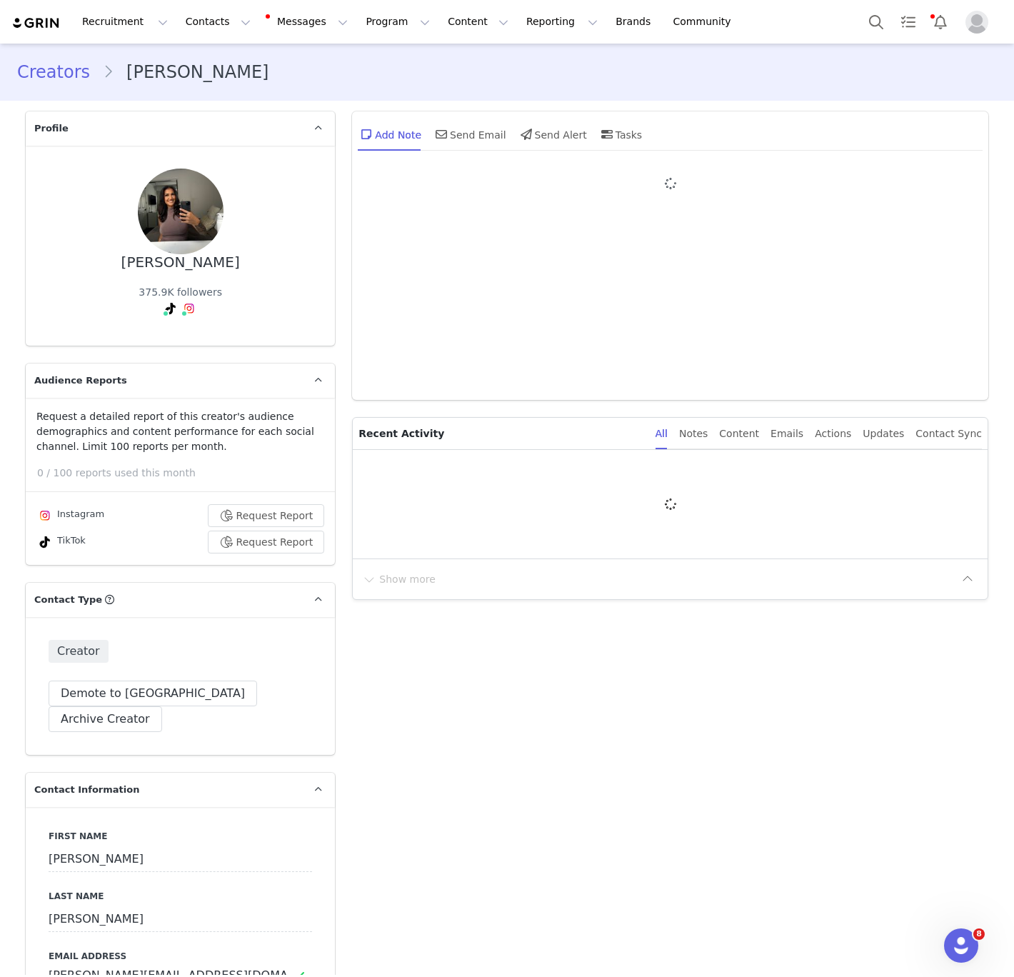
type input "+1 ([GEOGRAPHIC_DATA])"
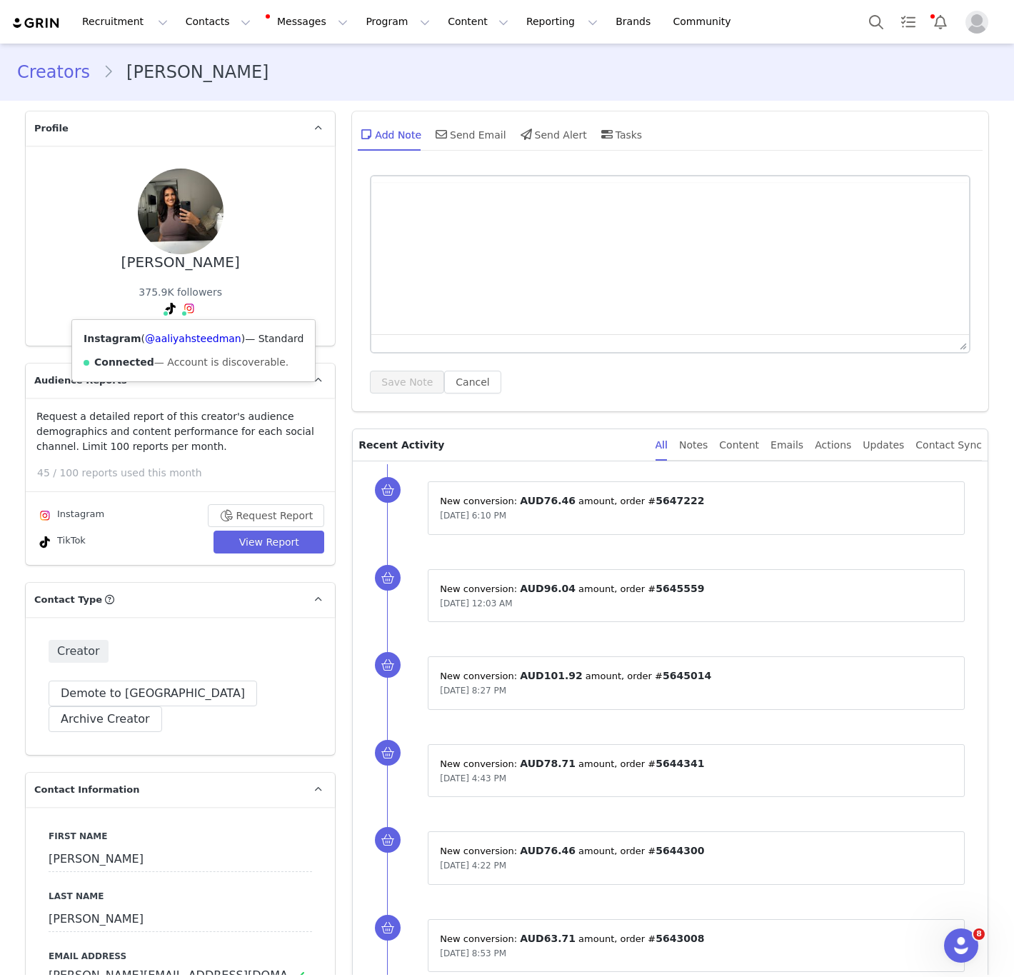
click at [170, 303] on icon at bounding box center [171, 308] width 10 height 11
click at [159, 326] on div "TikTok ( @aaliyahsteedmann ) — Personal/Creator Connected — Videos and Insights." at bounding box center [175, 350] width 266 height 61
click at [159, 336] on link "@aaliyahsteedmann" at bounding box center [145, 338] width 103 height 11
